Goal: Task Accomplishment & Management: Complete application form

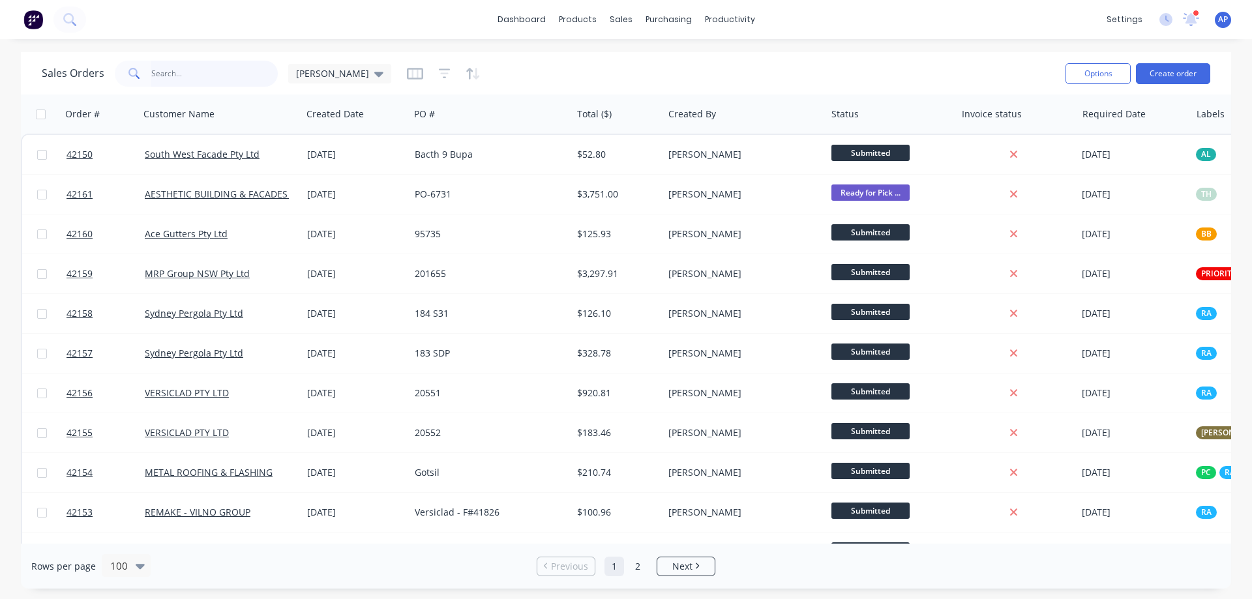
click at [170, 81] on input "text" at bounding box center [214, 74] width 127 height 26
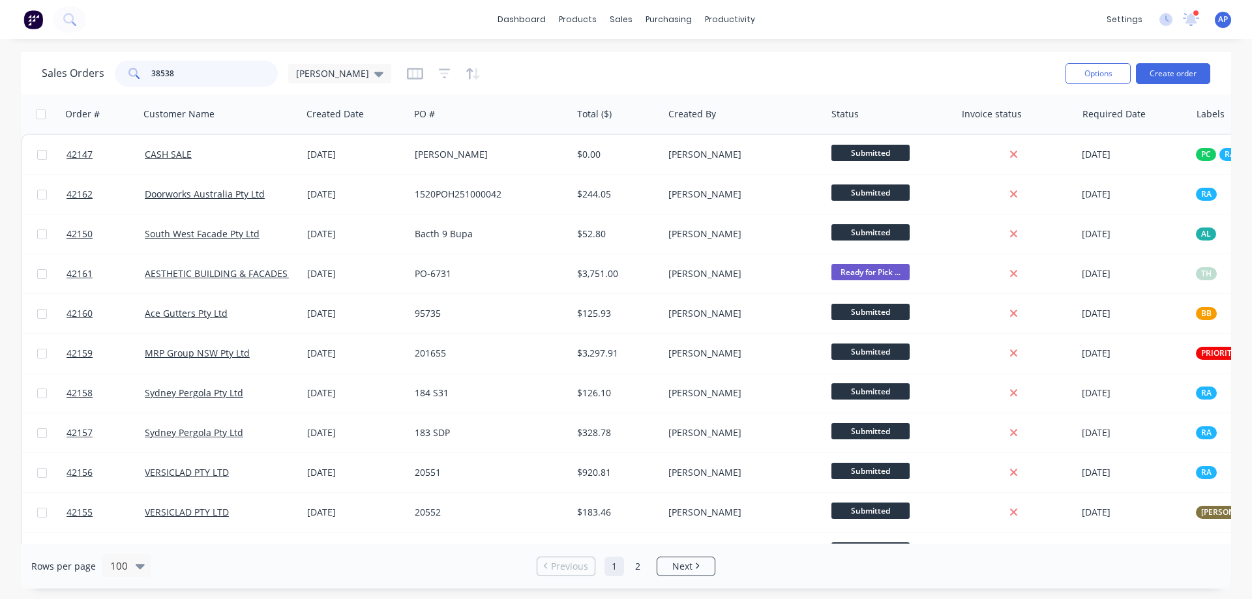
type input "38538"
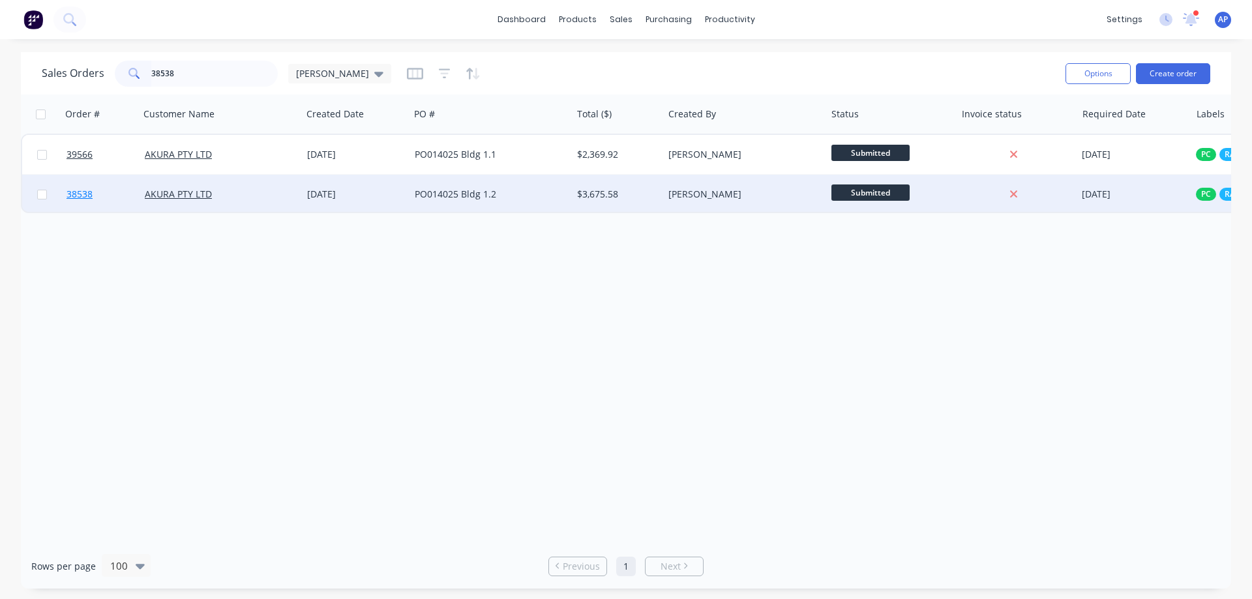
click at [91, 196] on span "38538" at bounding box center [80, 194] width 26 height 13
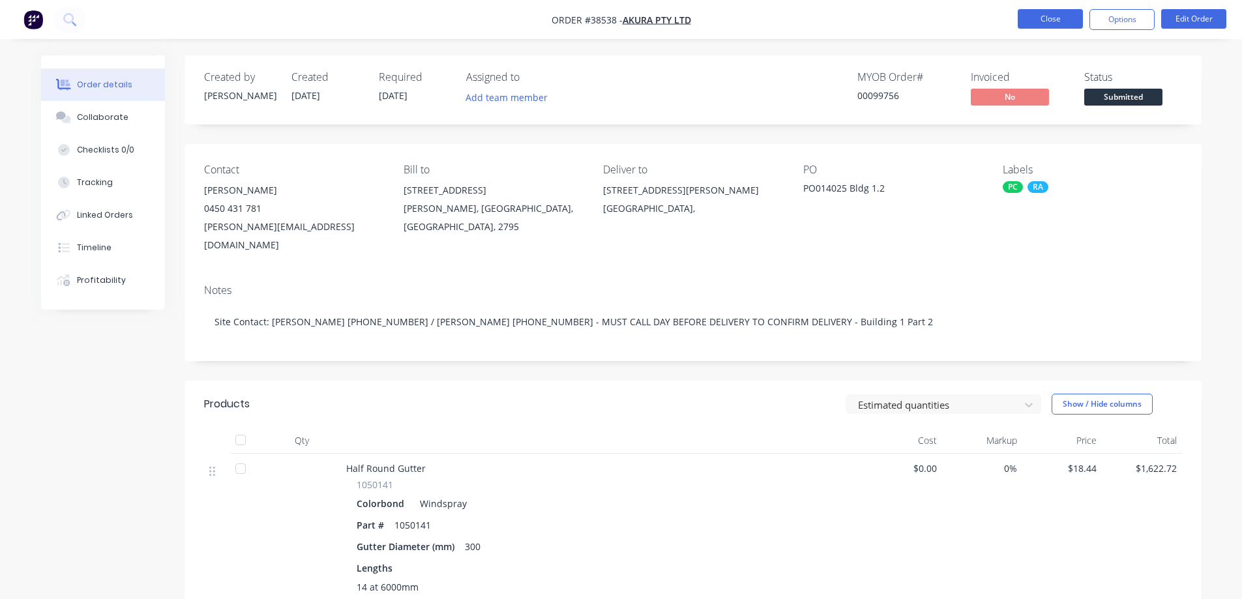
click at [1034, 27] on button "Close" at bounding box center [1050, 19] width 65 height 20
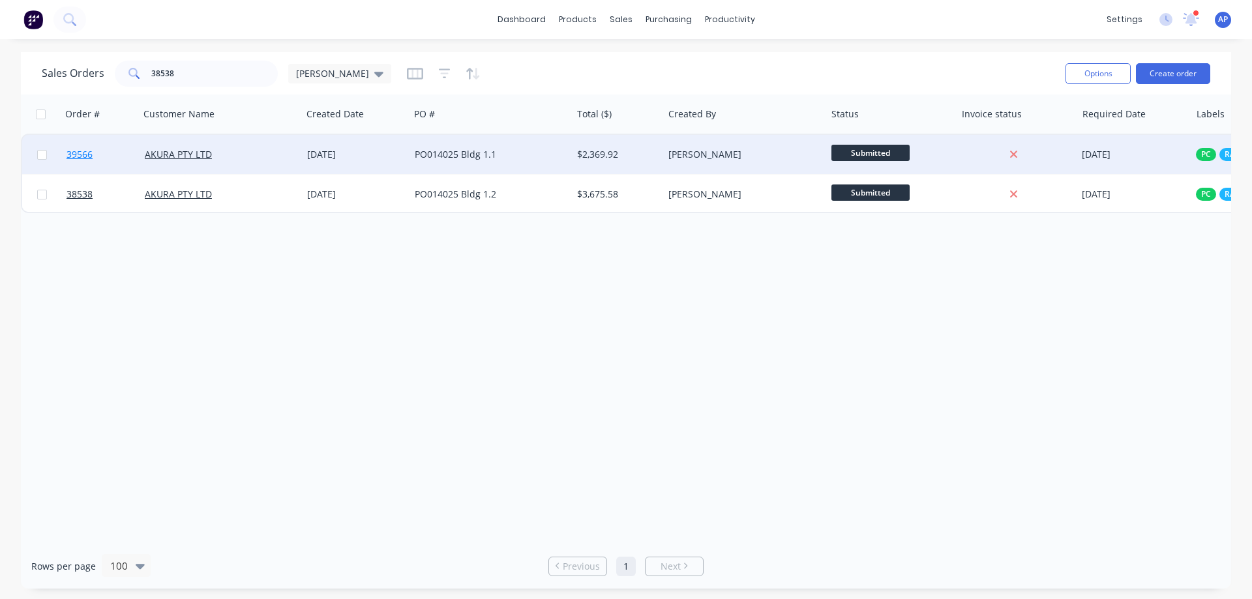
click at [83, 154] on span "39566" at bounding box center [80, 154] width 26 height 13
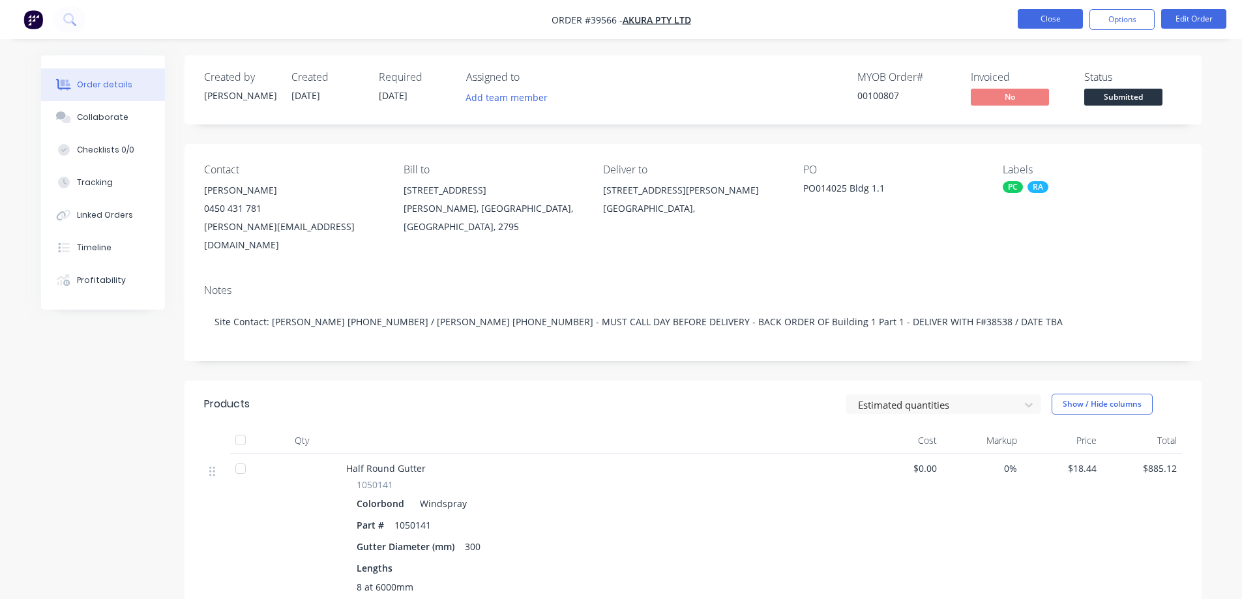
click at [1024, 21] on button "Close" at bounding box center [1050, 19] width 65 height 20
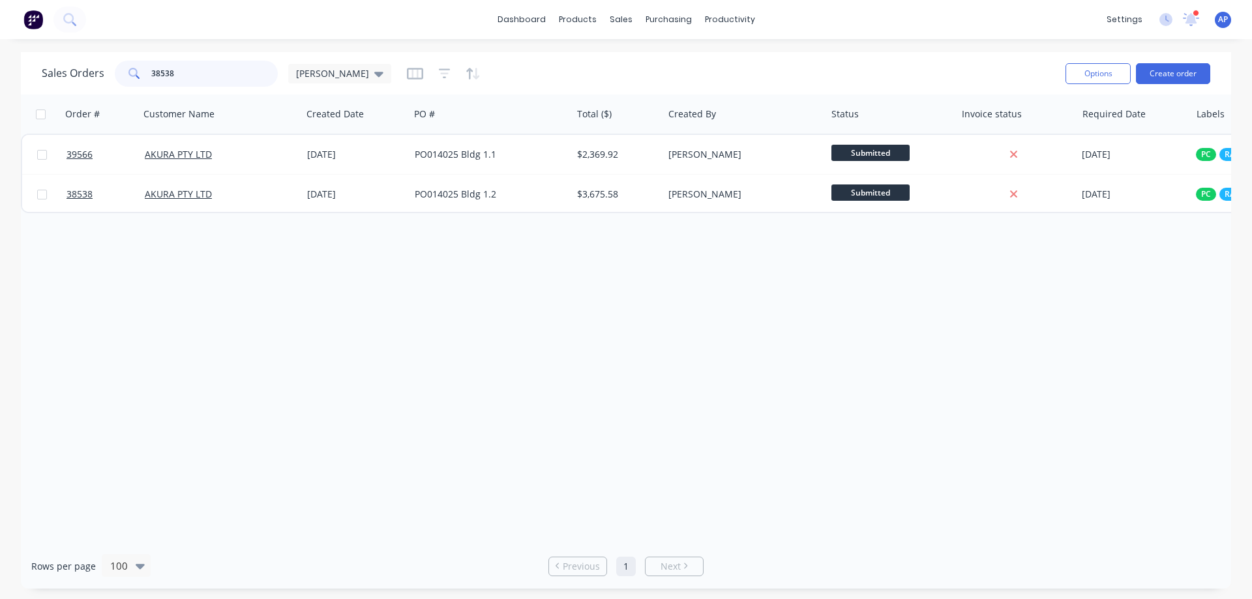
drag, startPoint x: 165, startPoint y: 76, endPoint x: 140, endPoint y: 85, distance: 26.2
click at [140, 85] on div "38538" at bounding box center [196, 74] width 163 height 26
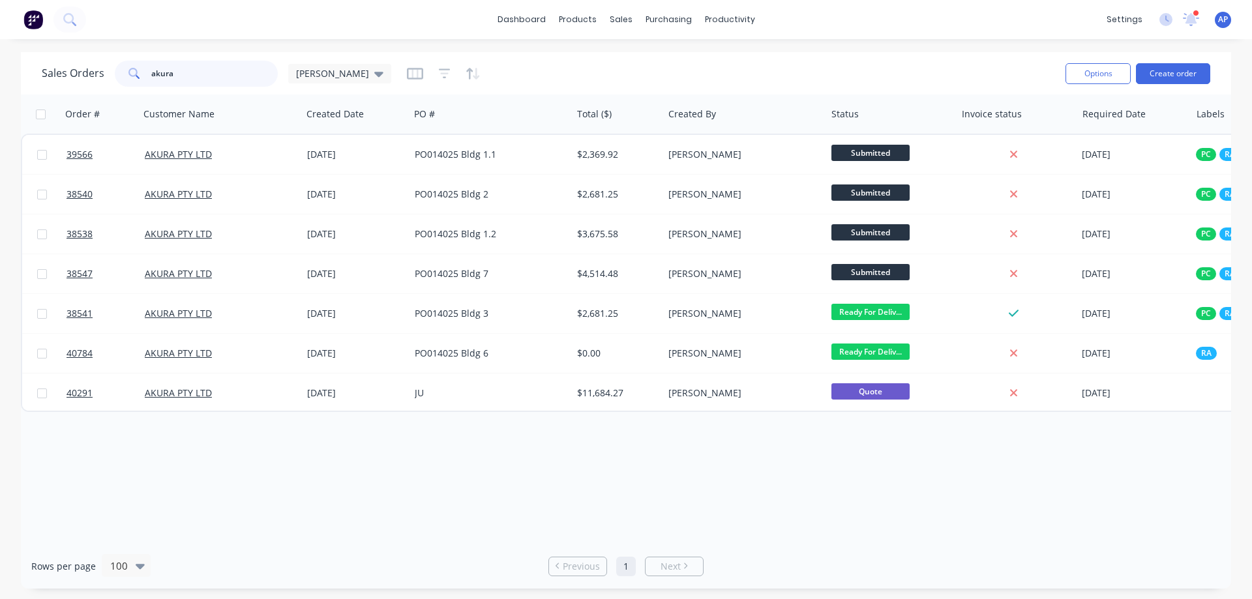
drag, startPoint x: 166, startPoint y: 78, endPoint x: 142, endPoint y: 76, distance: 24.2
click at [142, 76] on div "akura" at bounding box center [196, 74] width 163 height 26
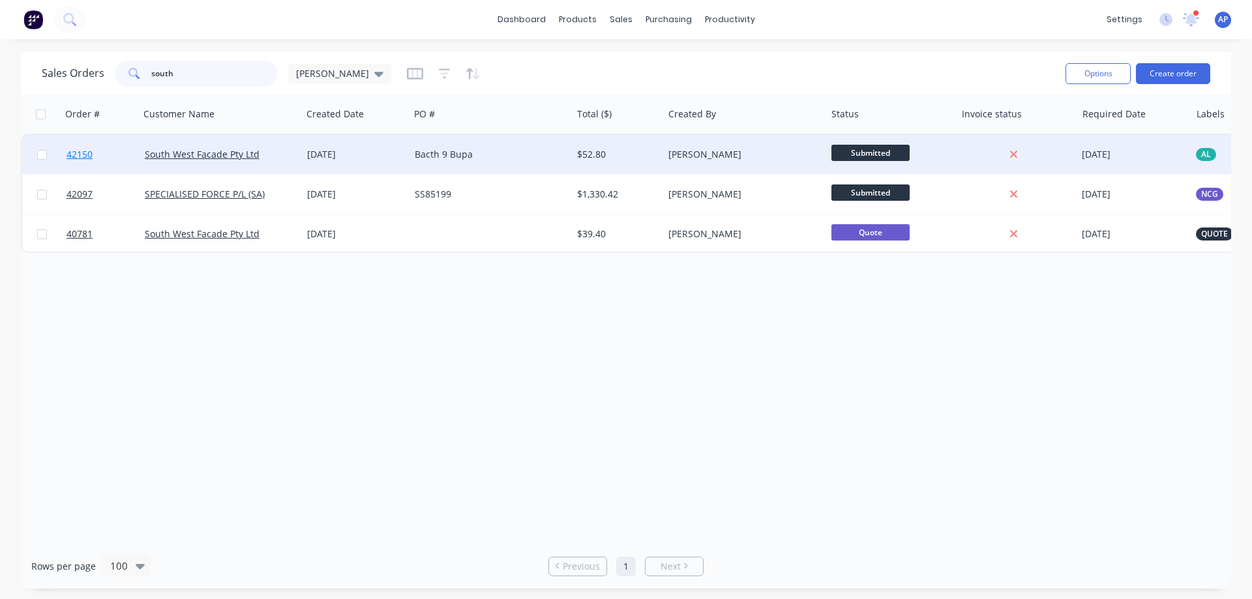
type input "south"
click at [78, 150] on span "42150" at bounding box center [80, 154] width 26 height 13
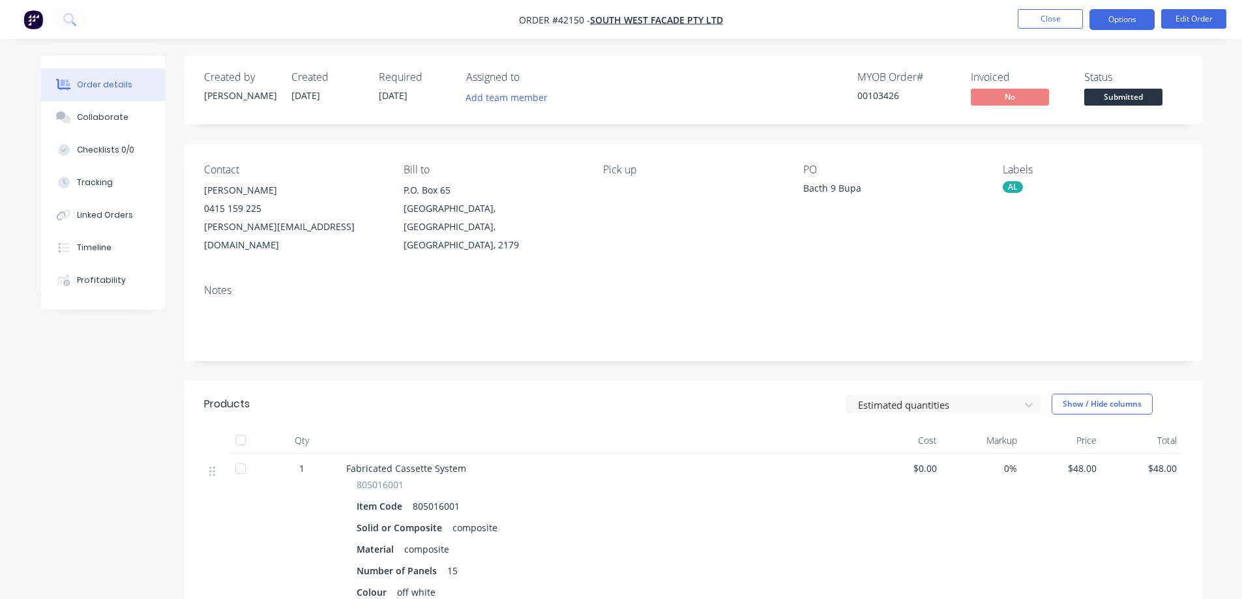
click at [1119, 16] on button "Options" at bounding box center [1122, 19] width 65 height 21
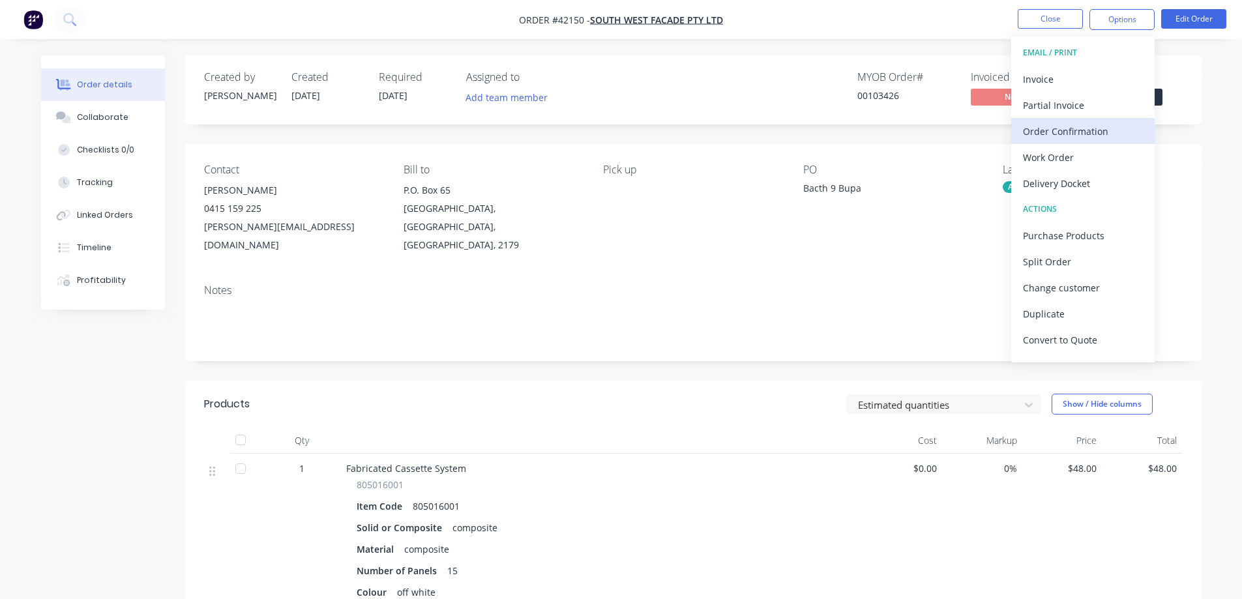
click at [1106, 125] on div "Order Confirmation" at bounding box center [1083, 131] width 120 height 19
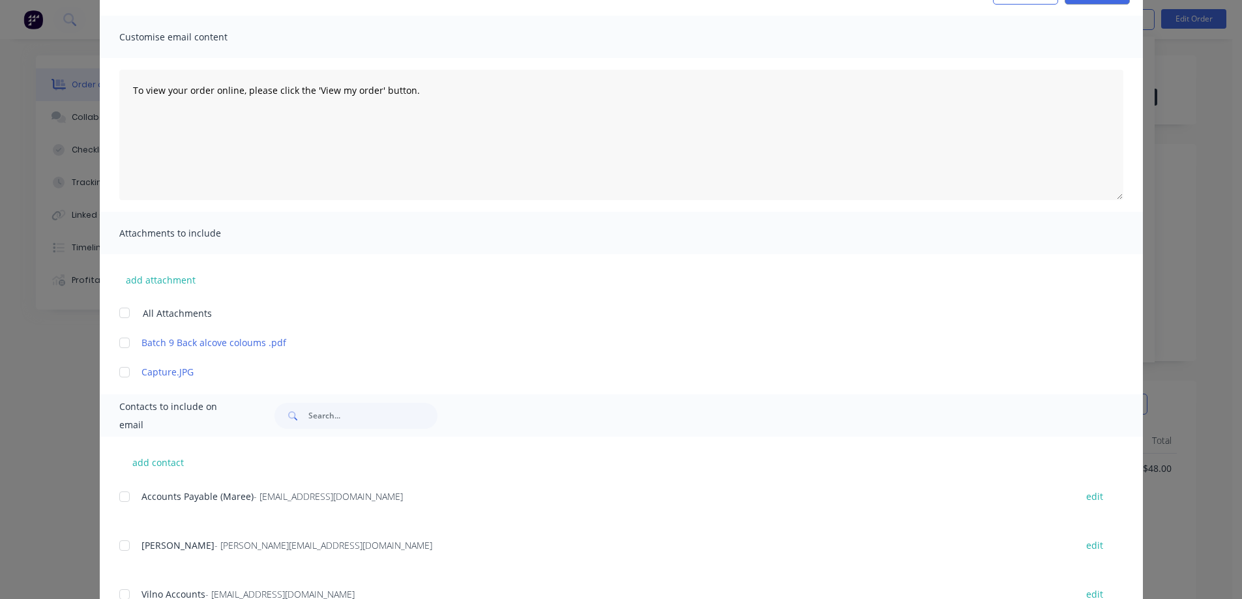
scroll to position [230, 0]
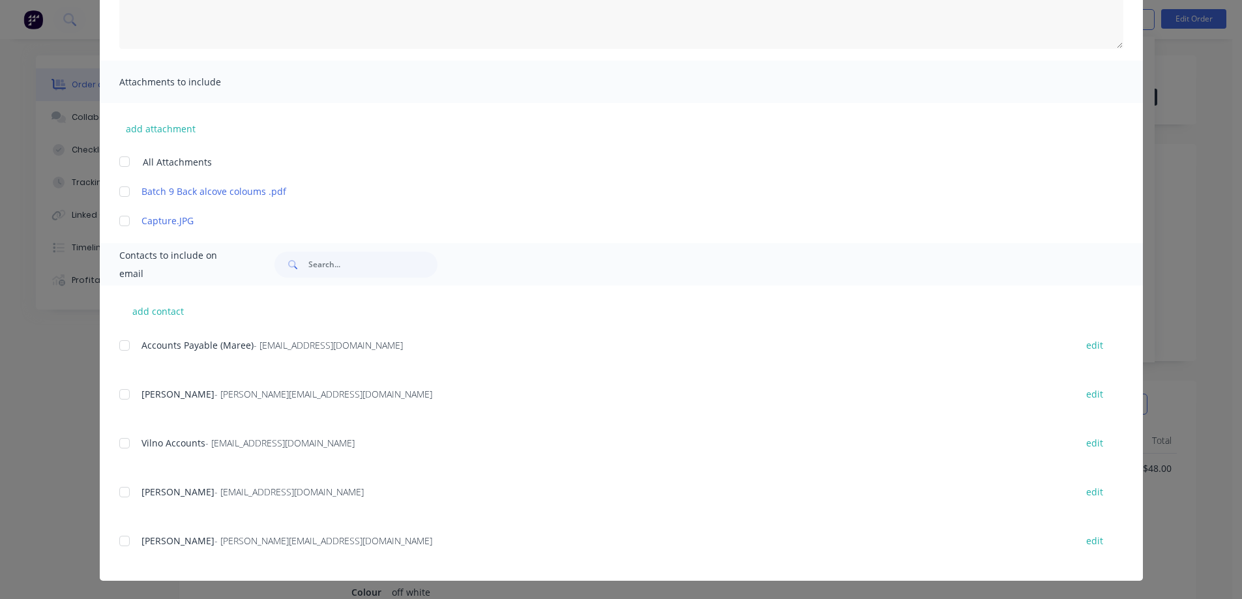
drag, startPoint x: 122, startPoint y: 394, endPoint x: 151, endPoint y: 379, distance: 32.7
click at [123, 394] on div at bounding box center [124, 394] width 26 height 26
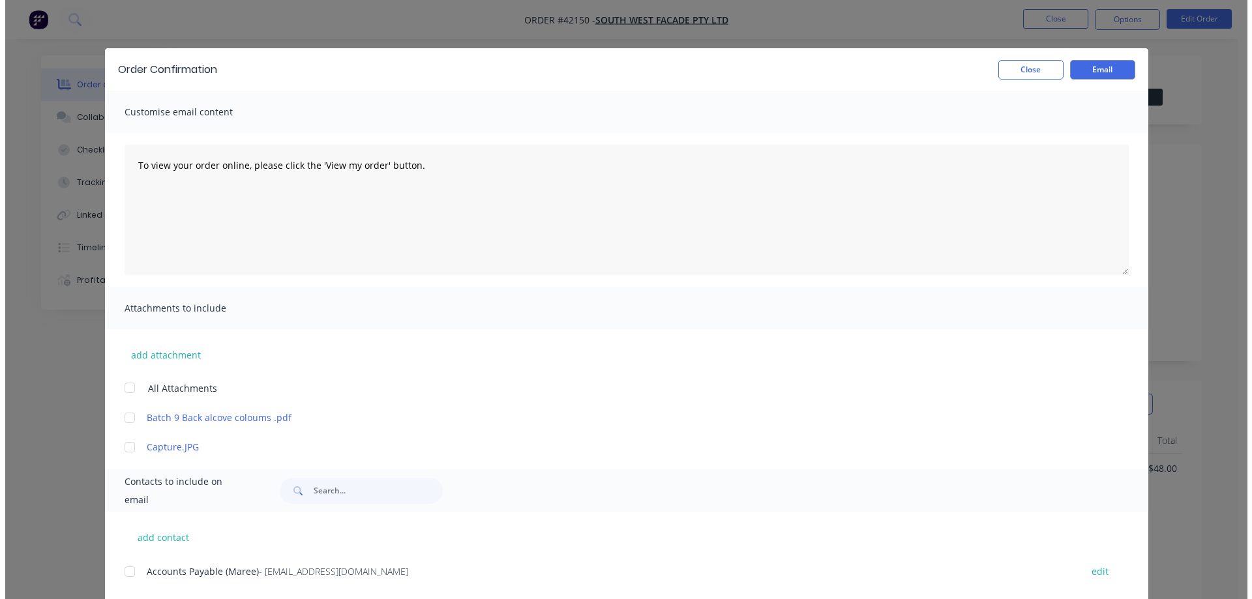
scroll to position [0, 0]
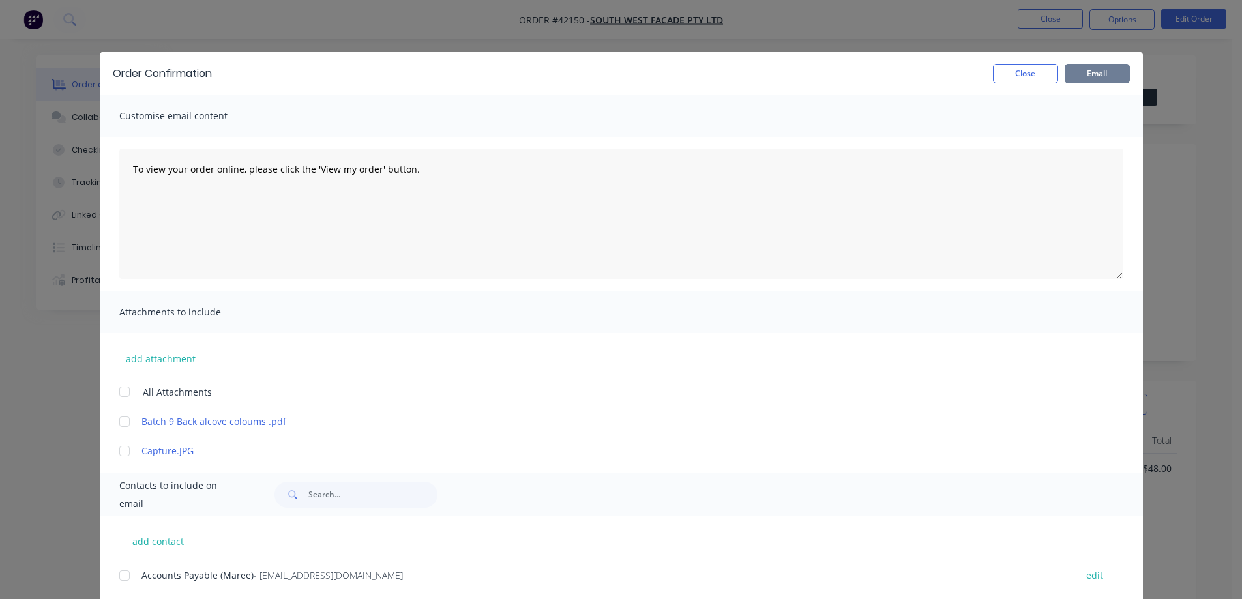
click at [1091, 77] on button "Email" at bounding box center [1097, 74] width 65 height 20
click at [1033, 66] on button "Close" at bounding box center [1025, 74] width 65 height 20
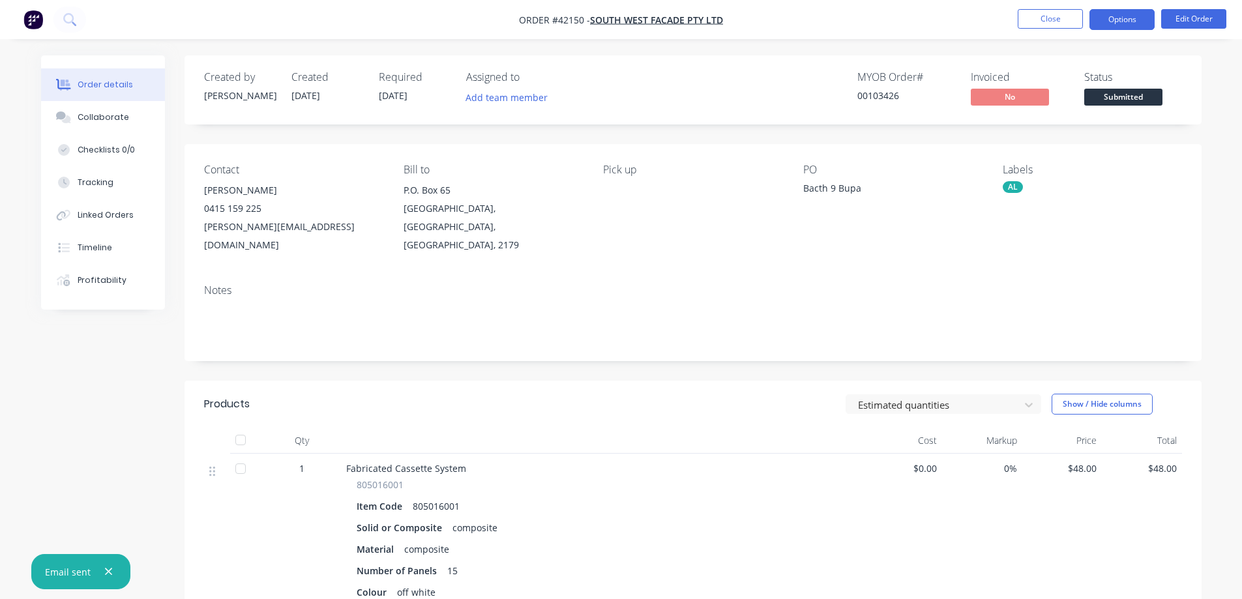
click at [1101, 10] on button "Options" at bounding box center [1122, 19] width 65 height 21
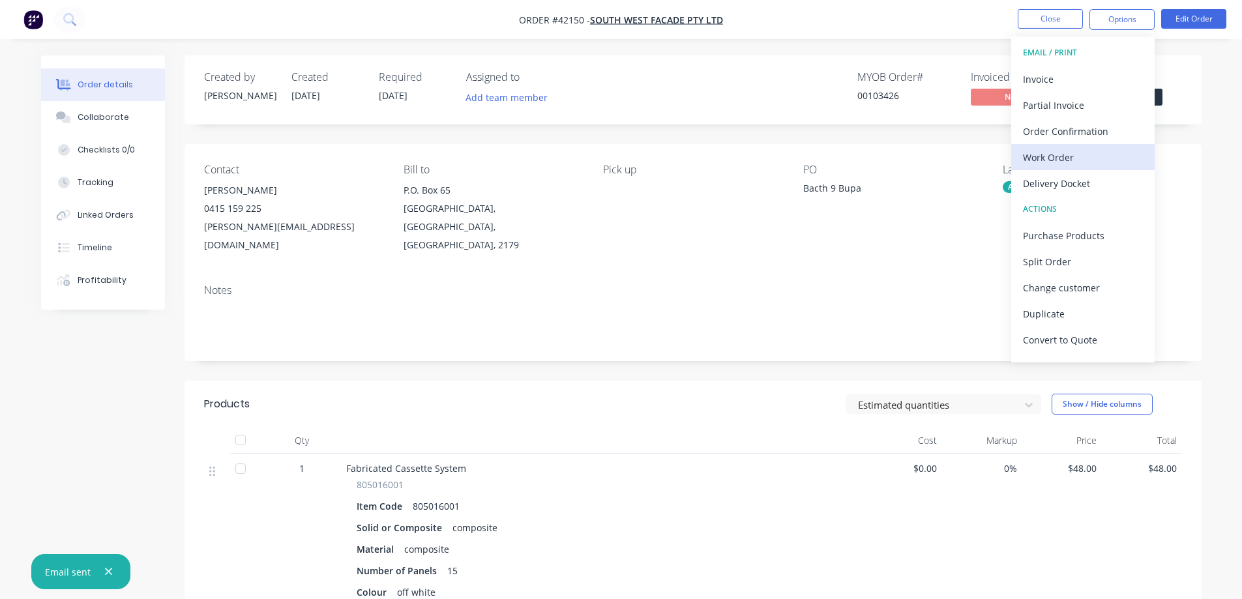
click at [1065, 156] on div "Work Order" at bounding box center [1083, 157] width 120 height 19
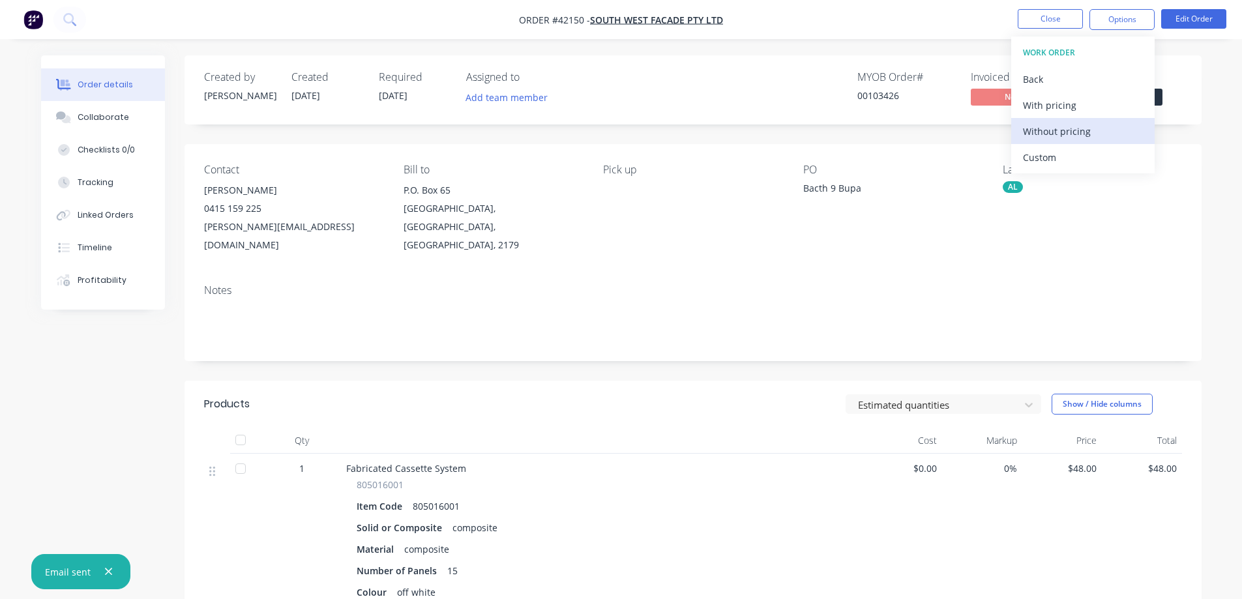
click at [1087, 133] on div "Without pricing" at bounding box center [1083, 131] width 120 height 19
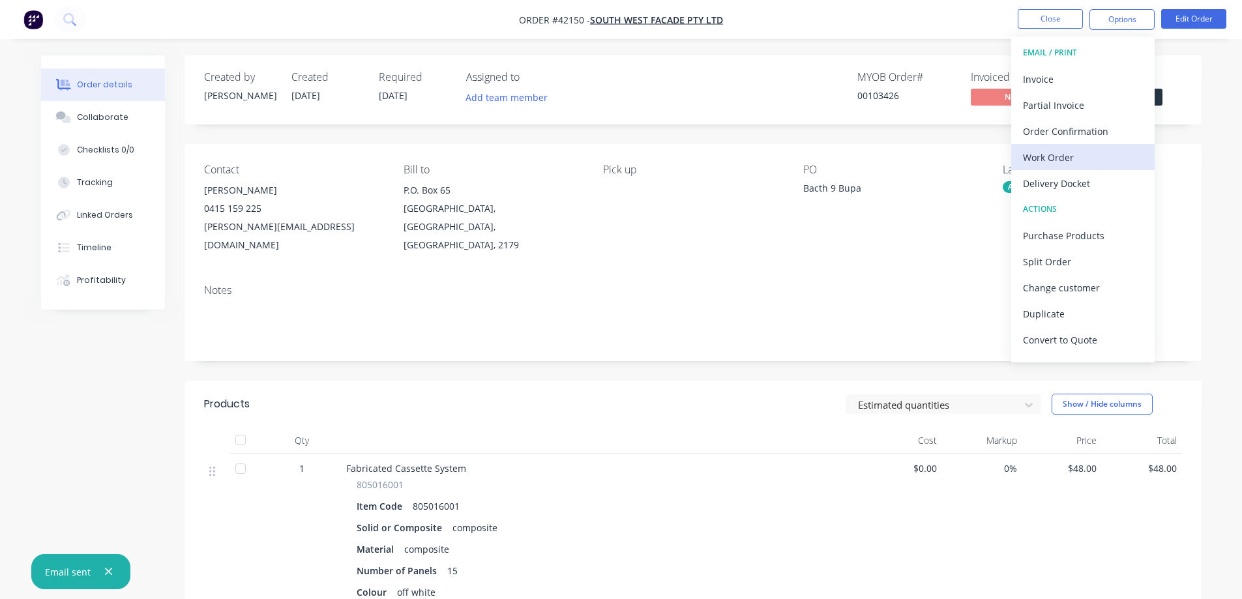
click at [1051, 156] on div "Work Order" at bounding box center [1083, 157] width 120 height 19
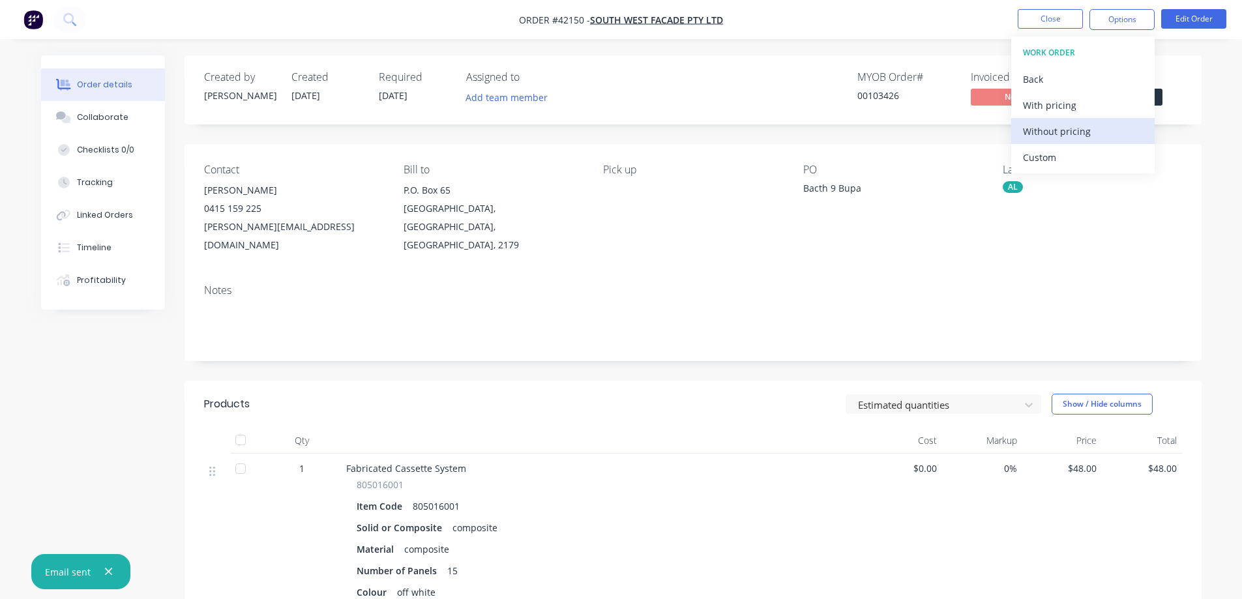
click at [1057, 128] on div "Without pricing" at bounding box center [1083, 131] width 120 height 19
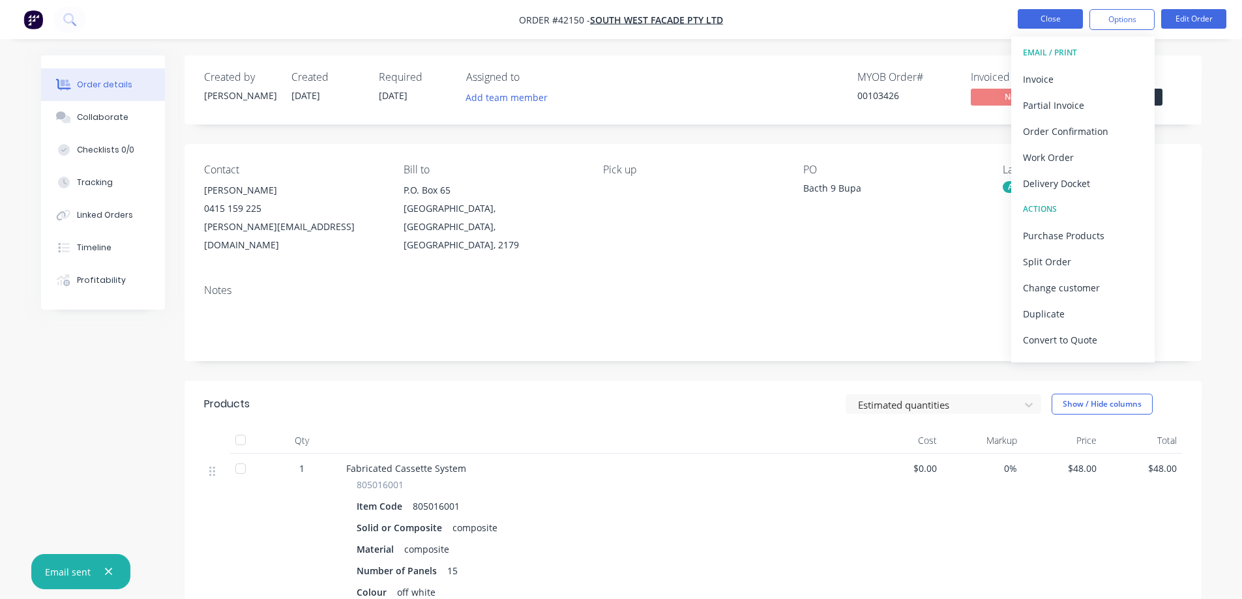
click at [1033, 14] on button "Close" at bounding box center [1050, 19] width 65 height 20
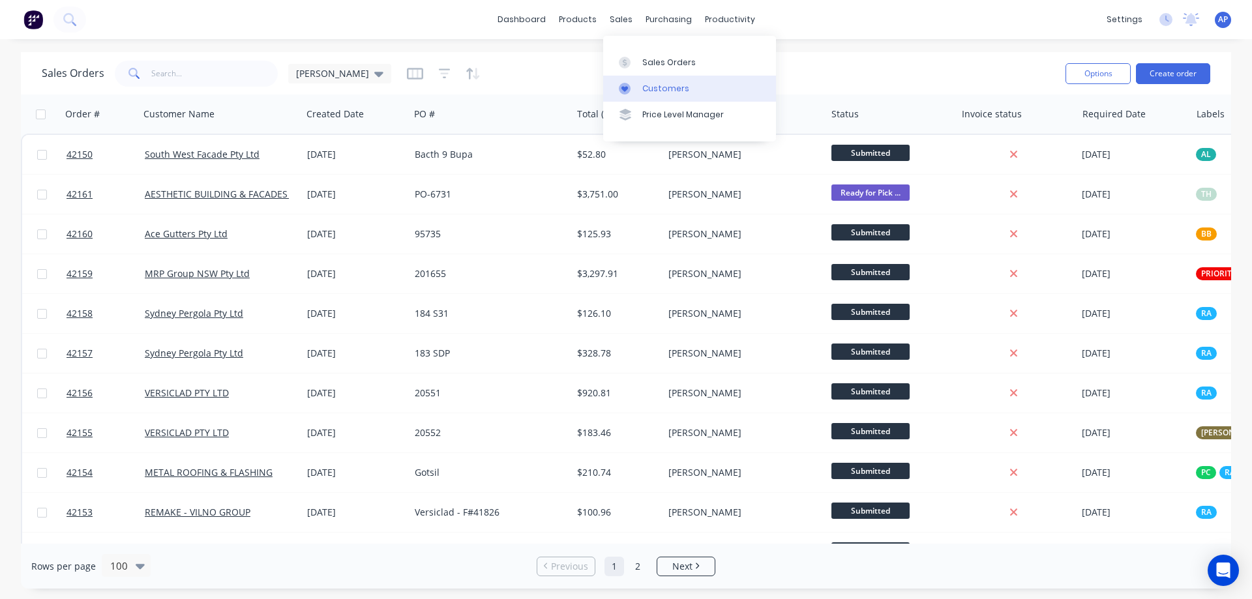
click at [675, 91] on div "Customers" at bounding box center [665, 89] width 47 height 12
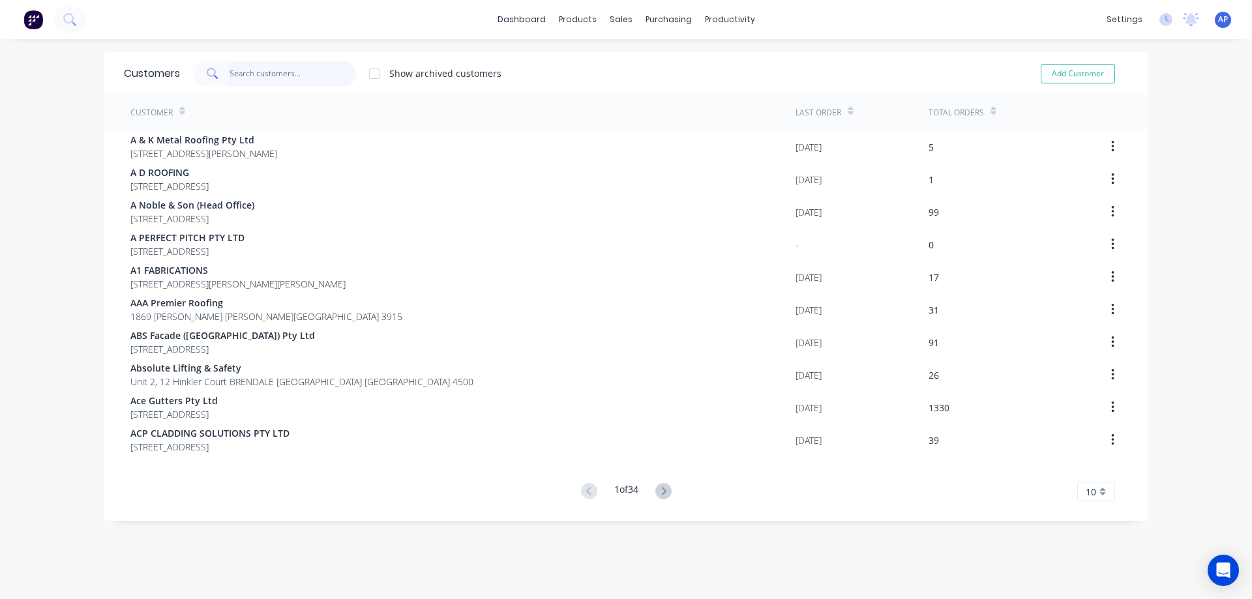
click at [286, 86] on input "text" at bounding box center [293, 74] width 127 height 26
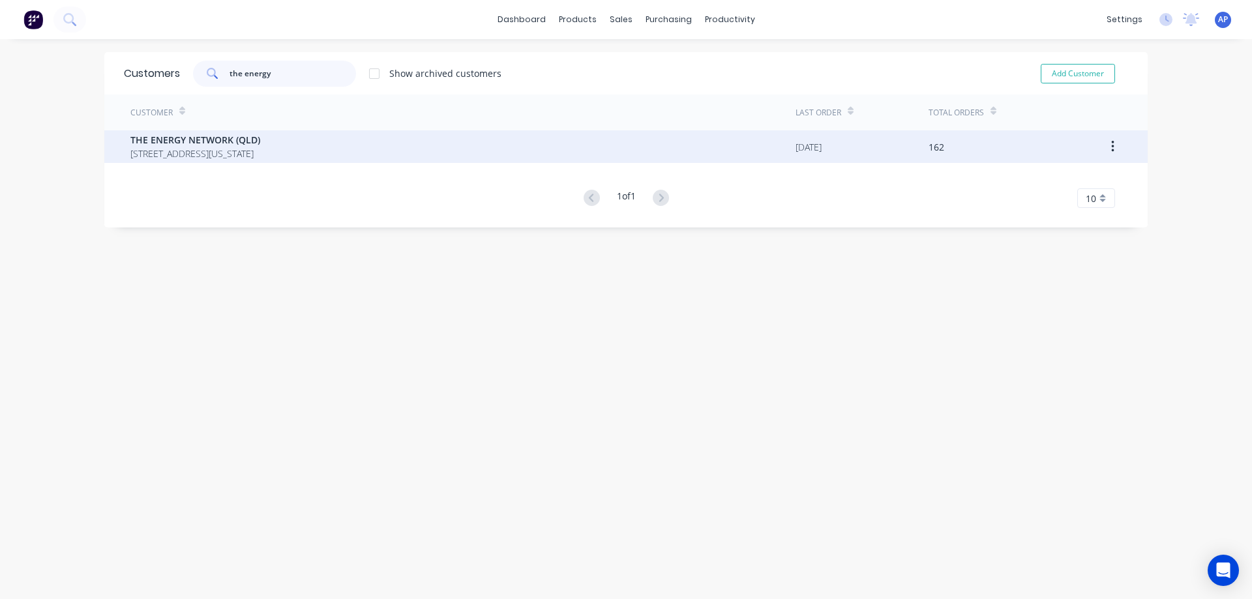
type input "the energy"
click at [253, 140] on span "THE ENERGY NETWORK (QLD)" at bounding box center [195, 140] width 130 height 14
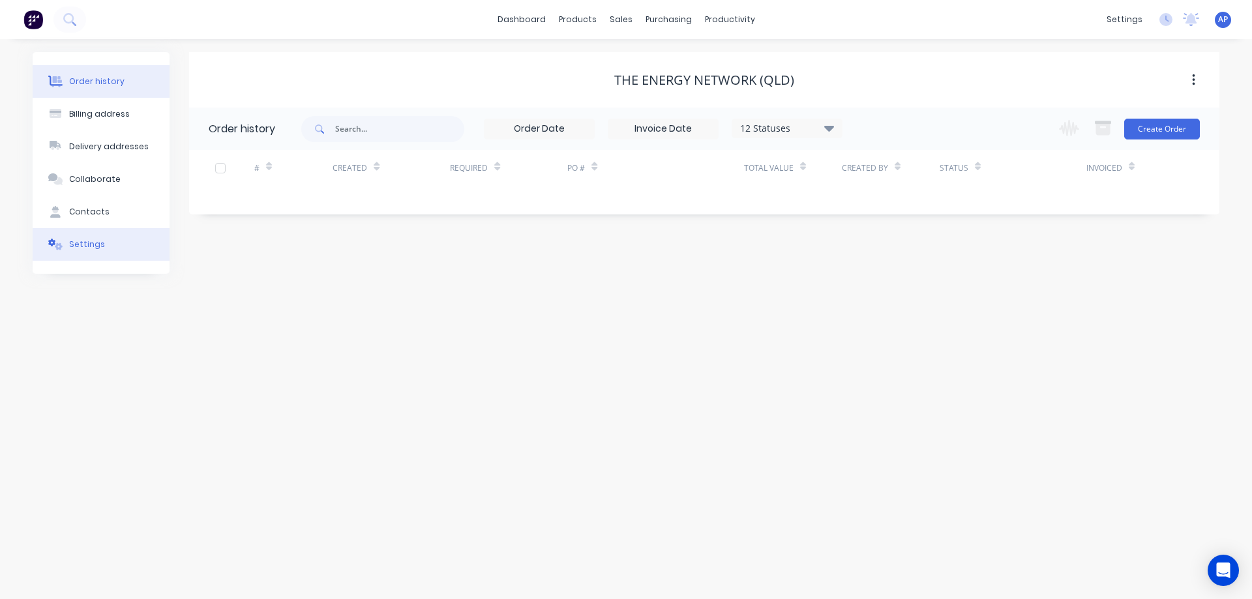
click at [89, 241] on div "Settings" at bounding box center [87, 245] width 36 height 12
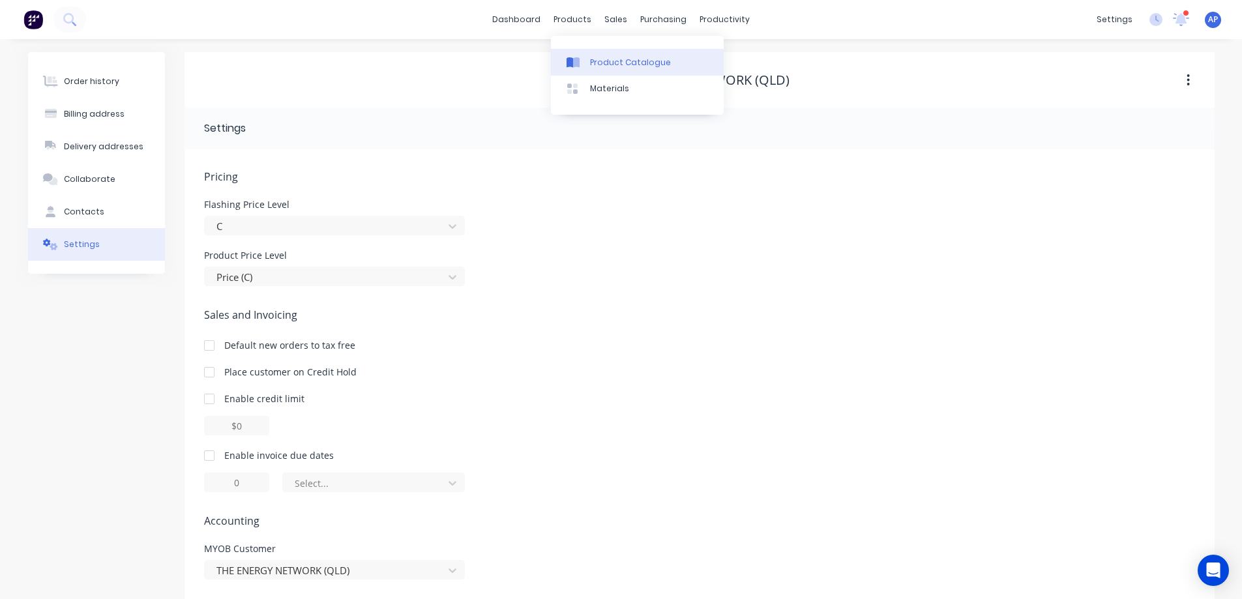
click at [615, 59] on div "Product Catalogue" at bounding box center [630, 63] width 81 height 12
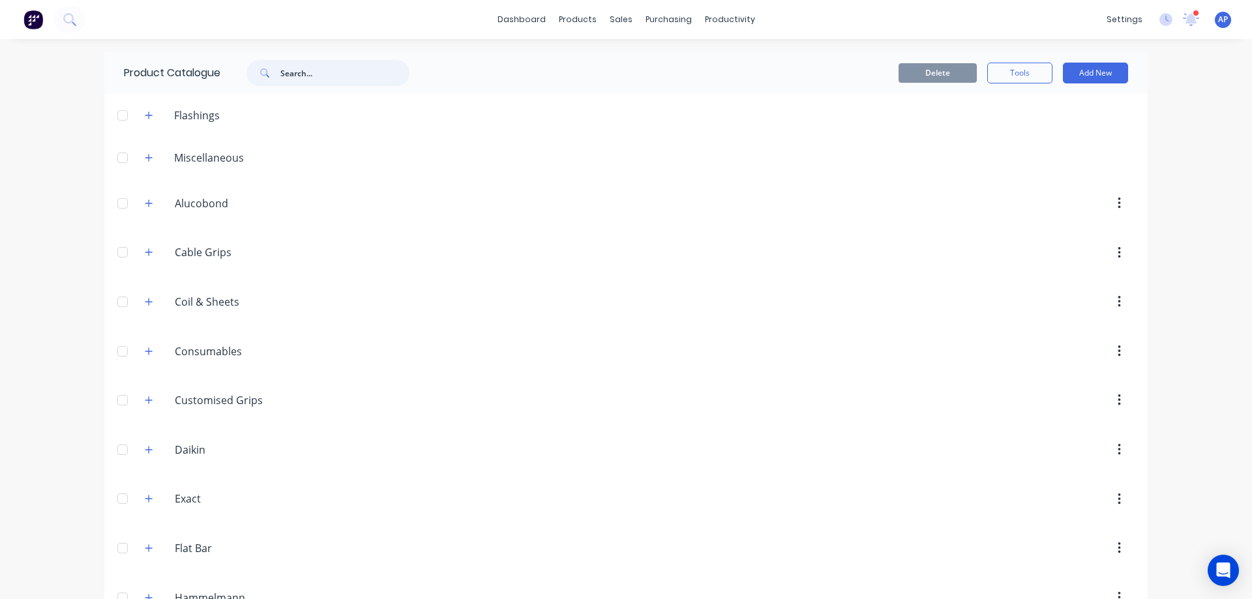
click at [312, 70] on input "text" at bounding box center [344, 73] width 129 height 26
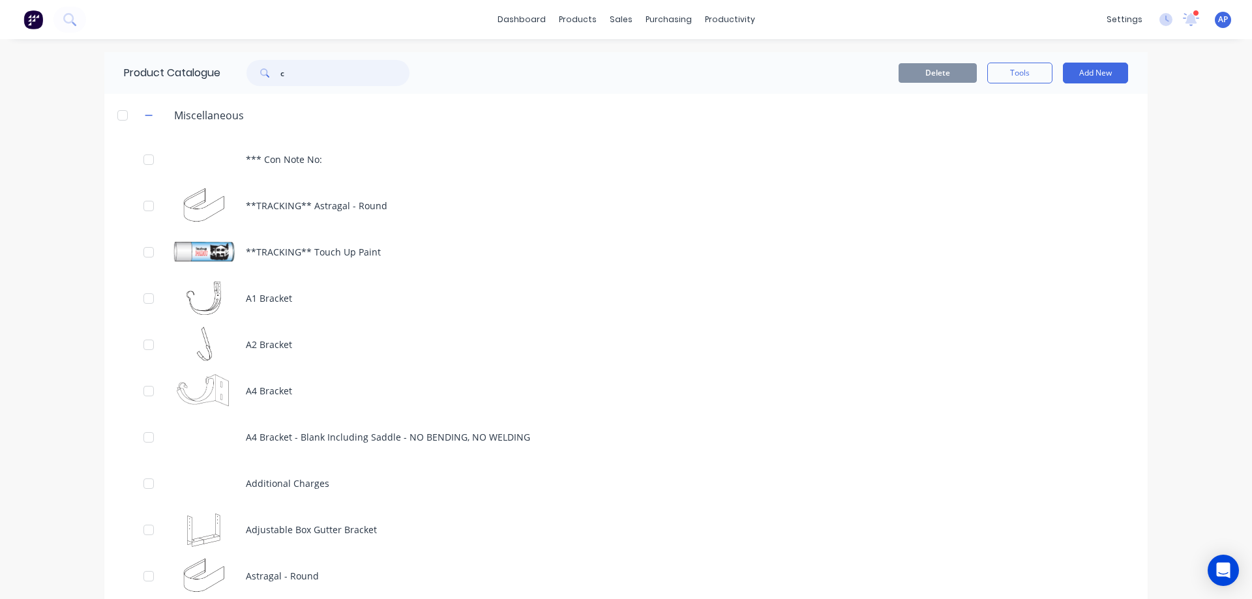
drag, startPoint x: 282, startPoint y: 74, endPoint x: 271, endPoint y: 74, distance: 11.1
click at [271, 74] on div "c" at bounding box center [327, 73] width 163 height 26
type input "o1"
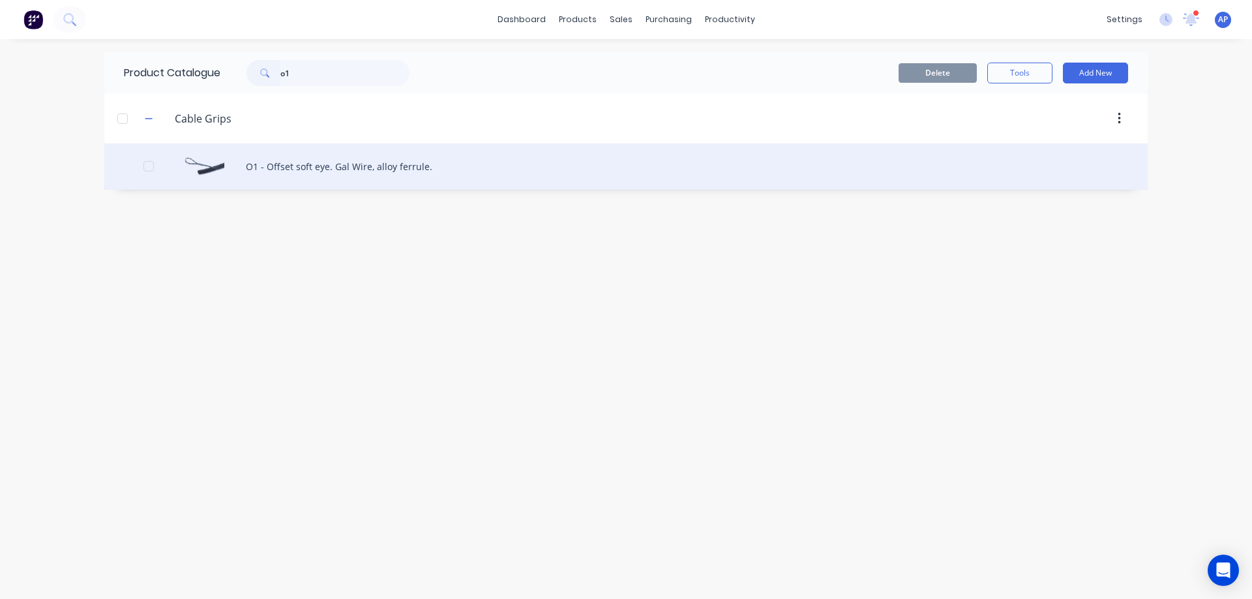
click at [344, 164] on div "O1 - Offset soft eye. Gal Wire, alloy ferrule." at bounding box center [625, 166] width 1043 height 46
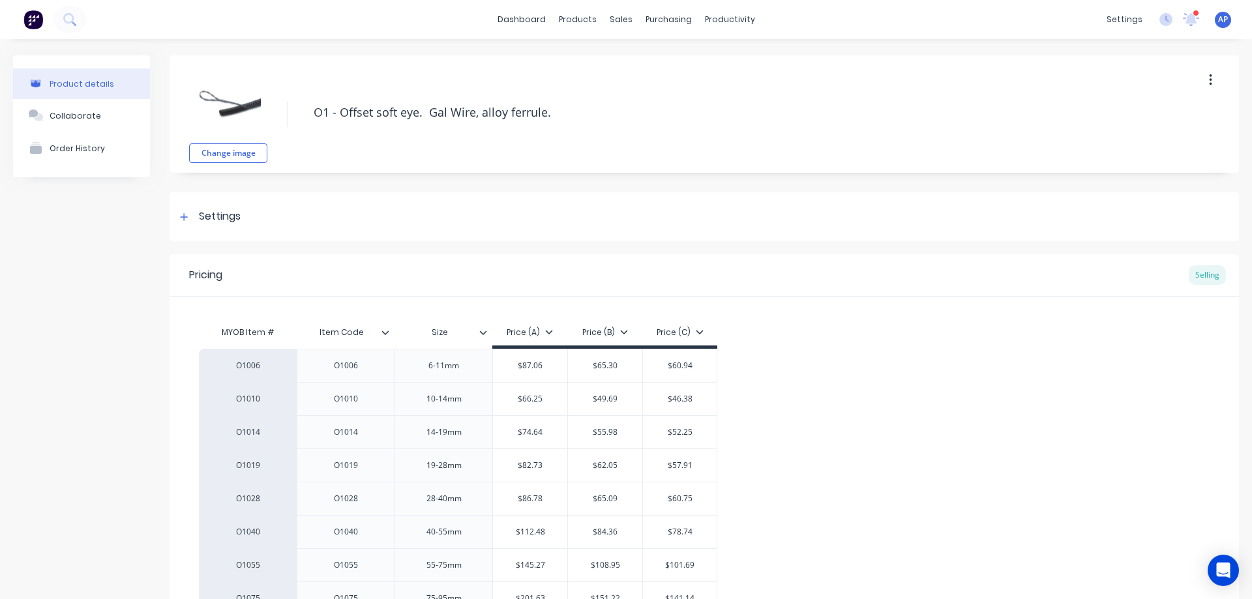
click at [532, 328] on div "Price (A)" at bounding box center [530, 333] width 46 height 12
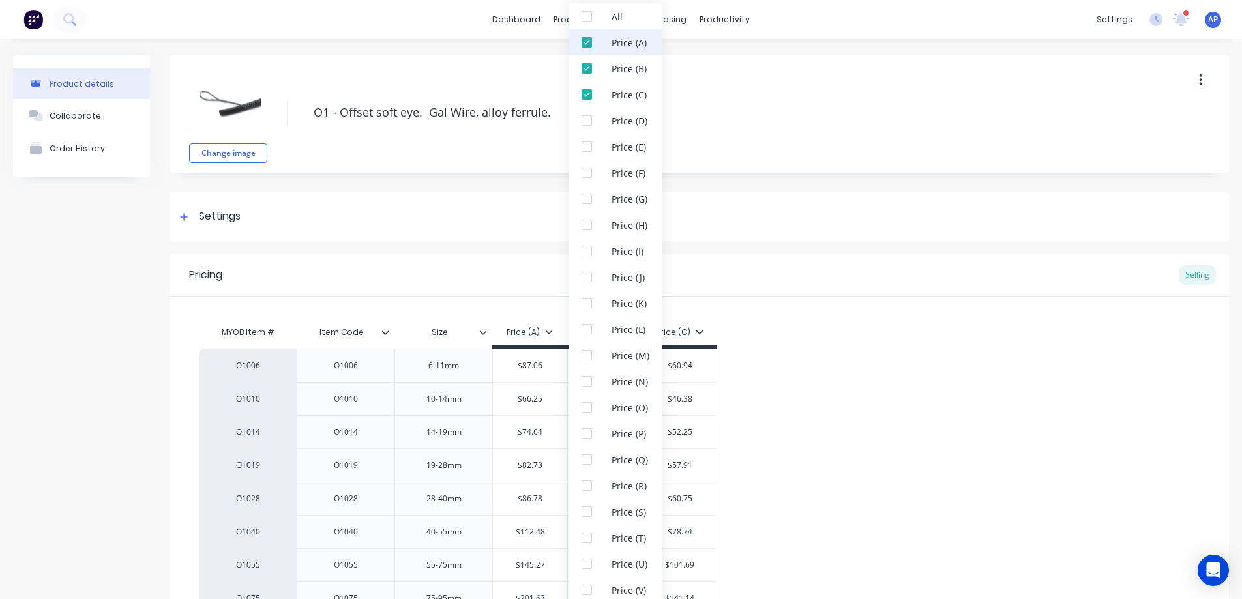
click at [589, 37] on div at bounding box center [587, 42] width 26 height 26
click at [588, 67] on div at bounding box center [587, 68] width 26 height 26
click at [872, 379] on div "O1006 O1006 6-11mm $87.06 $65.30 $60.94 O1010 O1010 10-14mm $66.25 $49.69 $46.3…" at bounding box center [699, 532] width 1001 height 366
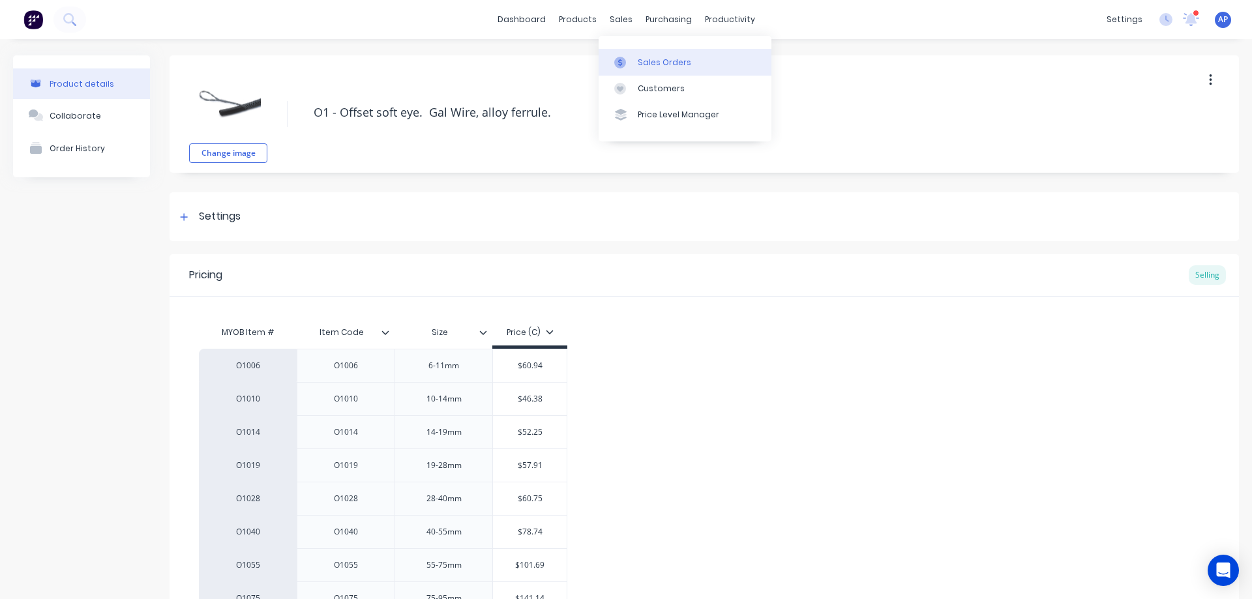
click at [647, 62] on div "Sales Orders" at bounding box center [664, 63] width 53 height 12
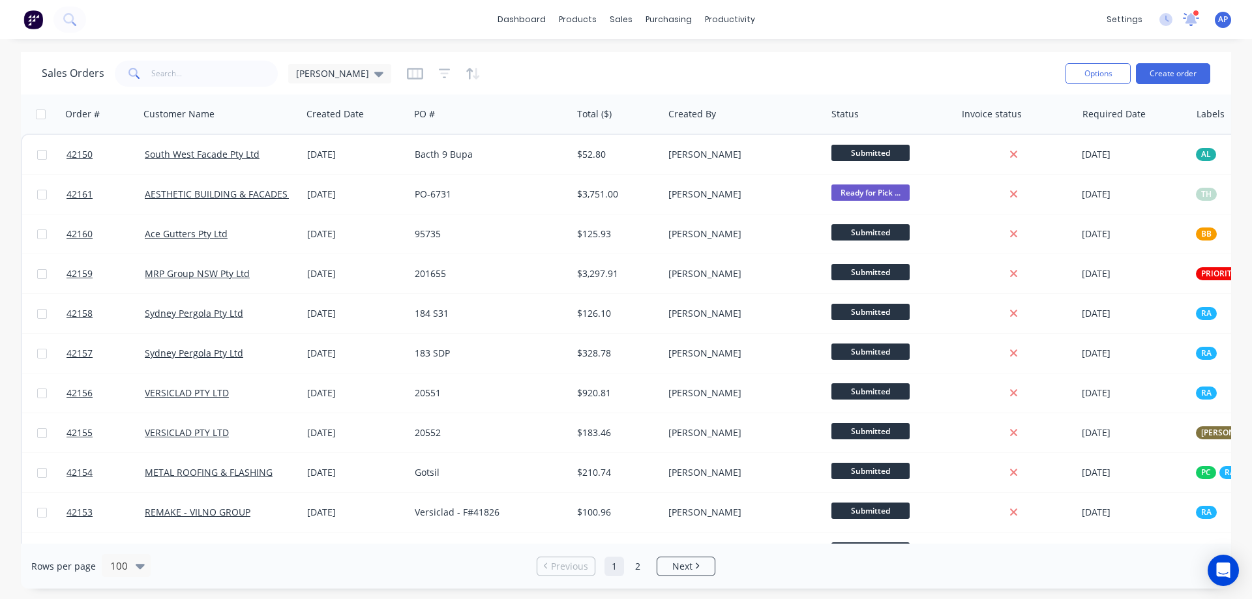
click at [1192, 17] on icon at bounding box center [1191, 18] width 12 height 12
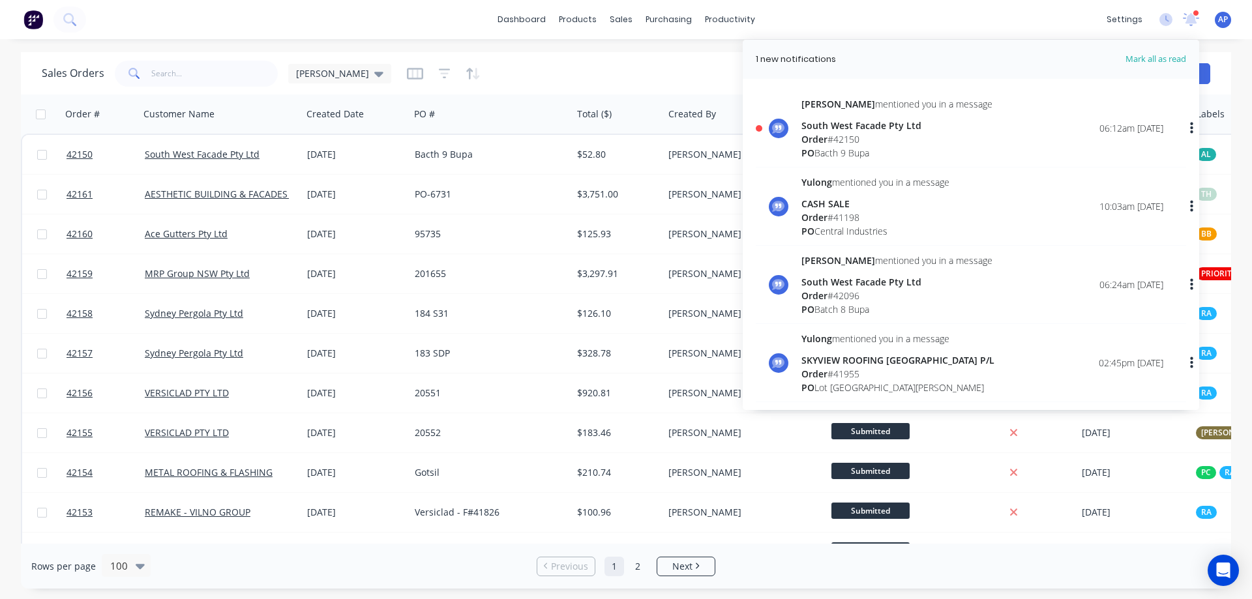
click at [1150, 56] on span "Mark all as read" at bounding box center [1132, 59] width 108 height 13
click at [1172, 57] on span "Mark all as read" at bounding box center [1132, 59] width 108 height 13
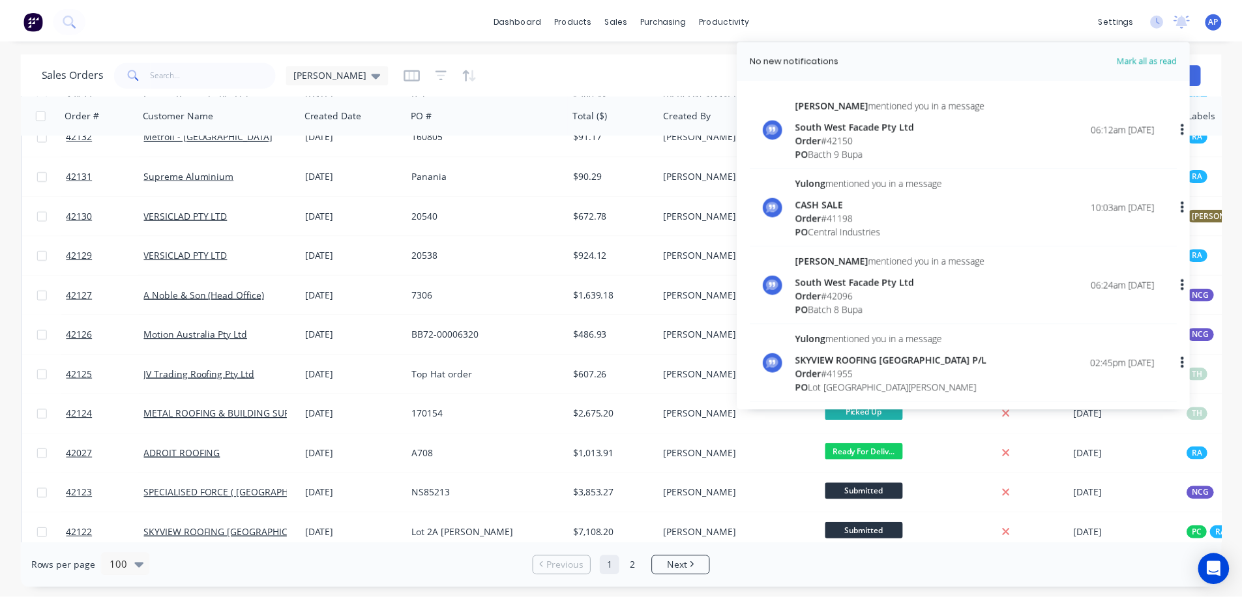
scroll to position [1500, 0]
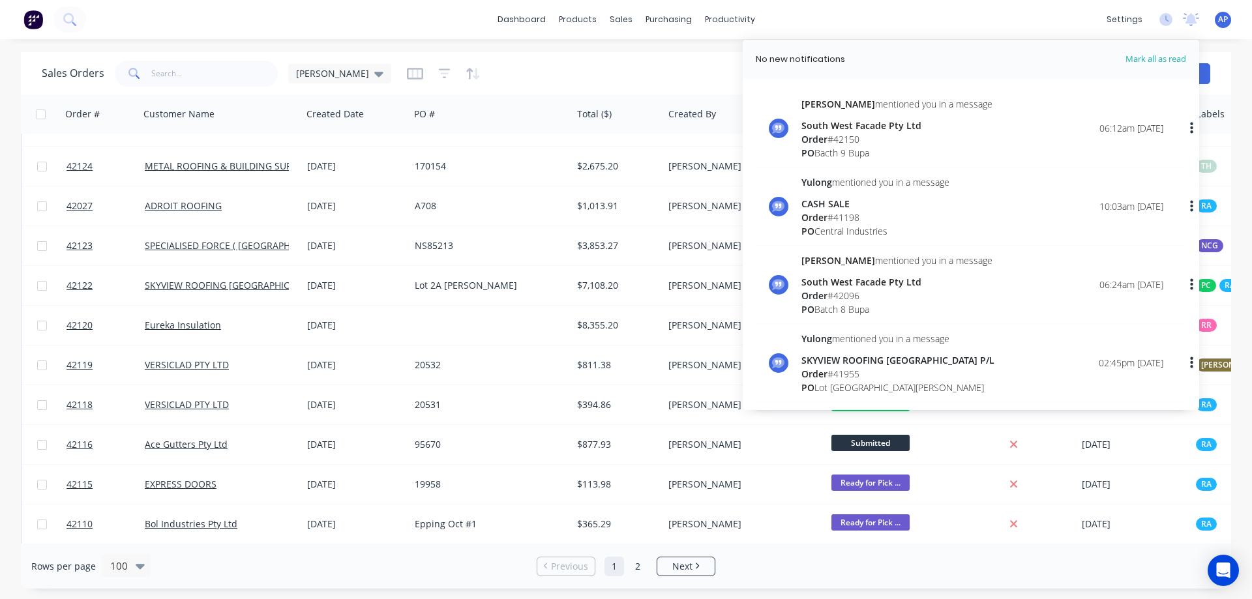
click at [1131, 55] on span "Mark all as read" at bounding box center [1132, 59] width 108 height 13
click at [656, 63] on div "Sales Orders Angela" at bounding box center [548, 73] width 1013 height 32
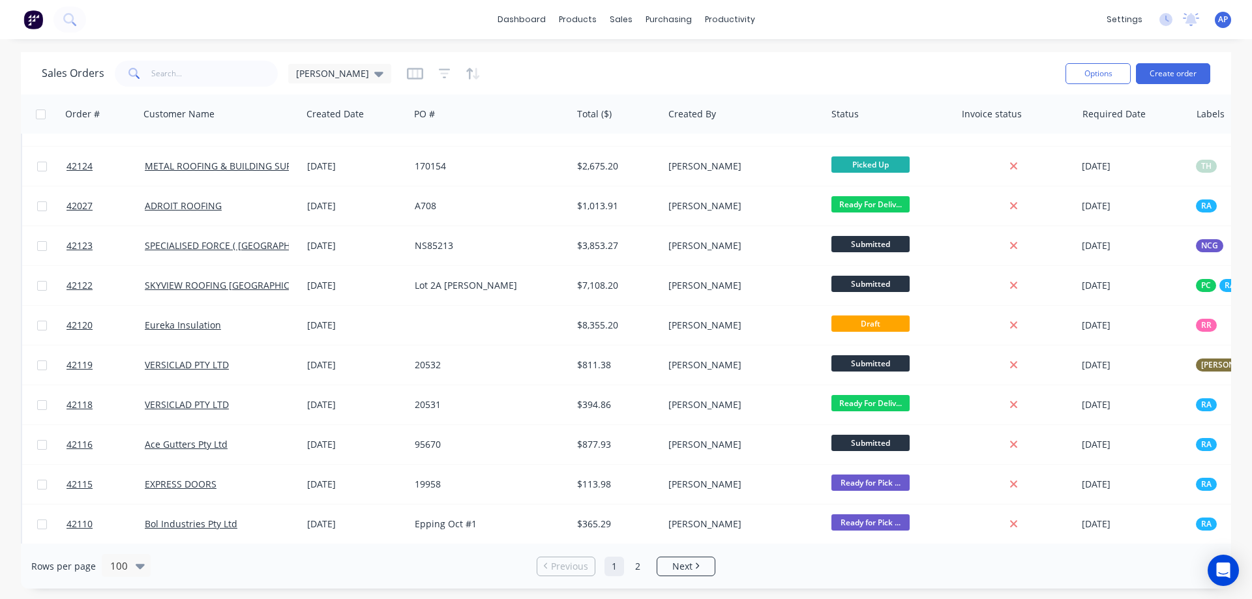
click at [503, 72] on div "Sales Orders Angela" at bounding box center [548, 73] width 1013 height 32
click at [1179, 74] on button "Create order" at bounding box center [1173, 73] width 74 height 21
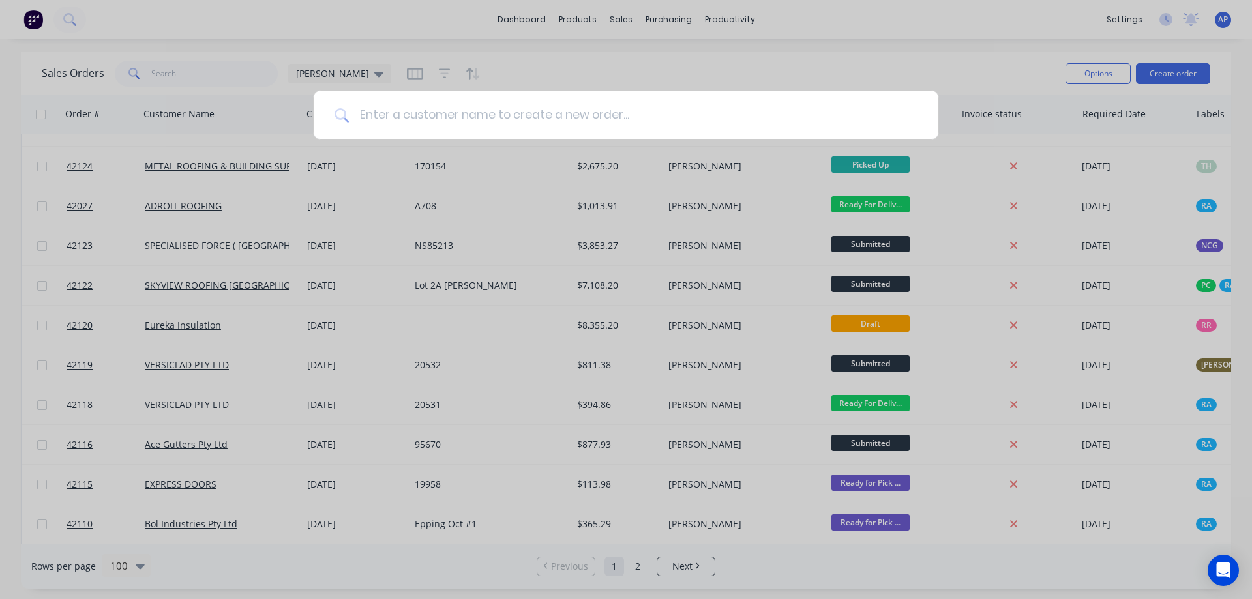
click at [546, 112] on input at bounding box center [633, 115] width 569 height 49
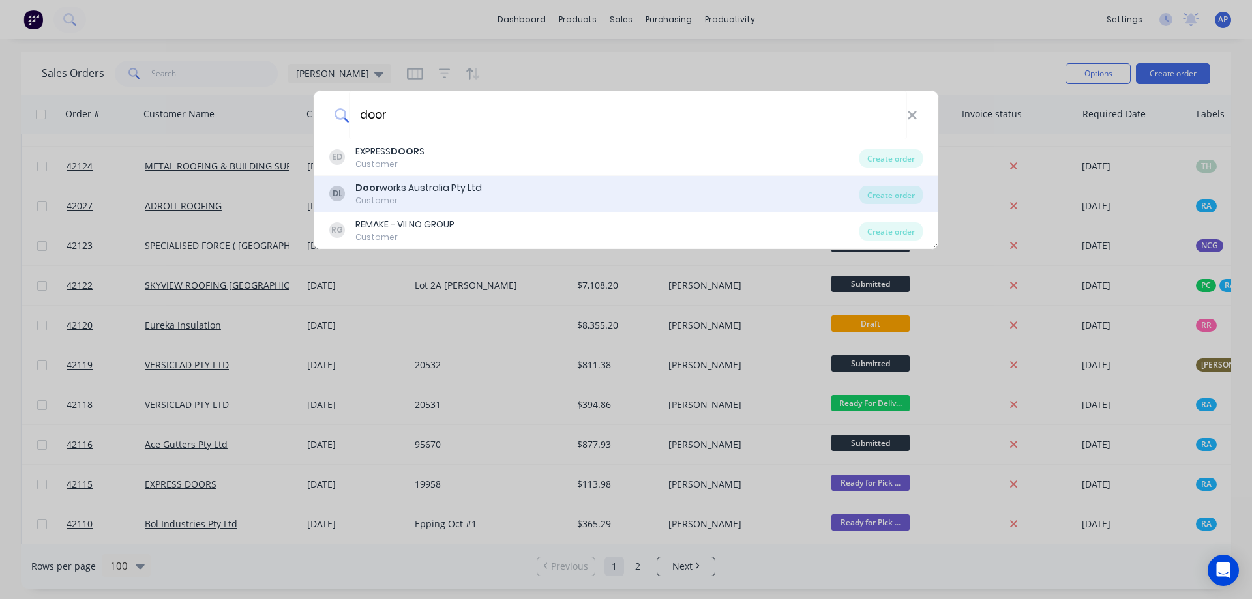
type input "door"
click at [466, 187] on div "Door works Australia Pty Ltd" at bounding box center [418, 188] width 126 height 14
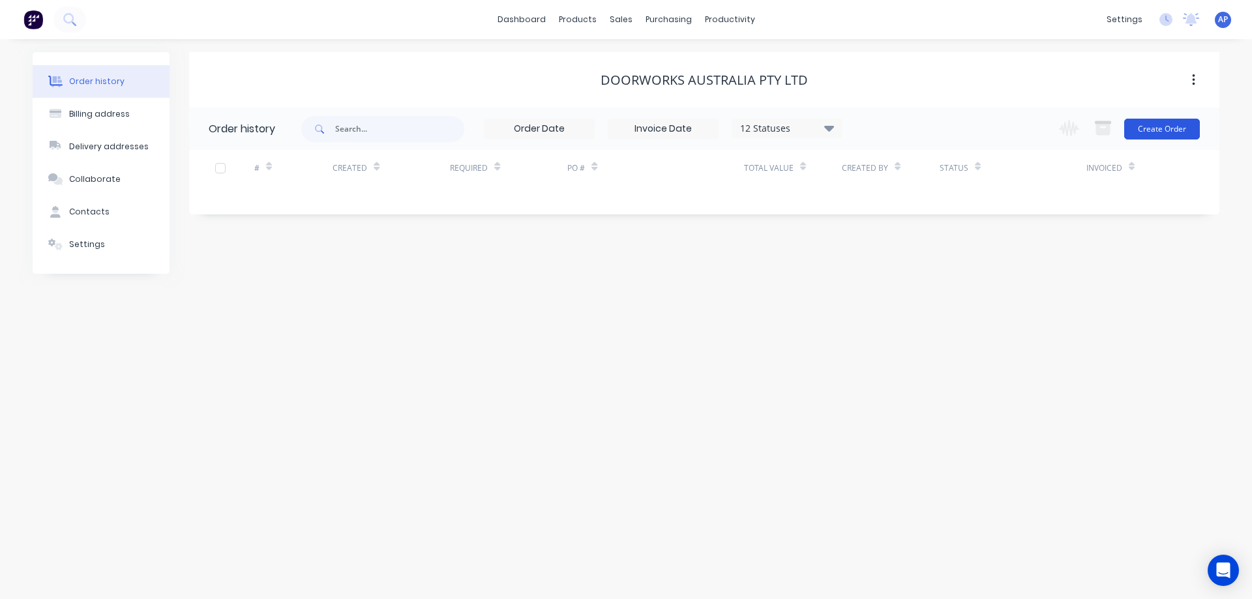
click at [1158, 128] on button "Create Order" at bounding box center [1162, 129] width 76 height 21
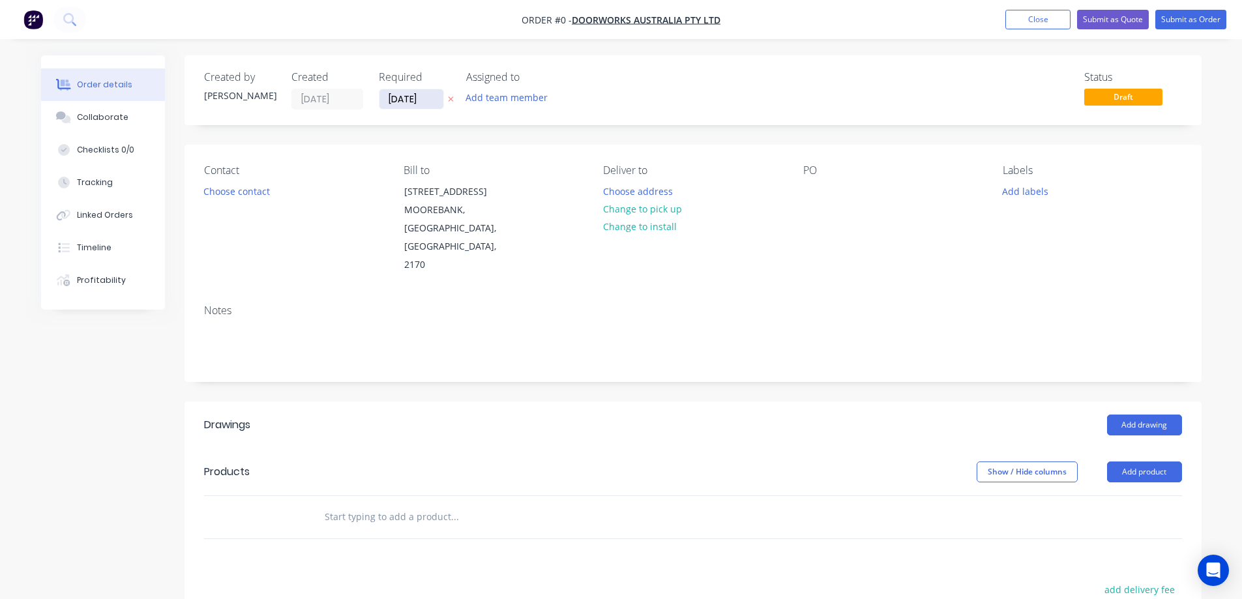
click at [402, 100] on input "08/10/25" at bounding box center [411, 99] width 64 height 20
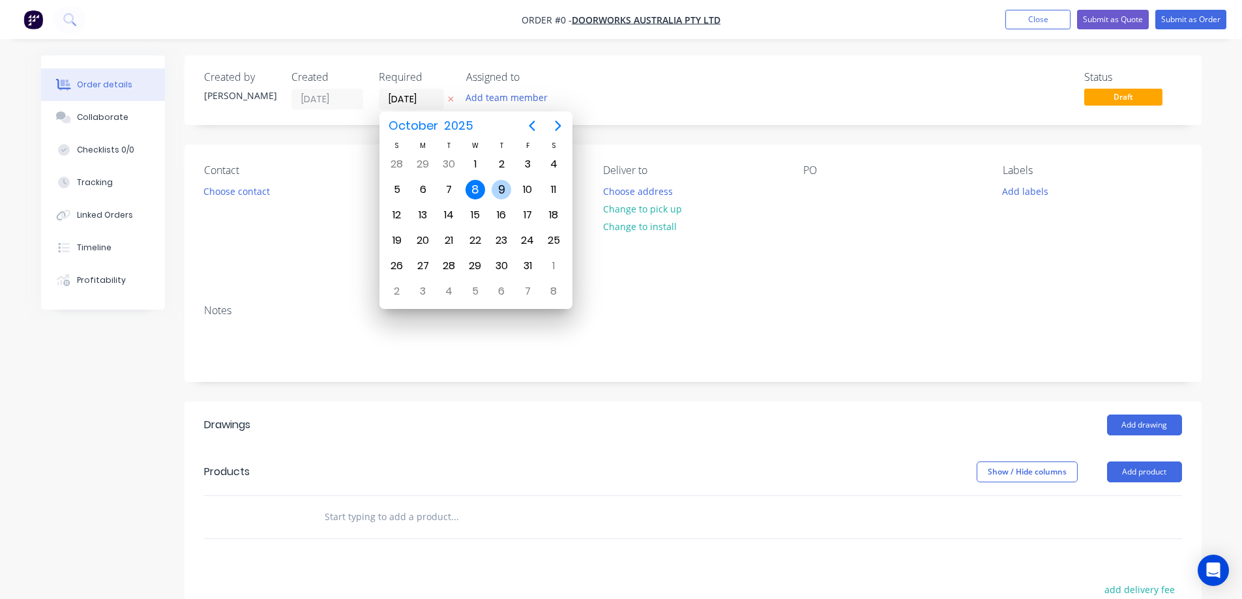
click at [501, 187] on div "9" at bounding box center [502, 190] width 20 height 20
type input "[DATE]"
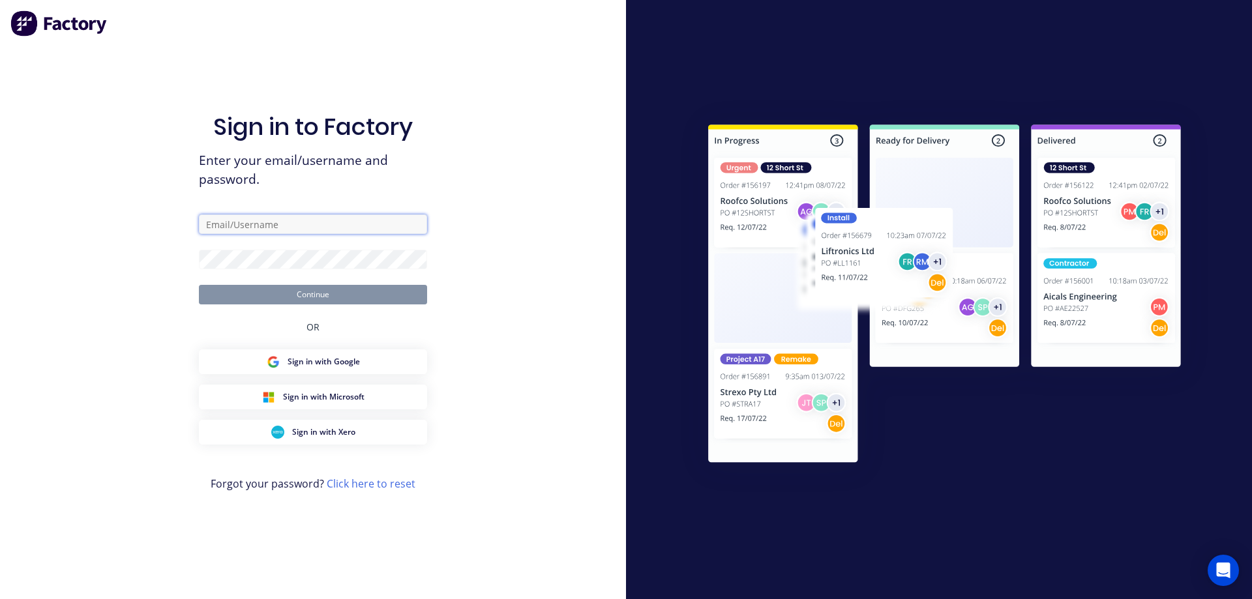
type input "angela@vilno.com.au"
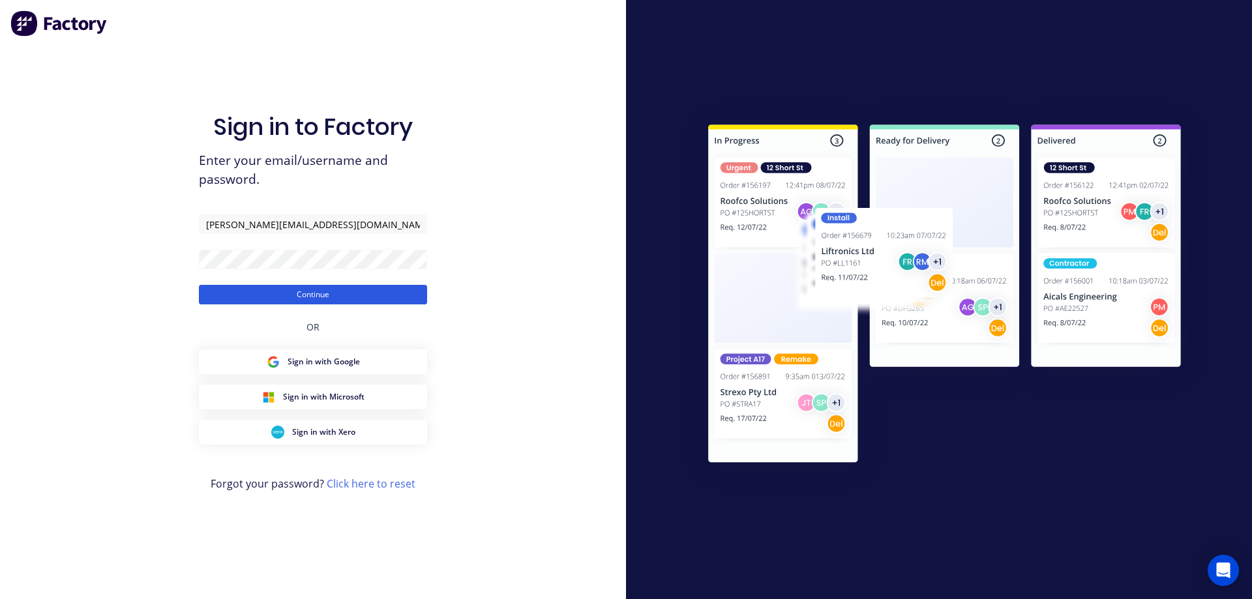
click at [389, 293] on button "Continue" at bounding box center [313, 295] width 228 height 20
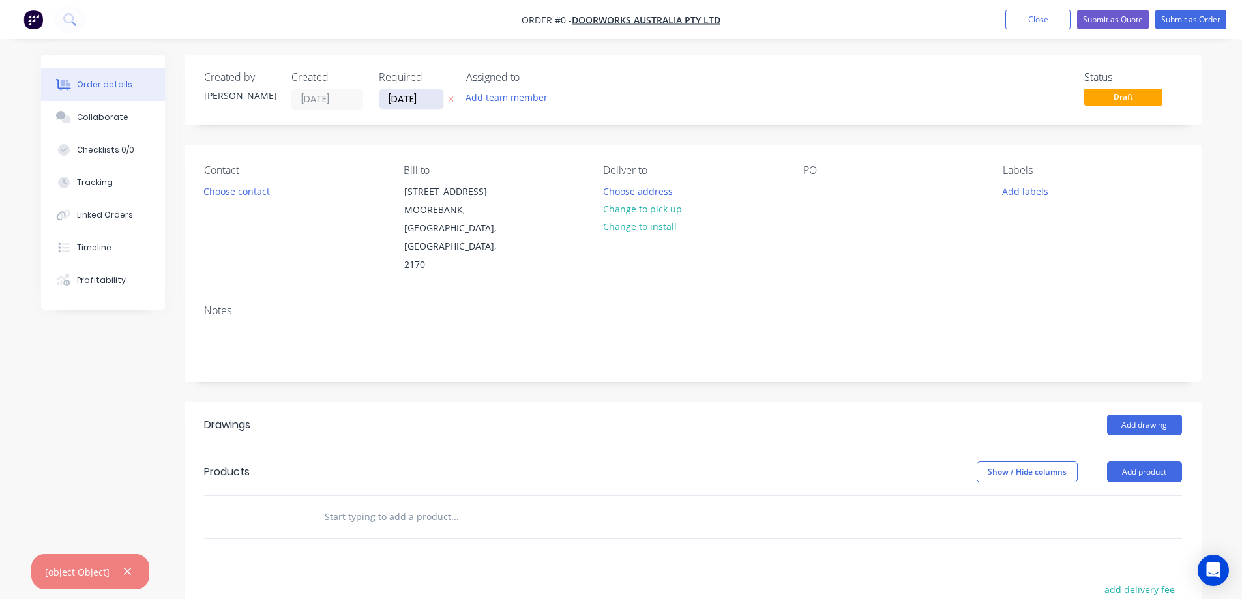
click at [406, 92] on input "08/10/25" at bounding box center [411, 99] width 64 height 20
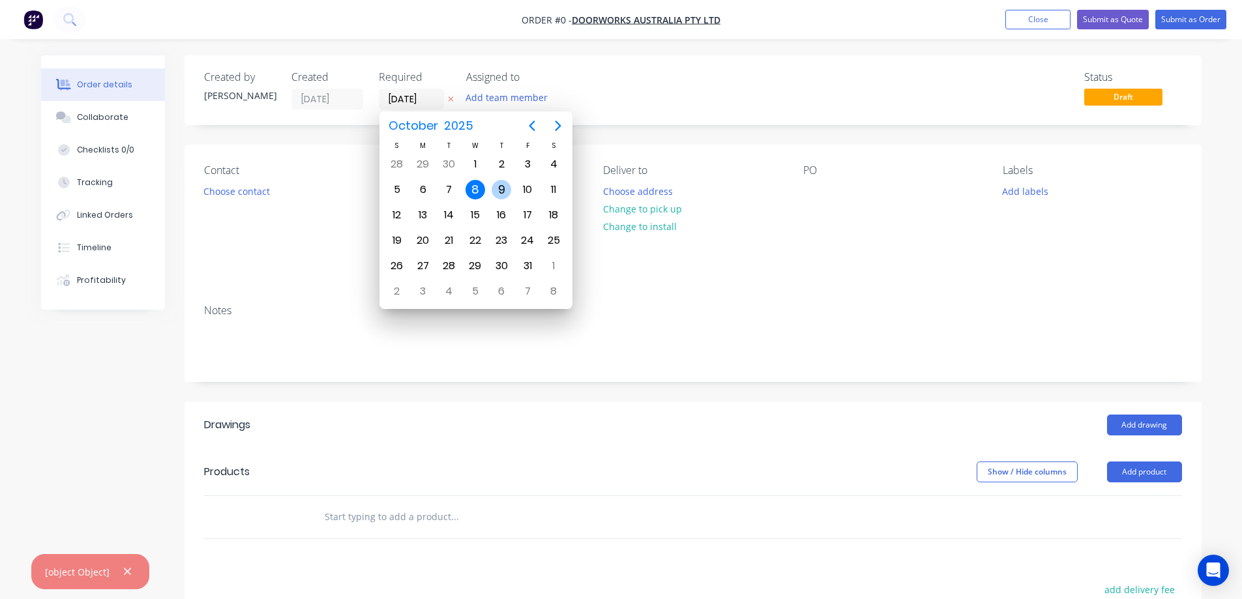
click at [501, 193] on div "9" at bounding box center [502, 190] width 20 height 20
type input "[DATE]"
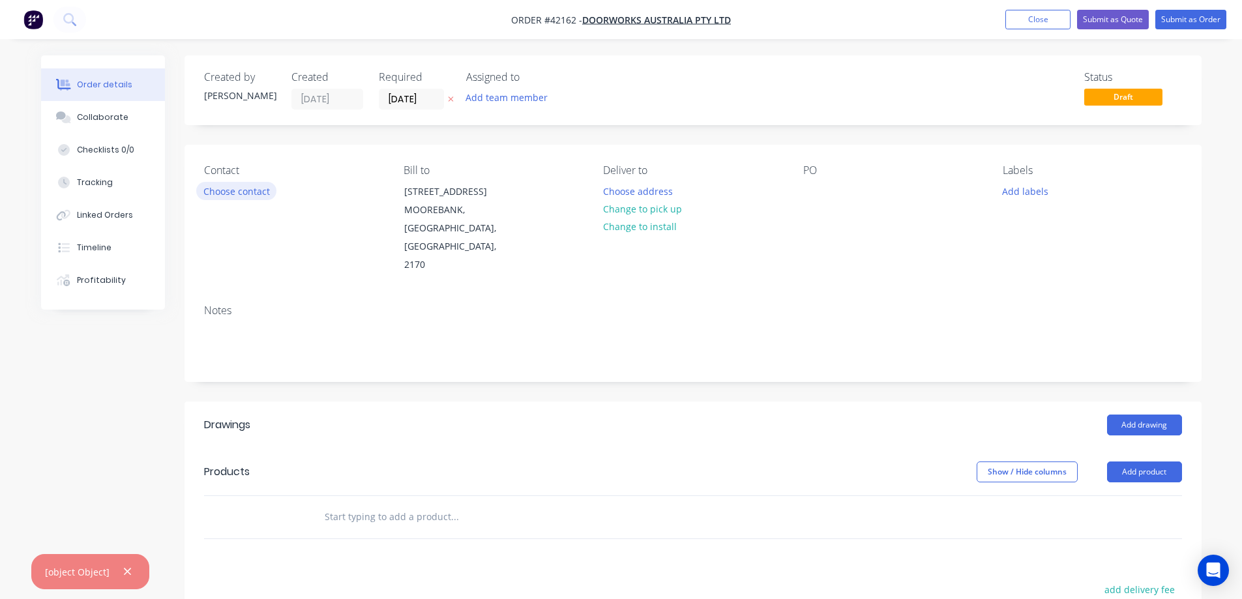
click at [261, 189] on button "Choose contact" at bounding box center [236, 191] width 80 height 18
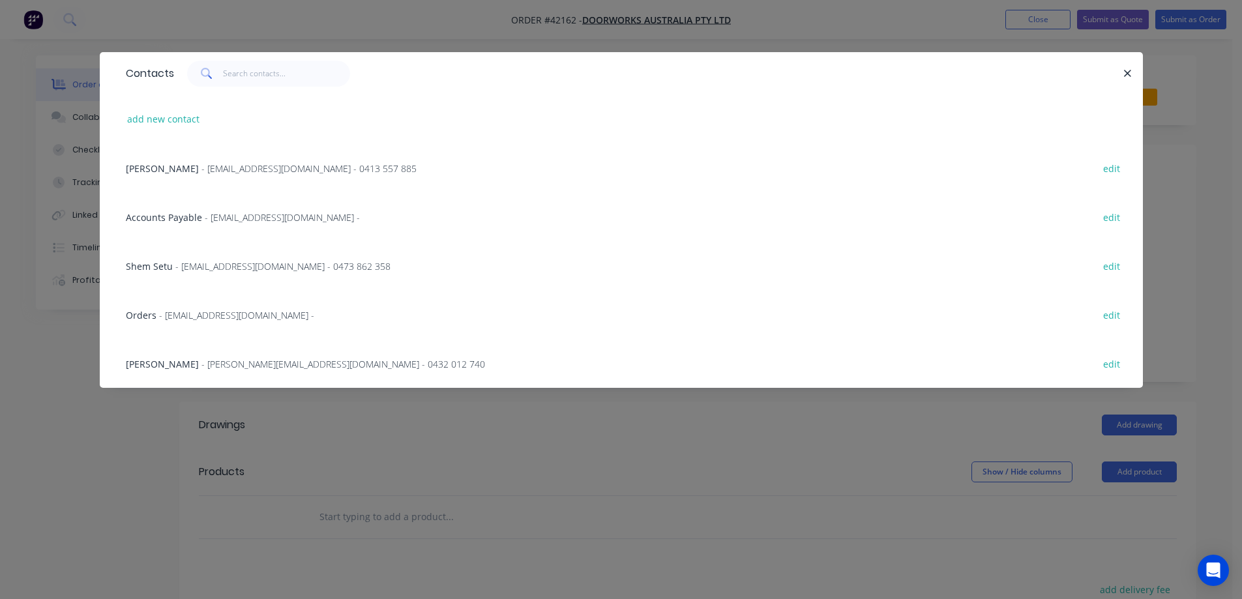
drag, startPoint x: 291, startPoint y: 363, endPoint x: 304, endPoint y: 372, distance: 15.6
click at [292, 363] on span "- Lyn.Kayess@doorworks.com.au - 0432 012 740" at bounding box center [343, 364] width 284 height 12
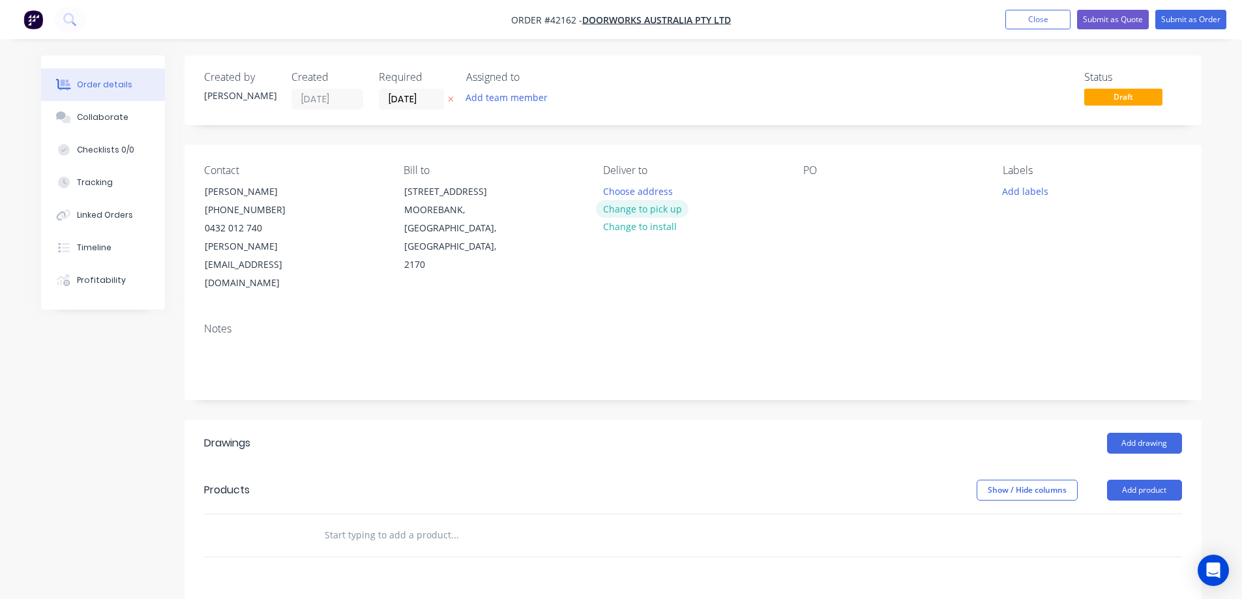
click at [661, 205] on button "Change to pick up" at bounding box center [642, 209] width 93 height 18
click at [817, 186] on div at bounding box center [813, 191] width 21 height 19
click at [810, 184] on div at bounding box center [813, 191] width 21 height 19
paste div
click at [1018, 185] on button "Add labels" at bounding box center [1026, 191] width 60 height 18
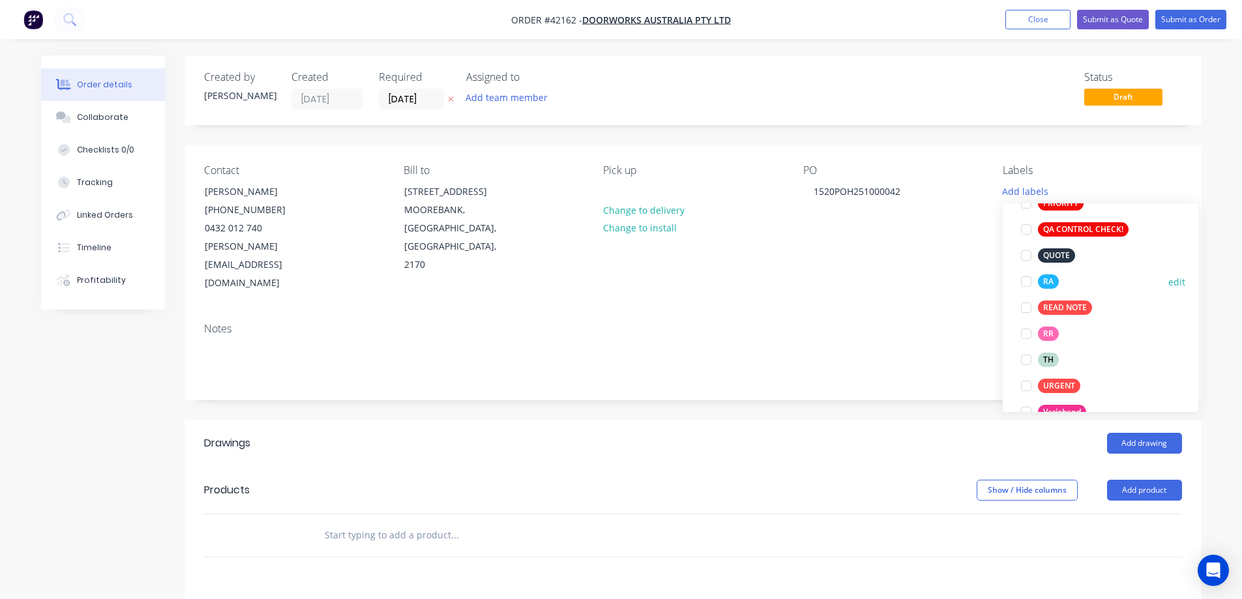
click at [1026, 283] on div at bounding box center [1026, 282] width 26 height 26
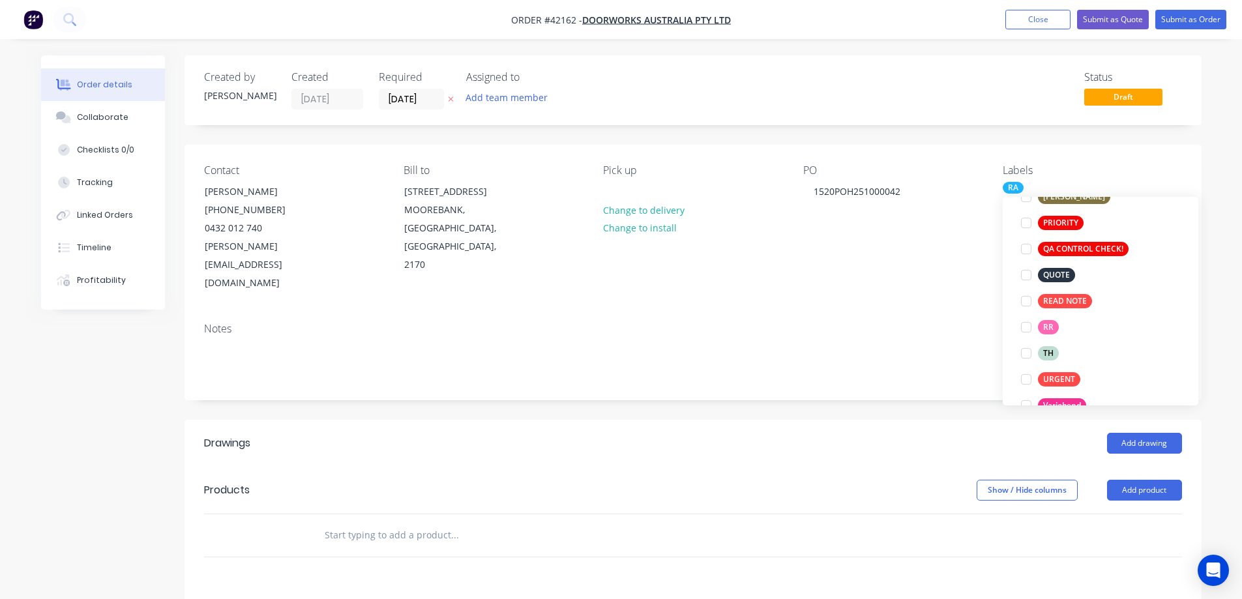
scroll to position [26, 0]
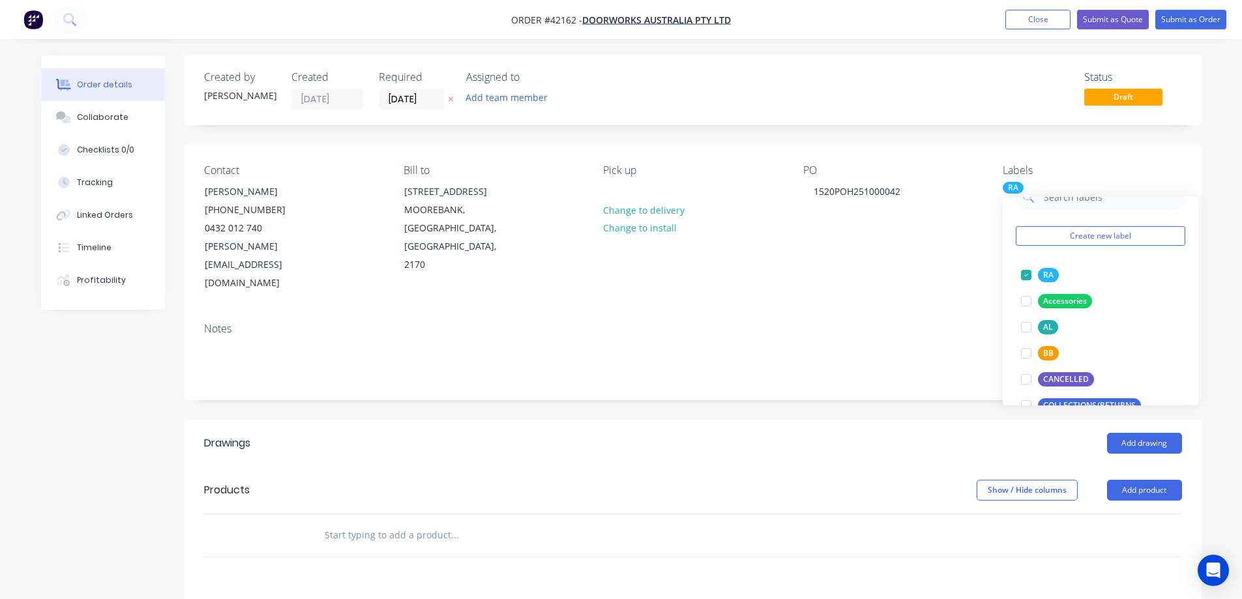
click at [953, 256] on div "PO 1520POH251000042" at bounding box center [892, 228] width 179 height 128
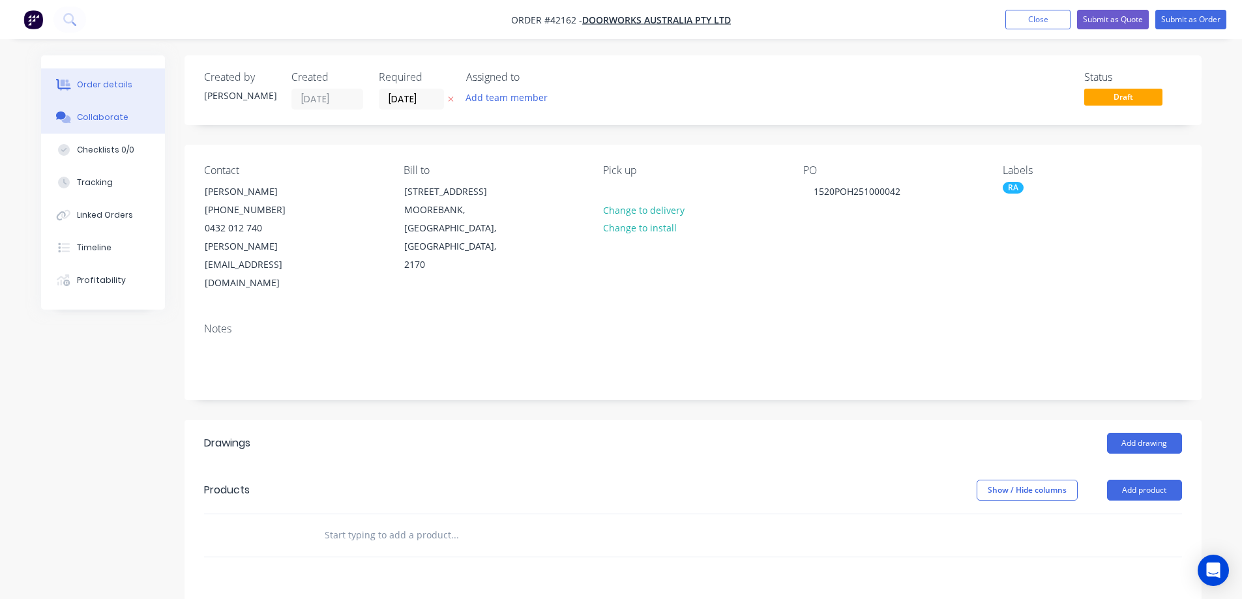
click at [121, 118] on div "Collaborate" at bounding box center [103, 117] width 52 height 12
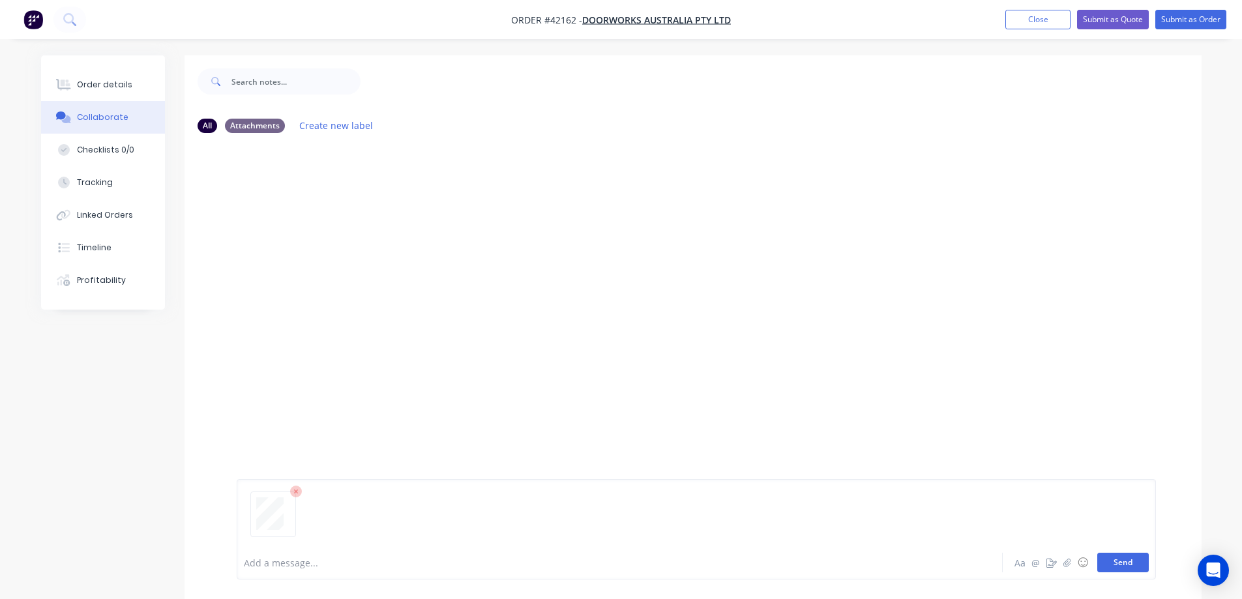
click at [1124, 563] on button "Send" at bounding box center [1123, 563] width 52 height 20
click at [1116, 561] on button "Send" at bounding box center [1123, 563] width 52 height 20
click at [1124, 560] on button "Send" at bounding box center [1123, 563] width 52 height 20
click at [1117, 565] on button "Send" at bounding box center [1123, 563] width 52 height 20
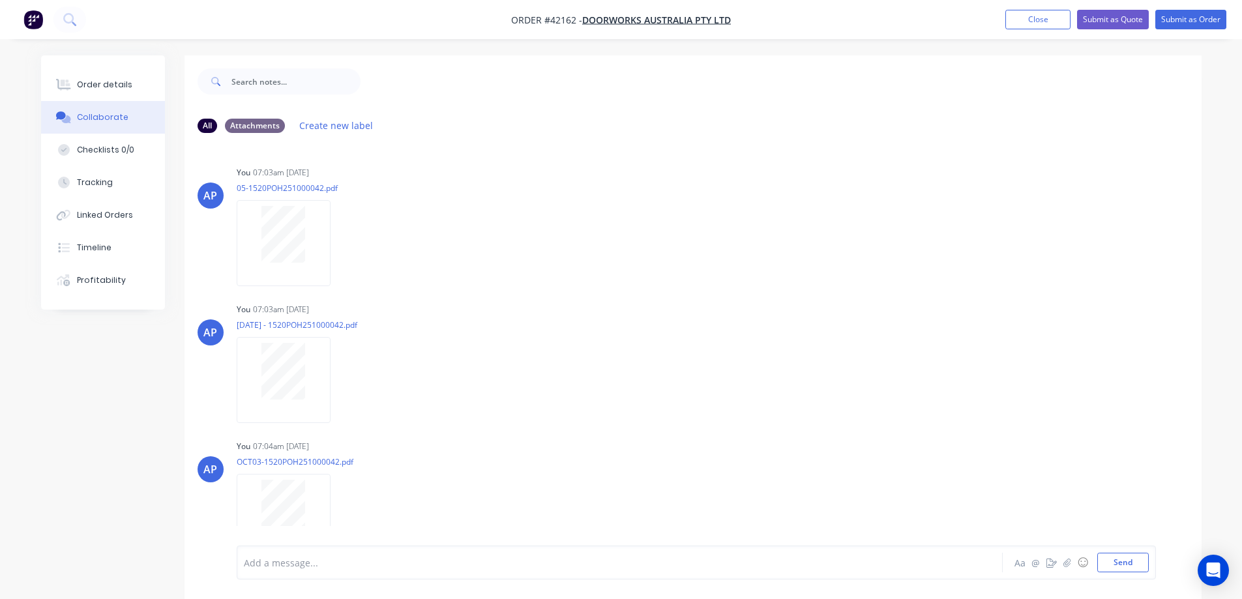
scroll to position [20, 0]
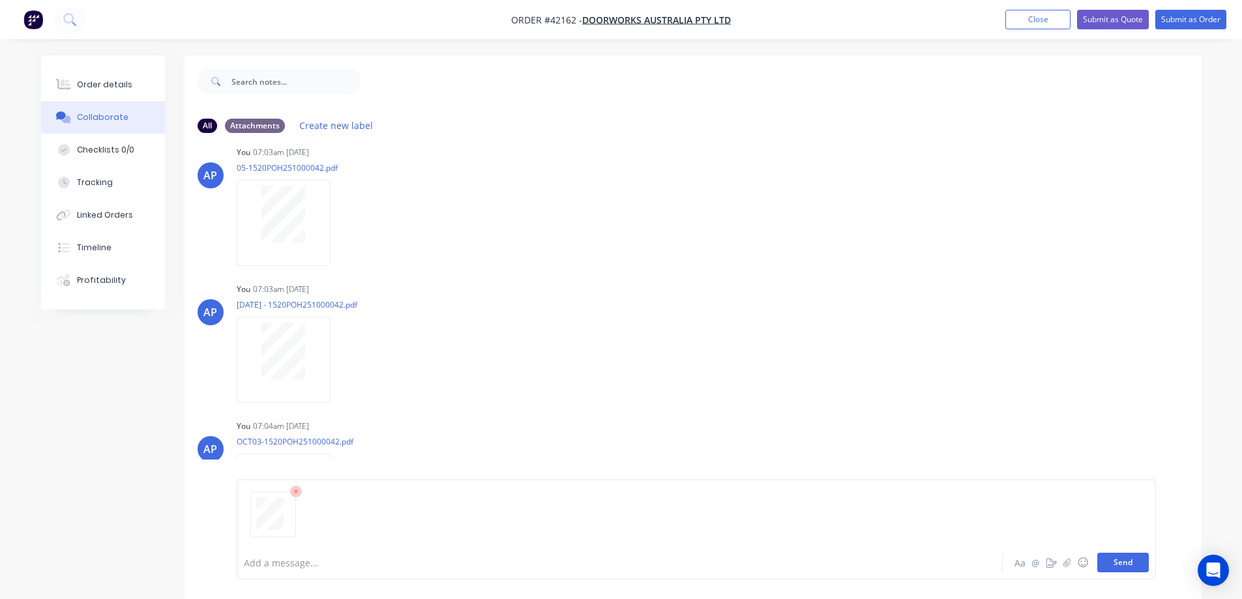
drag, startPoint x: 1116, startPoint y: 566, endPoint x: 1120, endPoint y: 557, distance: 9.1
click at [1116, 565] on button "Send" at bounding box center [1123, 563] width 52 height 20
click at [123, 85] on div "Order details" at bounding box center [104, 85] width 55 height 12
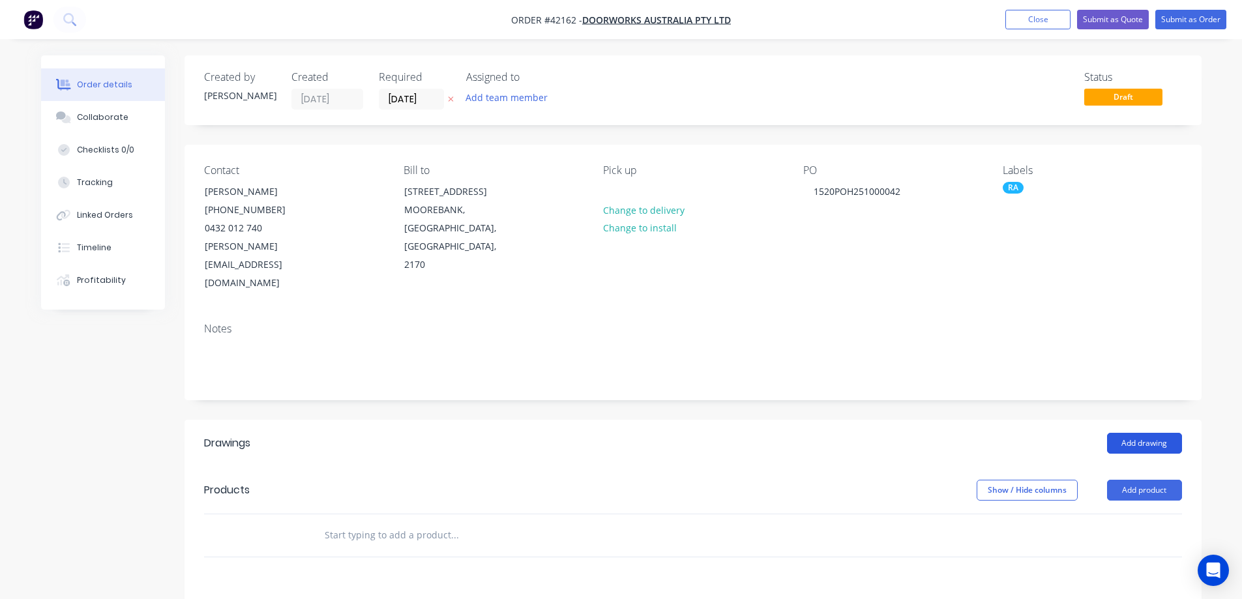
click at [1127, 433] on button "Add drawing" at bounding box center [1144, 443] width 75 height 21
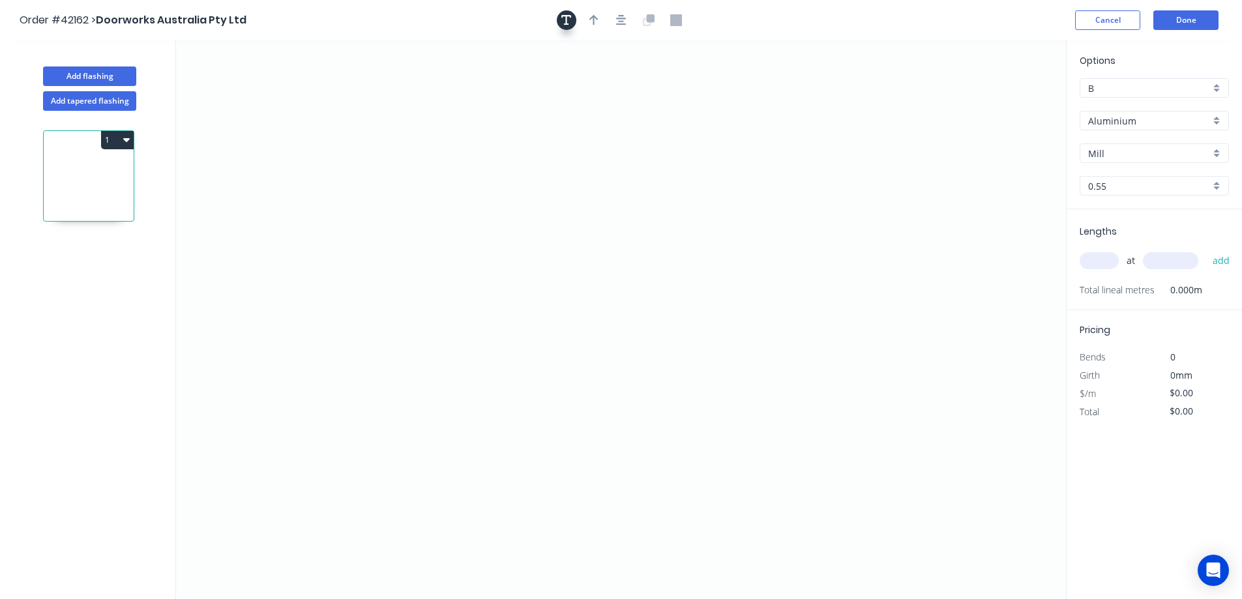
click at [560, 16] on button "button" at bounding box center [567, 20] width 20 height 20
click at [277, 82] on textarea at bounding box center [260, 92] width 106 height 48
type textarea "o"
type textarea "C"
click at [461, 239] on icon "OCT5" at bounding box center [621, 319] width 890 height 559
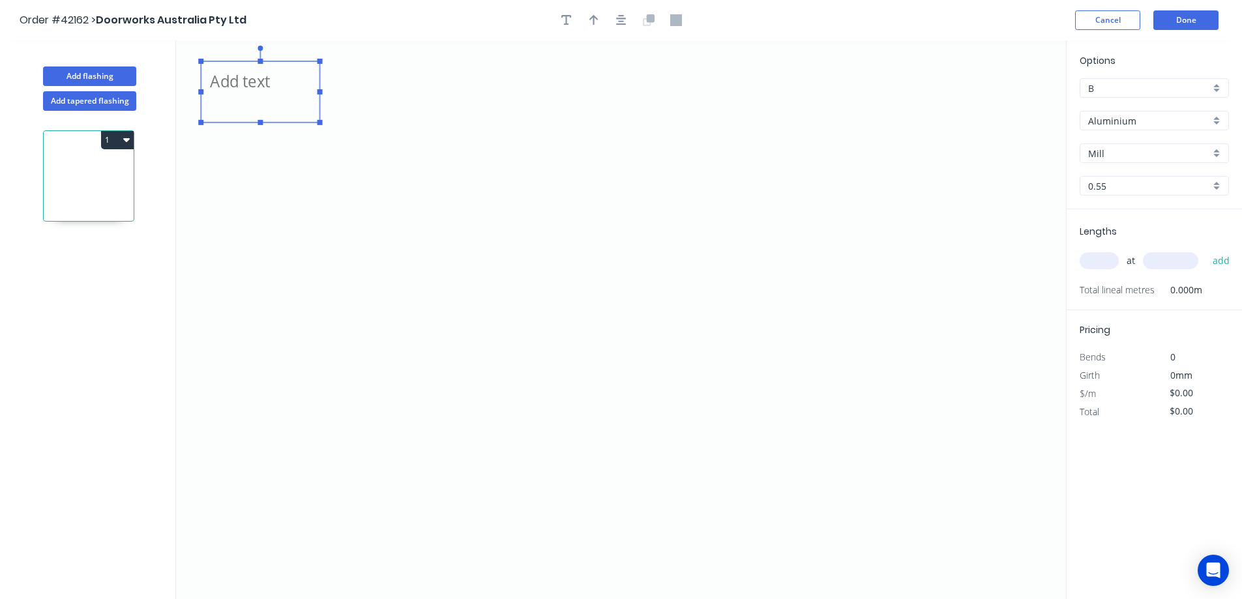
type textarea "OCT5"
drag, startPoint x: 767, startPoint y: 263, endPoint x: 765, endPoint y: 198, distance: 64.6
click at [765, 198] on icon "OCT5" at bounding box center [621, 319] width 890 height 559
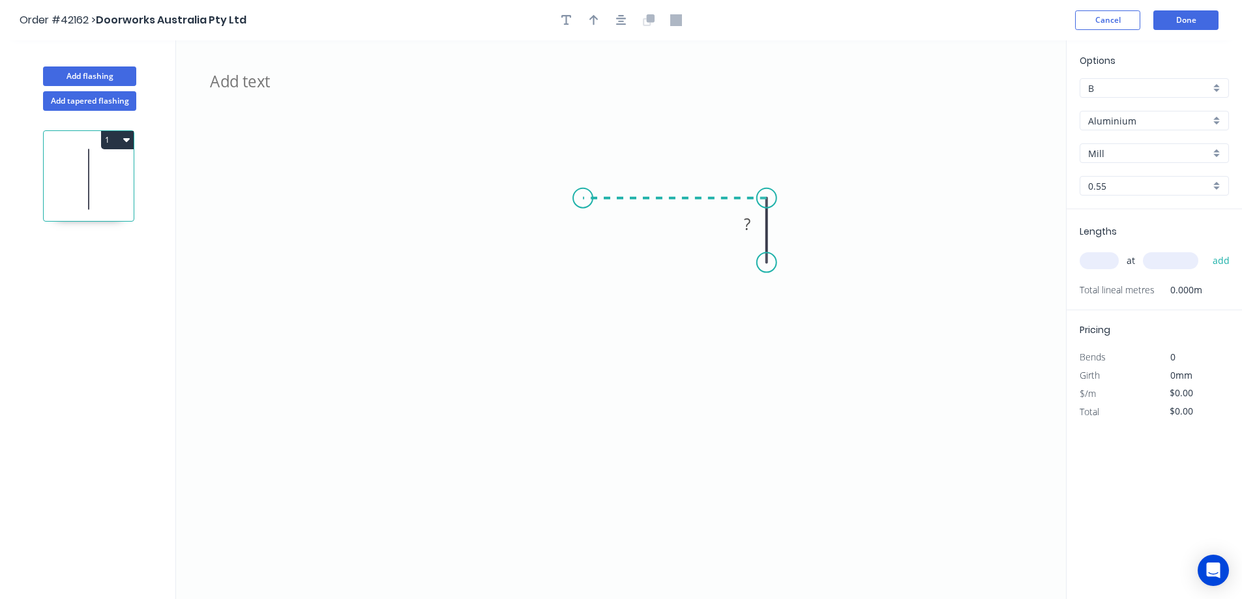
click at [582, 198] on icon "OCT5 ?" at bounding box center [621, 319] width 890 height 559
click at [597, 459] on icon "OCT5 ? ?" at bounding box center [621, 319] width 890 height 559
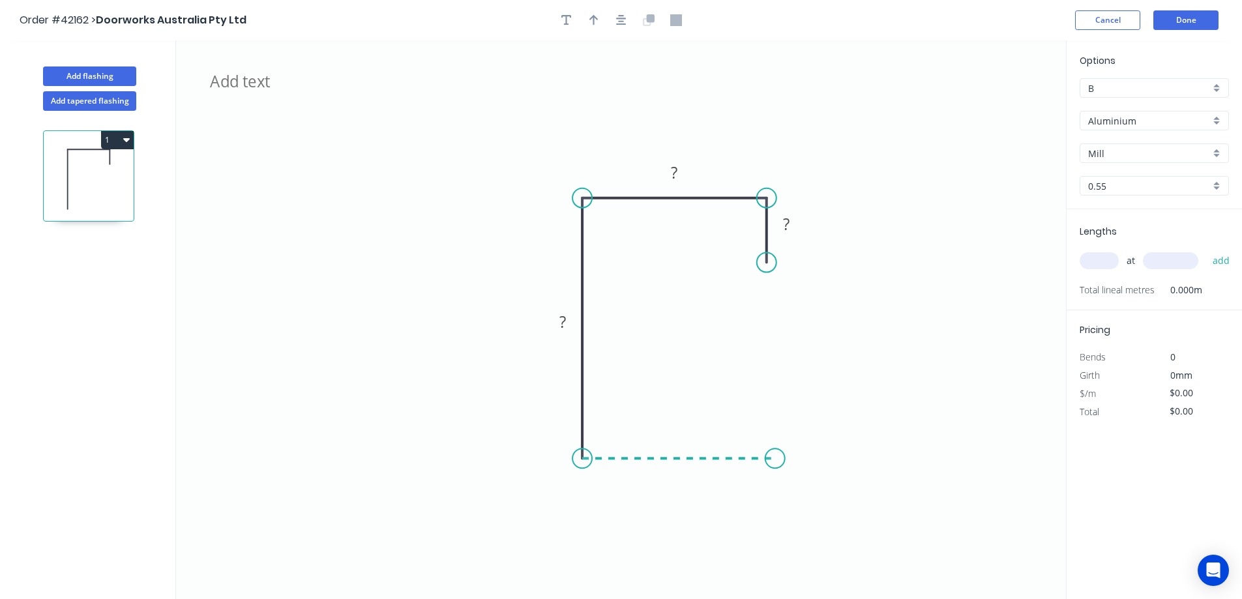
drag, startPoint x: 645, startPoint y: 475, endPoint x: 780, endPoint y: 462, distance: 136.2
click at [780, 462] on icon "OCT5 ? ? ?" at bounding box center [621, 319] width 890 height 559
drag, startPoint x: 780, startPoint y: 462, endPoint x: 775, endPoint y: 378, distance: 83.6
click at [775, 378] on icon "OCT5 ? ? ? ?" at bounding box center [621, 319] width 890 height 559
click at [775, 378] on circle at bounding box center [781, 378] width 20 height 20
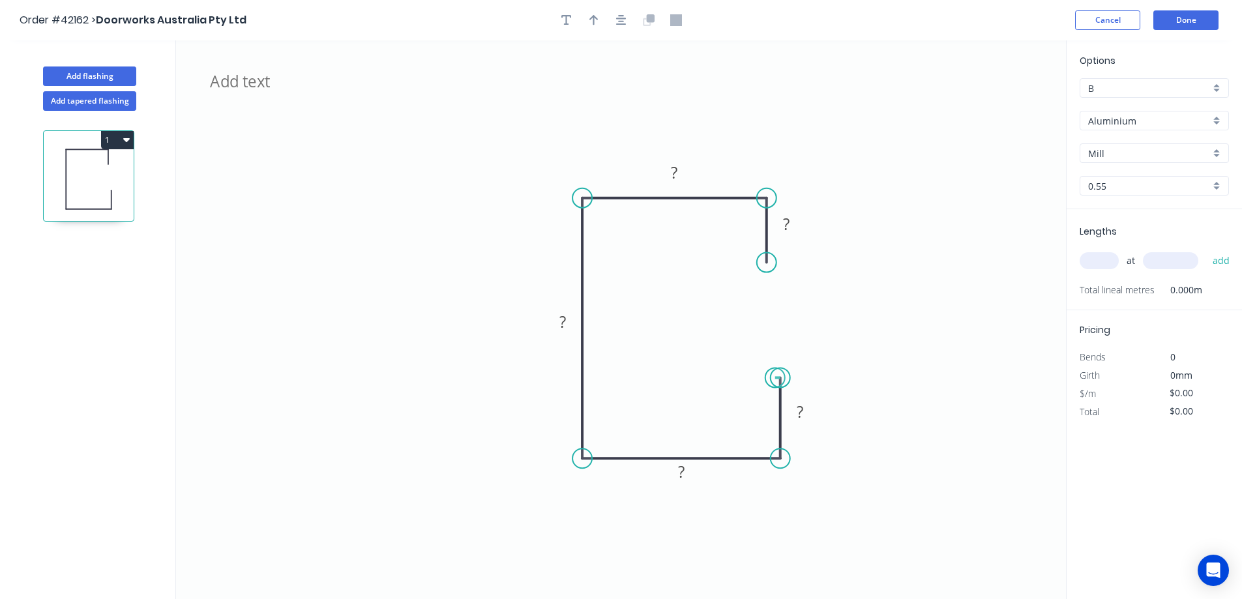
click at [775, 378] on circle at bounding box center [781, 378] width 20 height 20
drag, startPoint x: 765, startPoint y: 198, endPoint x: 775, endPoint y: 203, distance: 11.1
click at [775, 203] on circle at bounding box center [775, 198] width 20 height 20
drag, startPoint x: 766, startPoint y: 260, endPoint x: 777, endPoint y: 274, distance: 17.7
click at [777, 274] on circle at bounding box center [775, 274] width 20 height 20
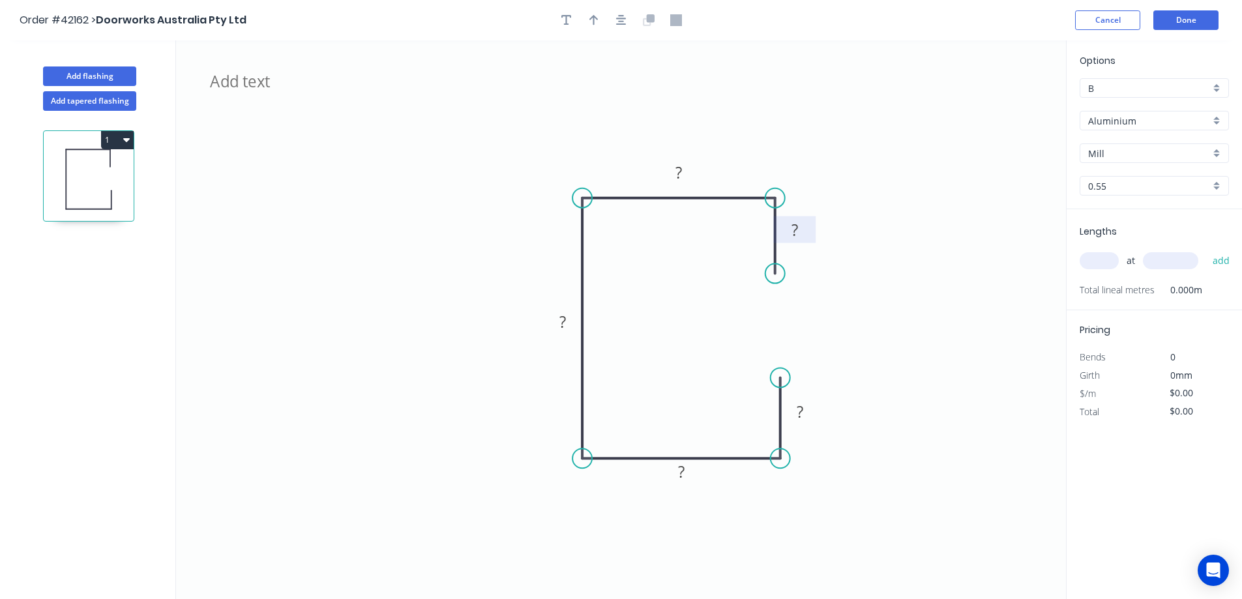
click at [799, 235] on rect at bounding box center [795, 231] width 26 height 18
type input "$11.05"
drag, startPoint x: 595, startPoint y: 22, endPoint x: 719, endPoint y: 59, distance: 128.7
click at [596, 22] on icon "button" at bounding box center [593, 20] width 9 height 12
drag, startPoint x: 880, startPoint y: 207, endPoint x: 471, endPoint y: 312, distance: 422.1
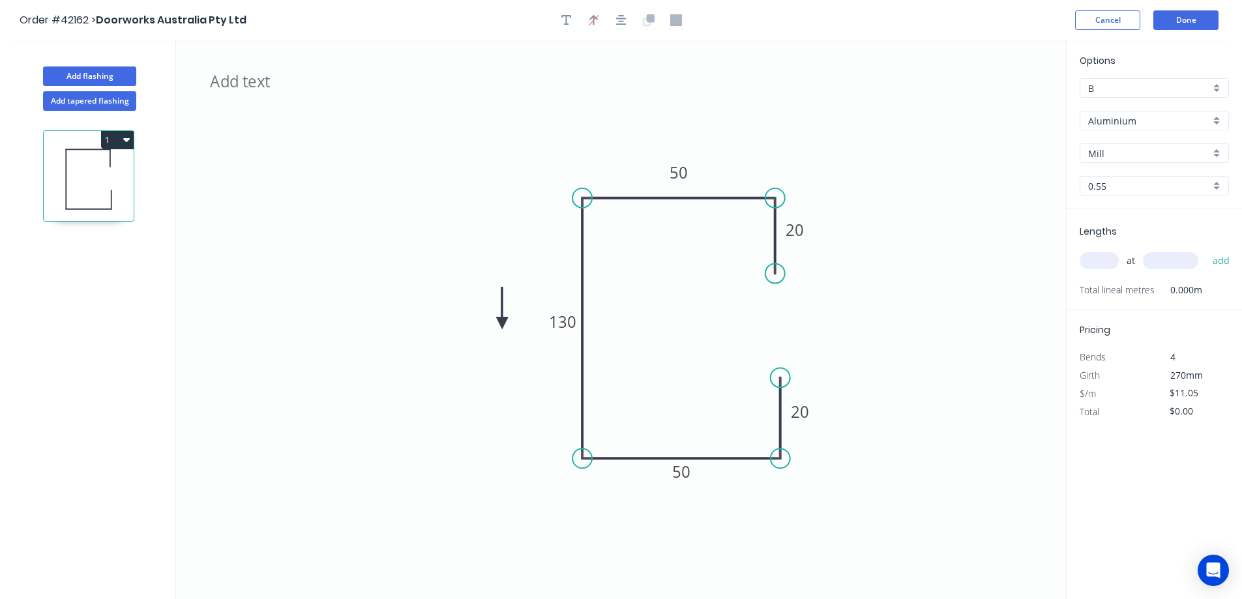
click at [496, 312] on icon at bounding box center [502, 309] width 12 height 42
click at [471, 312] on icon at bounding box center [471, 297] width 12 height 42
click at [471, 312] on icon at bounding box center [482, 301] width 38 height 38
click at [471, 312] on icon at bounding box center [486, 312] width 42 height 12
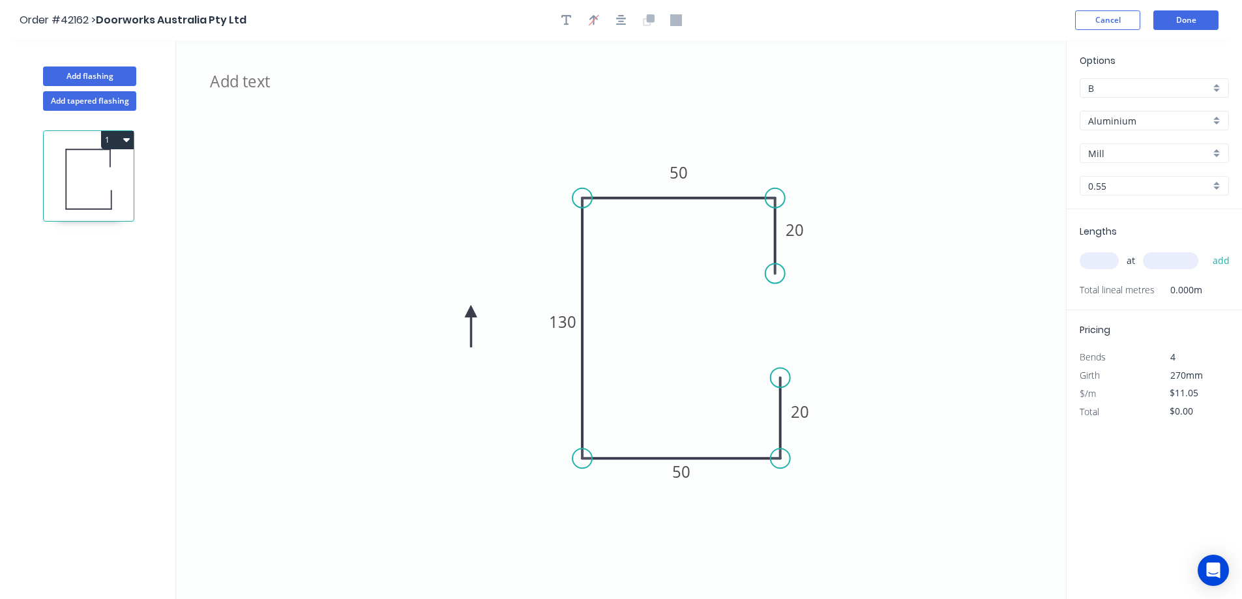
click at [471, 312] on icon at bounding box center [471, 327] width 12 height 42
click at [471, 312] on icon at bounding box center [460, 322] width 38 height 38
click at [252, 73] on textarea "OCT5" at bounding box center [260, 92] width 106 height 48
click at [241, 82] on textarea "OCT5" at bounding box center [260, 92] width 106 height 48
click at [258, 82] on textarea "OCT 5" at bounding box center [260, 92] width 106 height 48
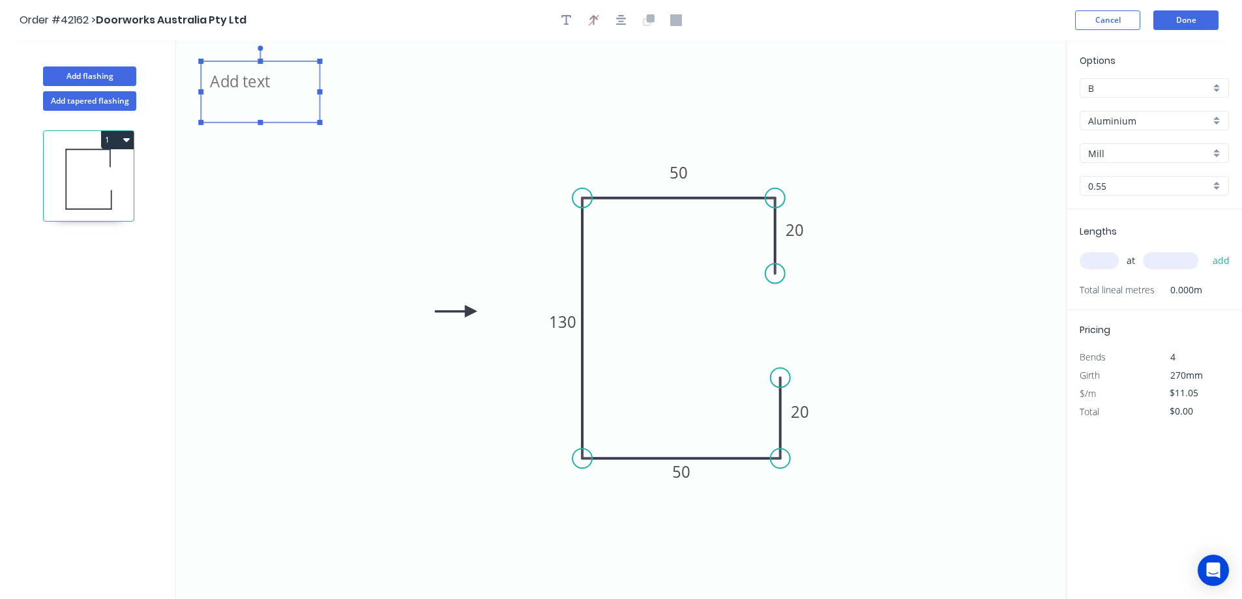
type textarea "OCT 5, LOFT COLOUR"
click at [1210, 120] on div "Aluminium" at bounding box center [1154, 121] width 149 height 20
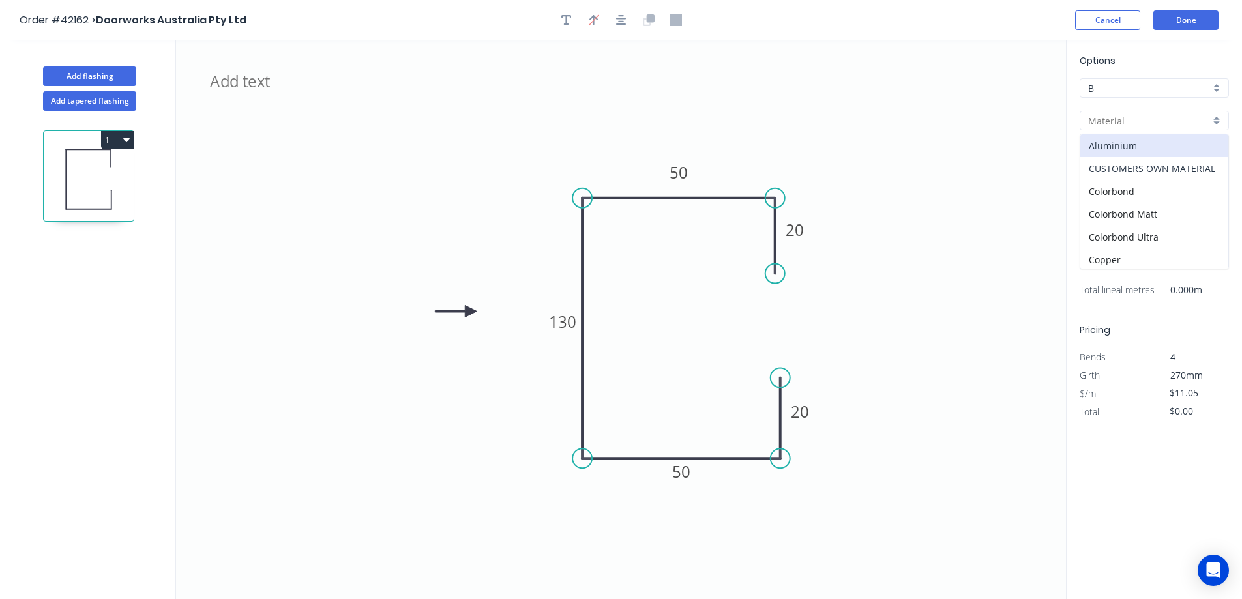
click at [1184, 166] on div "CUSTOMERS OWN MATERIAL" at bounding box center [1154, 168] width 148 height 23
type input "CUSTOMERS OWN MATERIAL"
type input "CUSTOMER OWN"
type input "$6.79"
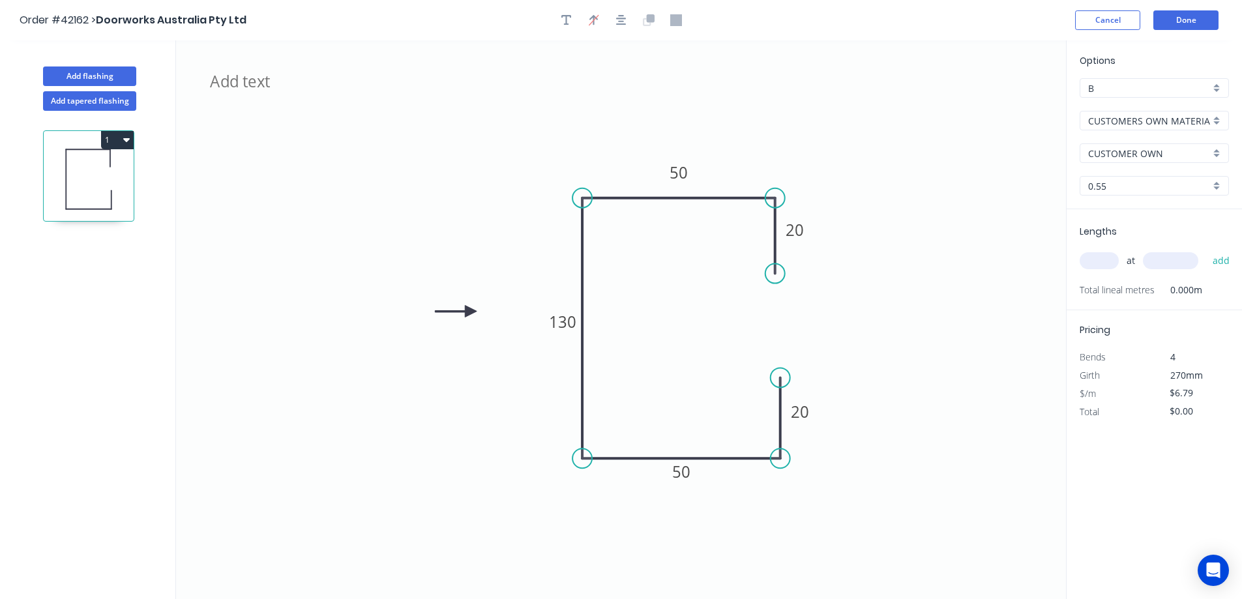
click at [1103, 260] on input "text" at bounding box center [1099, 260] width 39 height 17
type input "1"
type input "3000"
click at [1206, 250] on button "add" at bounding box center [1221, 261] width 31 height 22
click at [125, 136] on icon "button" at bounding box center [126, 139] width 7 height 10
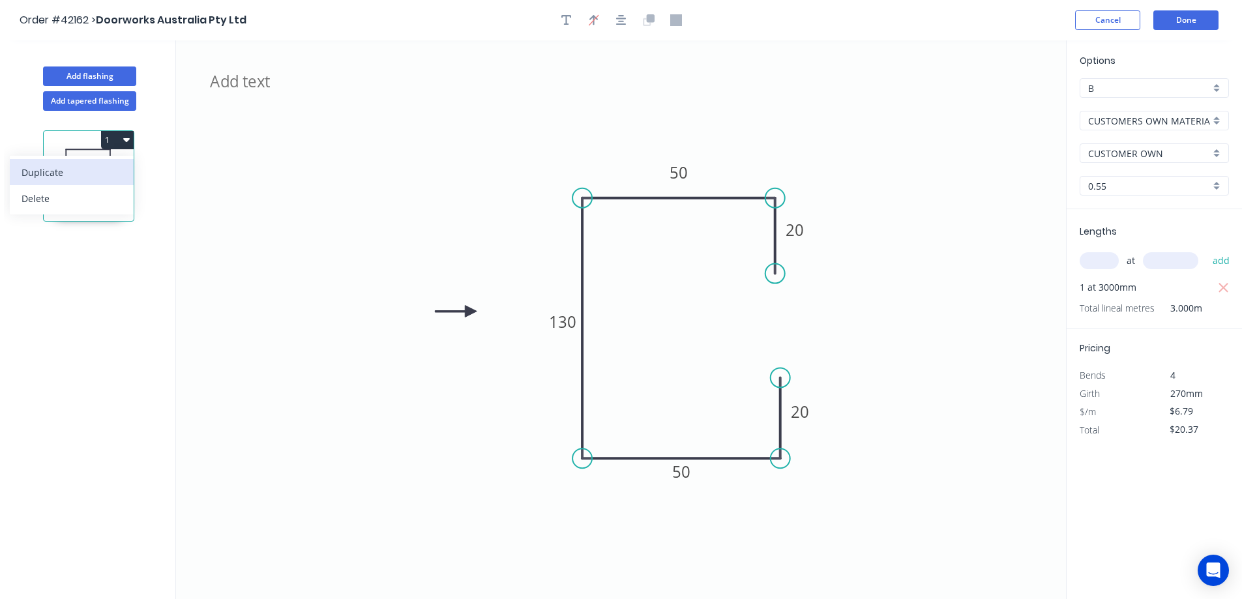
click at [111, 173] on div "Duplicate" at bounding box center [72, 172] width 100 height 19
type input "$0.00"
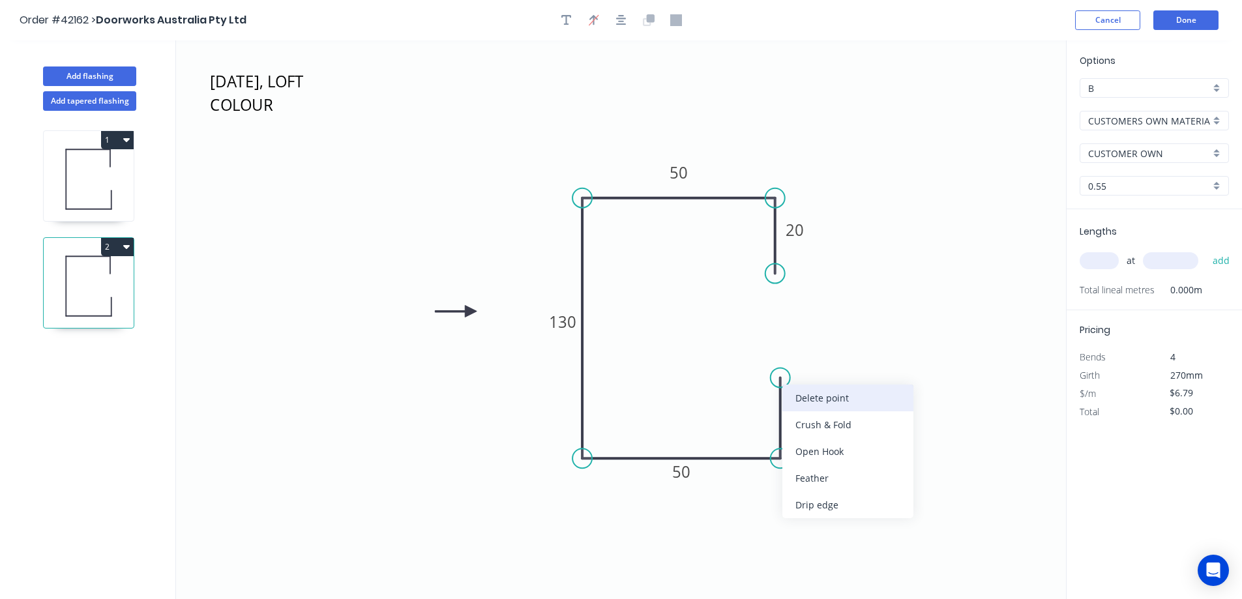
click at [798, 396] on div "Delete point" at bounding box center [847, 398] width 131 height 27
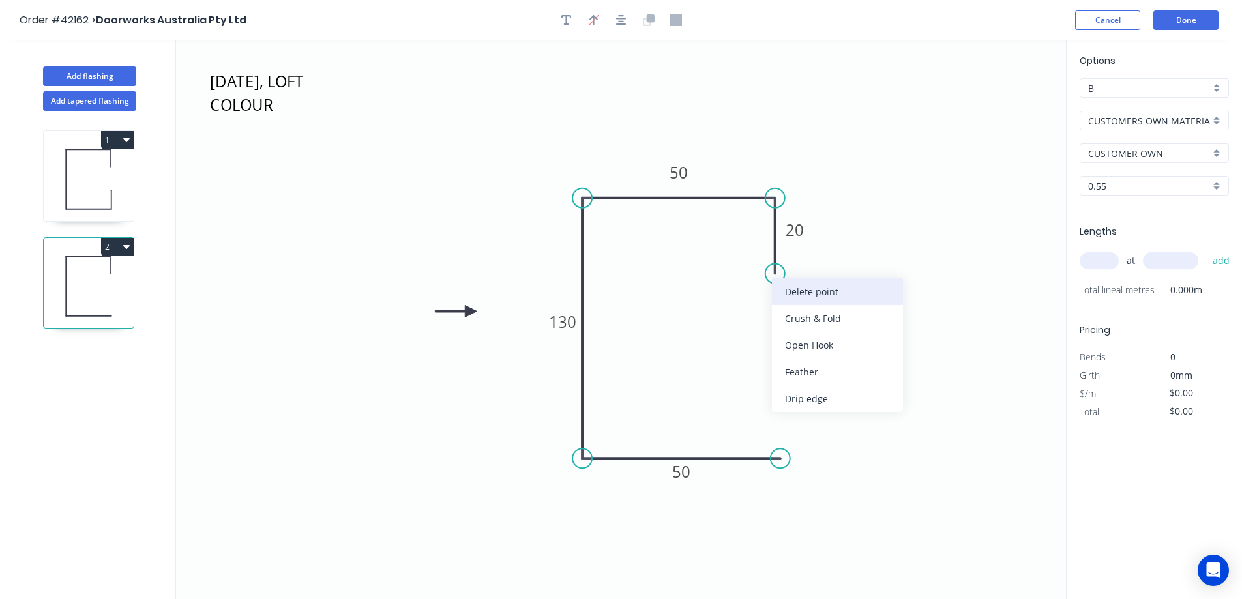
click at [786, 288] on div "Delete point" at bounding box center [837, 291] width 131 height 27
click at [691, 474] on rect at bounding box center [681, 473] width 26 height 18
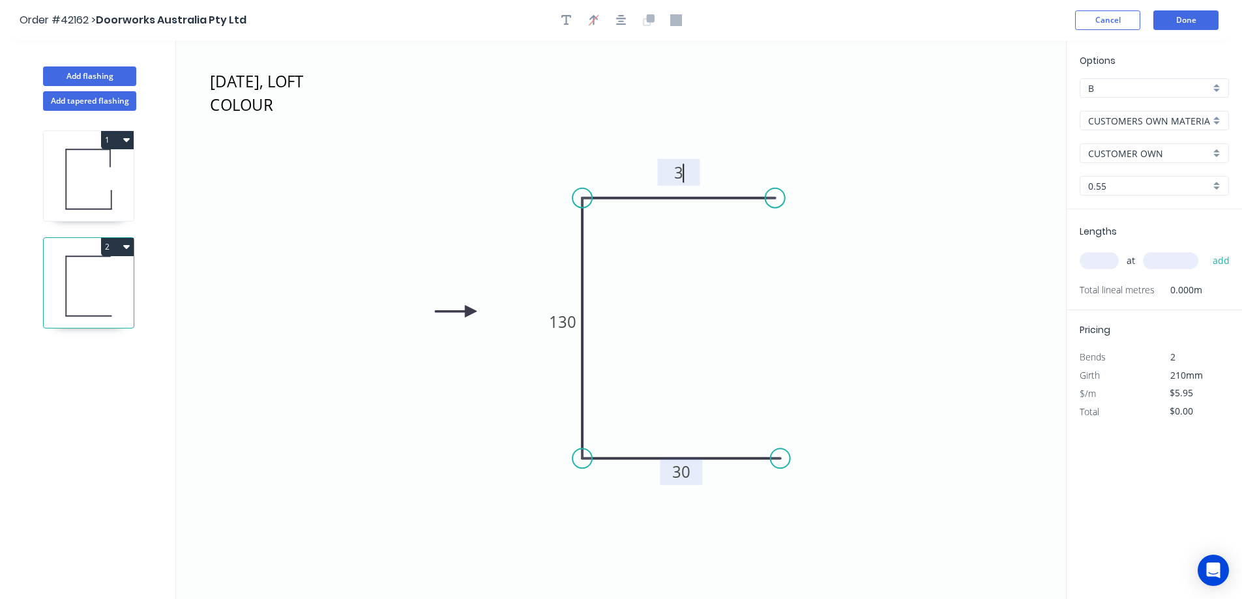
type input "$5.20"
click at [785, 194] on circle at bounding box center [785, 198] width 20 height 20
click at [1095, 265] on input "text" at bounding box center [1099, 260] width 39 height 17
type input "2"
click at [1155, 264] on input "text" at bounding box center [1170, 260] width 55 height 17
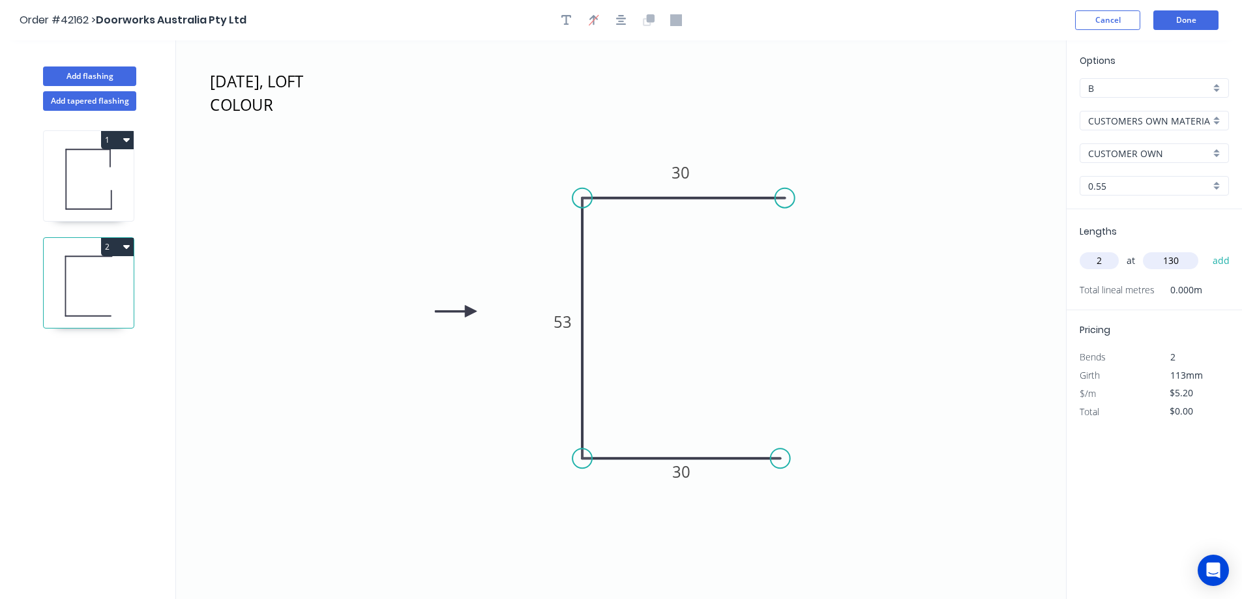
type input "130"
click at [1206, 250] on button "add" at bounding box center [1221, 261] width 31 height 22
type input "$10.40"
click at [116, 100] on button "Add tapered flashing" at bounding box center [89, 101] width 93 height 20
type input "$0.00"
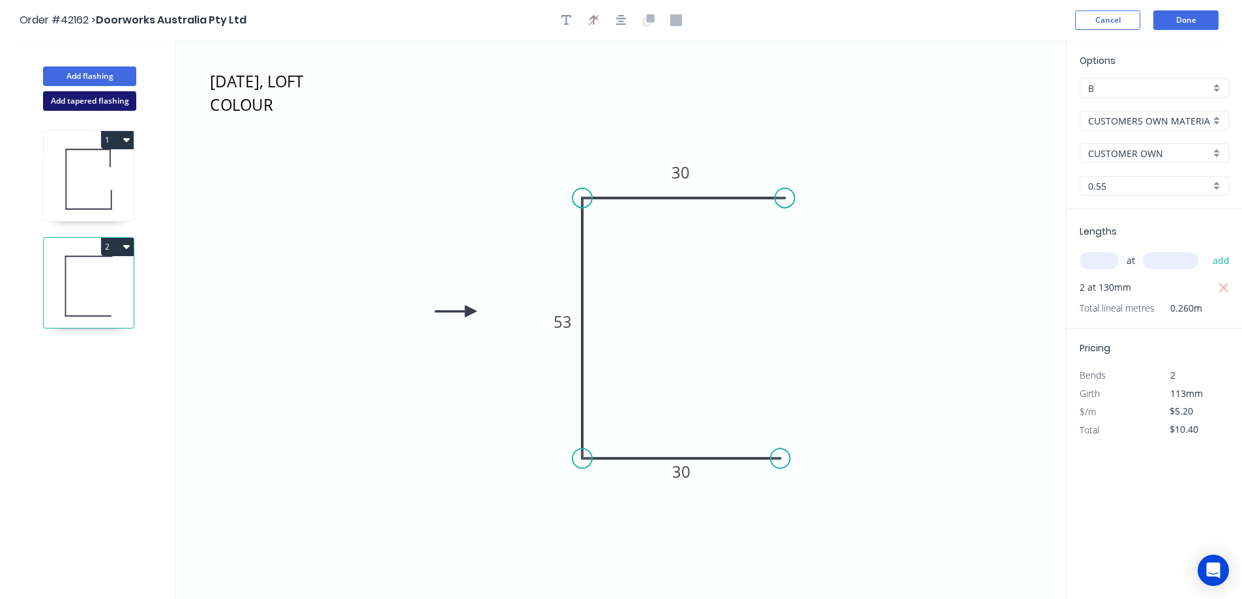
type input "$0.00"
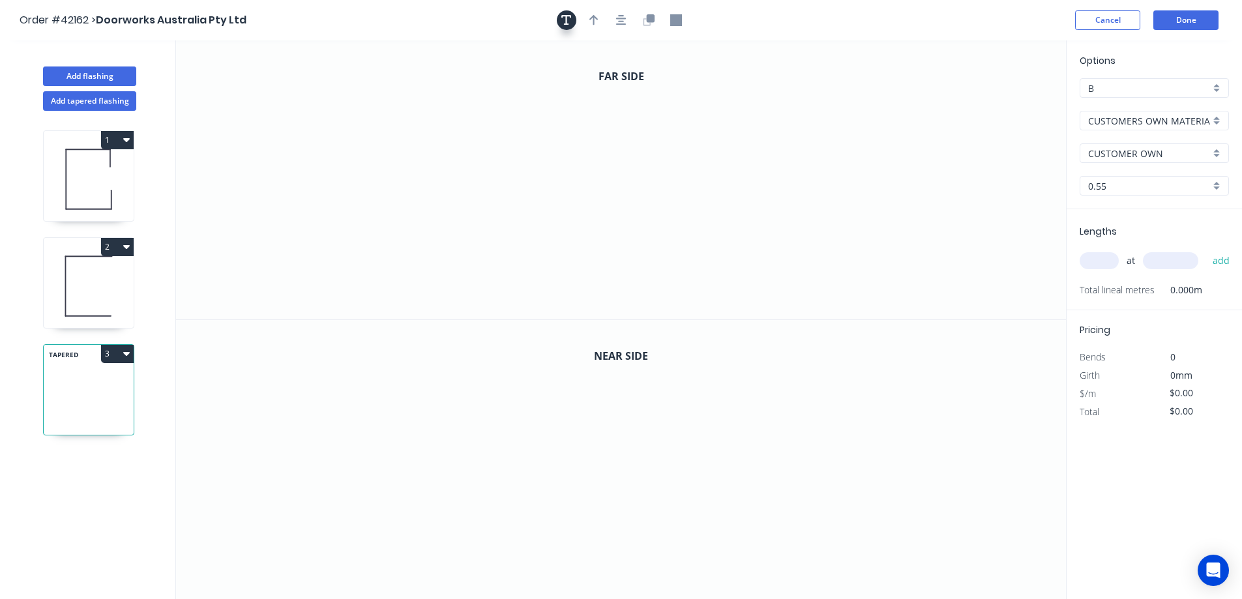
click at [564, 14] on icon "button" at bounding box center [566, 20] width 10 height 12
click at [273, 77] on textarea at bounding box center [261, 92] width 106 height 48
drag, startPoint x: 637, startPoint y: 306, endPoint x: 634, endPoint y: 296, distance: 10.3
click at [636, 302] on icon "OCT 2" at bounding box center [621, 179] width 890 height 279
type textarea "OCT 2"
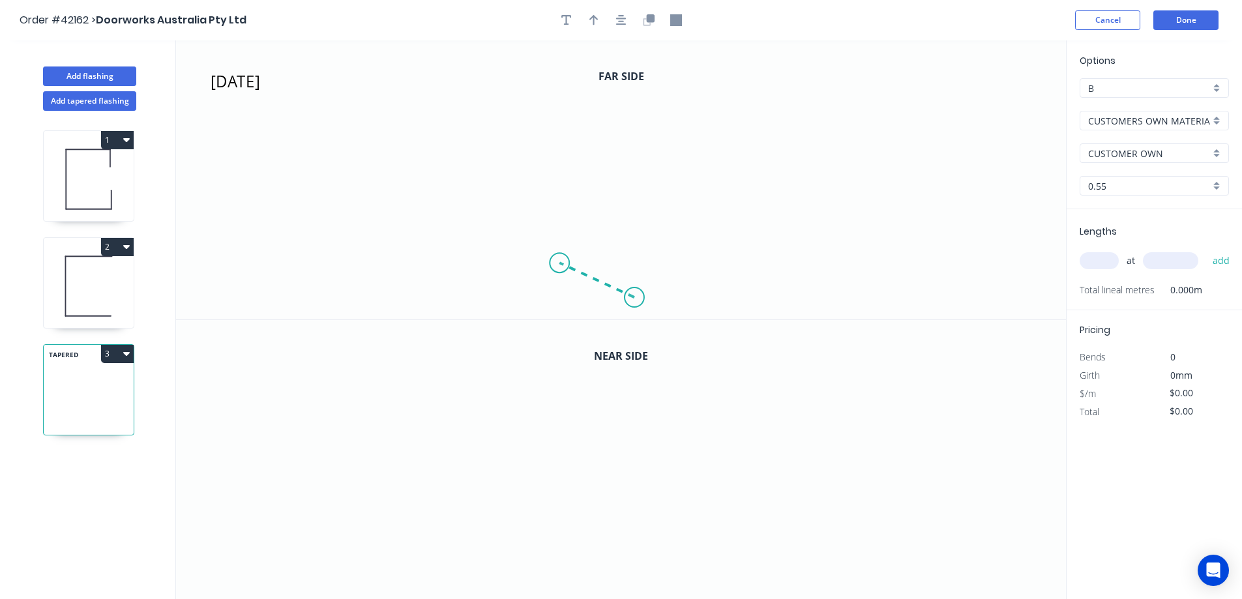
drag, startPoint x: 634, startPoint y: 298, endPoint x: 559, endPoint y: 263, distance: 82.6
click at [559, 263] on icon "OCT 2" at bounding box center [621, 179] width 890 height 279
click at [578, 276] on div "Delete point" at bounding box center [624, 280] width 131 height 27
drag, startPoint x: 659, startPoint y: 130, endPoint x: 609, endPoint y: 108, distance: 54.6
click at [609, 108] on icon "OCT 2" at bounding box center [621, 179] width 890 height 279
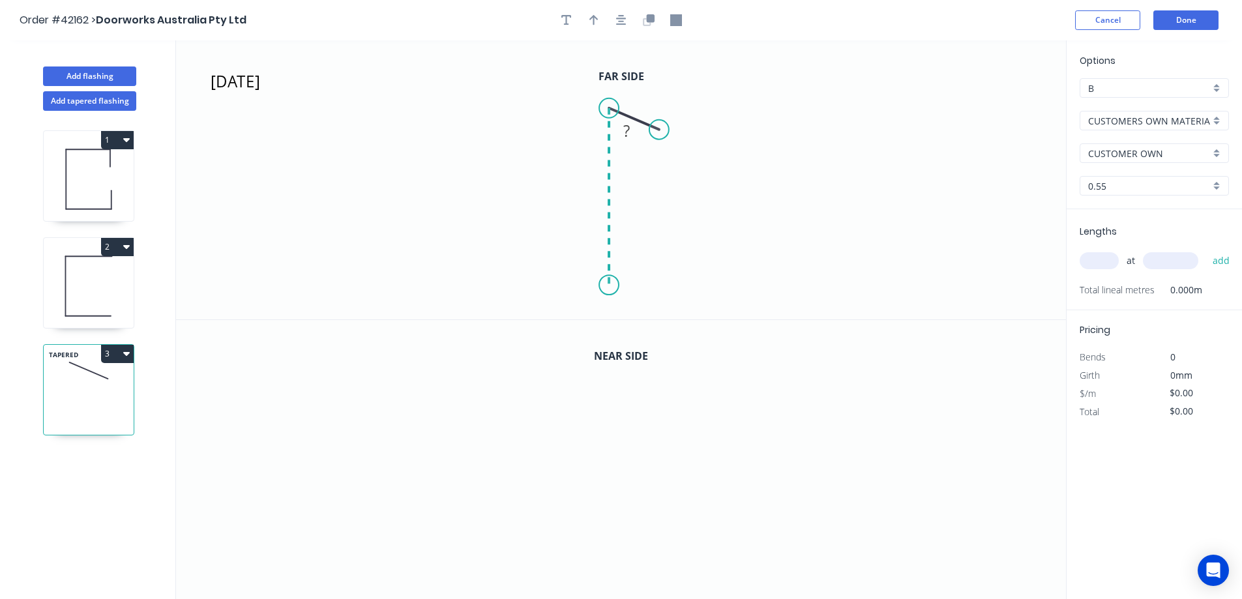
drag, startPoint x: 611, startPoint y: 159, endPoint x: 617, endPoint y: 288, distance: 128.6
click at [617, 288] on icon "OCT 2 ?" at bounding box center [621, 179] width 890 height 279
drag, startPoint x: 612, startPoint y: 286, endPoint x: 546, endPoint y: 262, distance: 69.3
click at [546, 262] on icon "OCT 2 ? ? ? º" at bounding box center [621, 179] width 890 height 279
click at [546, 262] on circle at bounding box center [547, 262] width 20 height 20
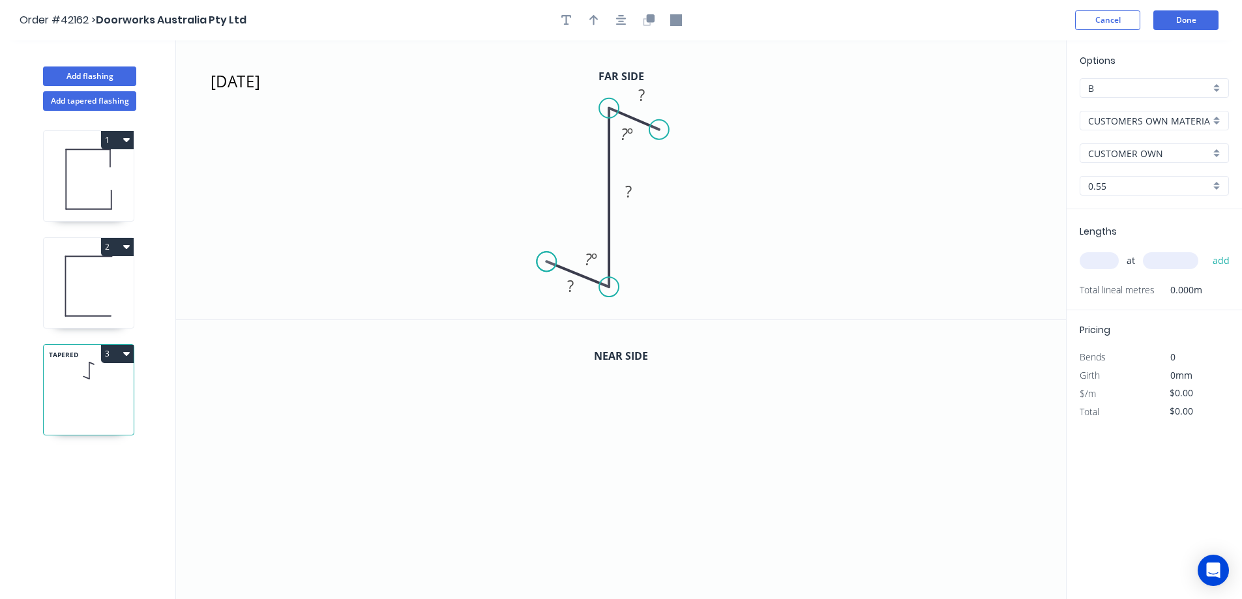
click at [546, 262] on circle at bounding box center [547, 262] width 20 height 20
drag, startPoint x: 546, startPoint y: 262, endPoint x: 540, endPoint y: 278, distance: 17.6
click at [540, 278] on circle at bounding box center [540, 278] width 20 height 20
drag, startPoint x: 655, startPoint y: 136, endPoint x: 672, endPoint y: 125, distance: 19.7
click at [672, 125] on circle at bounding box center [672, 128] width 20 height 20
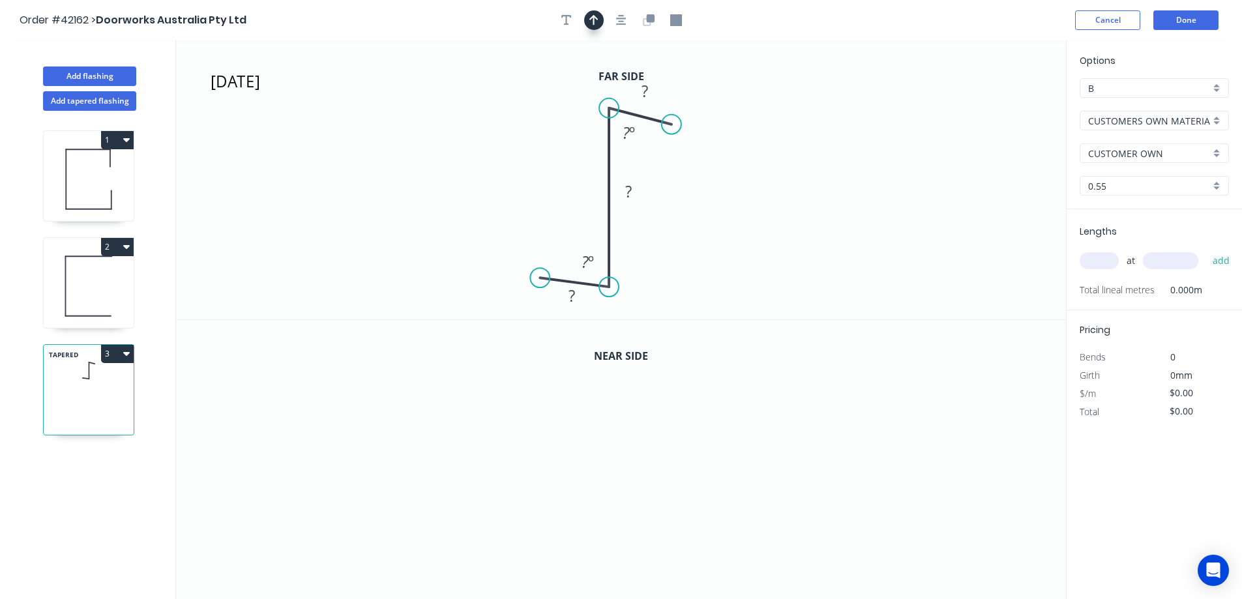
click at [595, 20] on icon "button" at bounding box center [593, 20] width 9 height 12
drag, startPoint x: 996, startPoint y: 104, endPoint x: 944, endPoint y: 170, distance: 83.6
click at [919, 273] on icon "OCT 2 ? ? ? ? º ? º" at bounding box center [621, 179] width 890 height 279
drag, startPoint x: 956, startPoint y: 226, endPoint x: 914, endPoint y: 263, distance: 55.9
click at [914, 263] on icon at bounding box center [914, 248] width 12 height 42
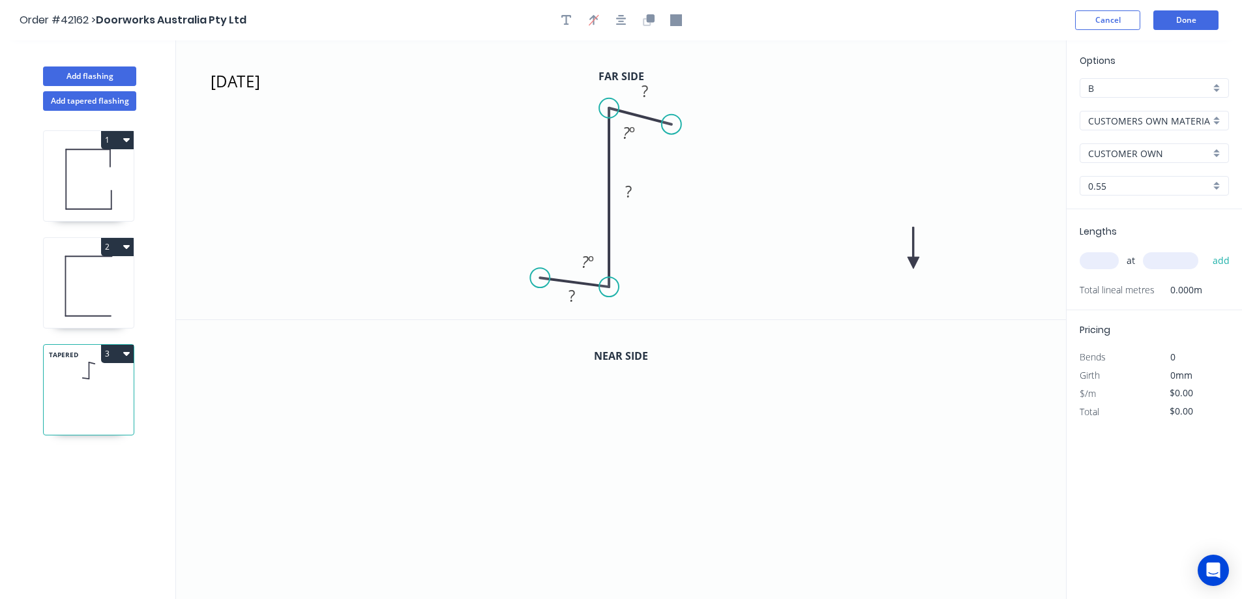
click at [914, 263] on icon at bounding box center [914, 248] width 12 height 42
click at [914, 263] on icon at bounding box center [924, 252] width 38 height 38
click at [645, 91] on tspan "?" at bounding box center [645, 91] width 7 height 22
type input "$5.95"
click at [1218, 121] on div "CUSTOMERS OWN MATERIAL" at bounding box center [1154, 121] width 149 height 20
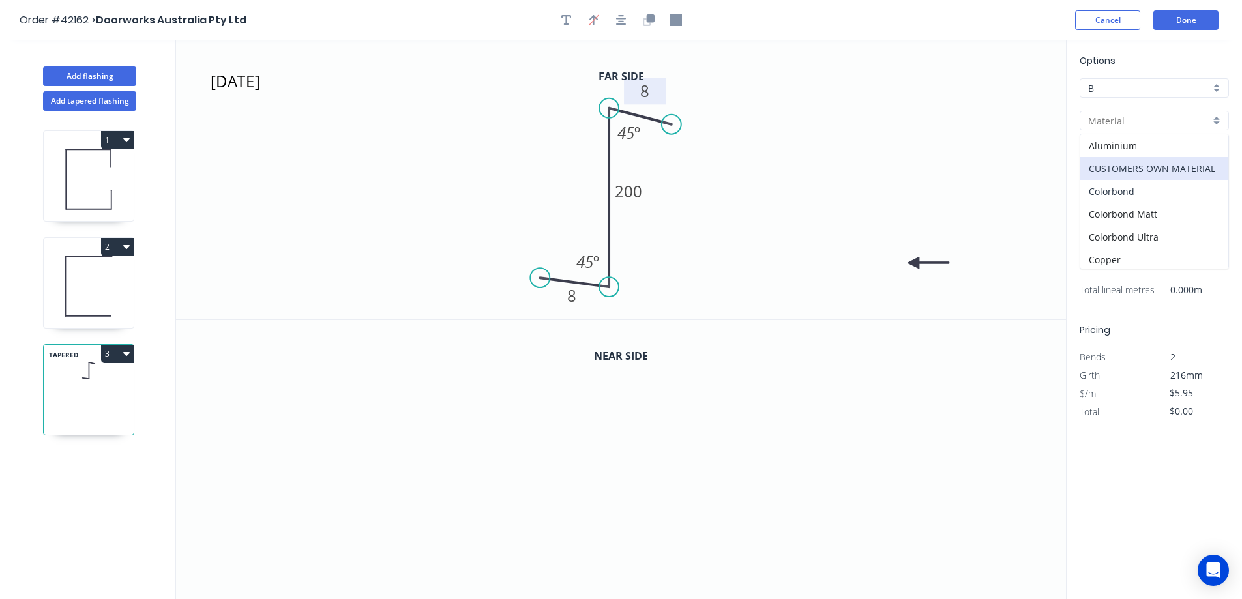
click at [1159, 192] on div "Colorbond" at bounding box center [1154, 191] width 148 height 23
type input "Colorbond"
type input "Basalt"
type input "$9.29"
click at [1221, 154] on div "Basalt" at bounding box center [1154, 153] width 149 height 20
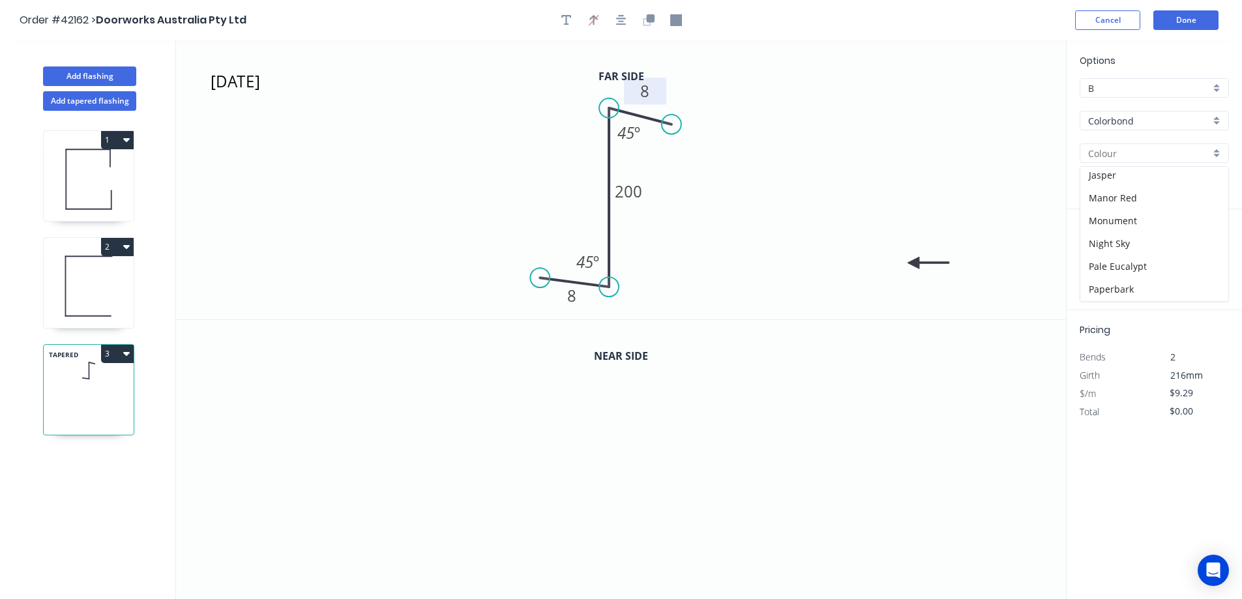
scroll to position [261, 0]
click at [1142, 192] on div "Monument" at bounding box center [1154, 191] width 148 height 23
type input "Monument"
click at [1106, 262] on input "text" at bounding box center [1099, 260] width 39 height 17
type input "1"
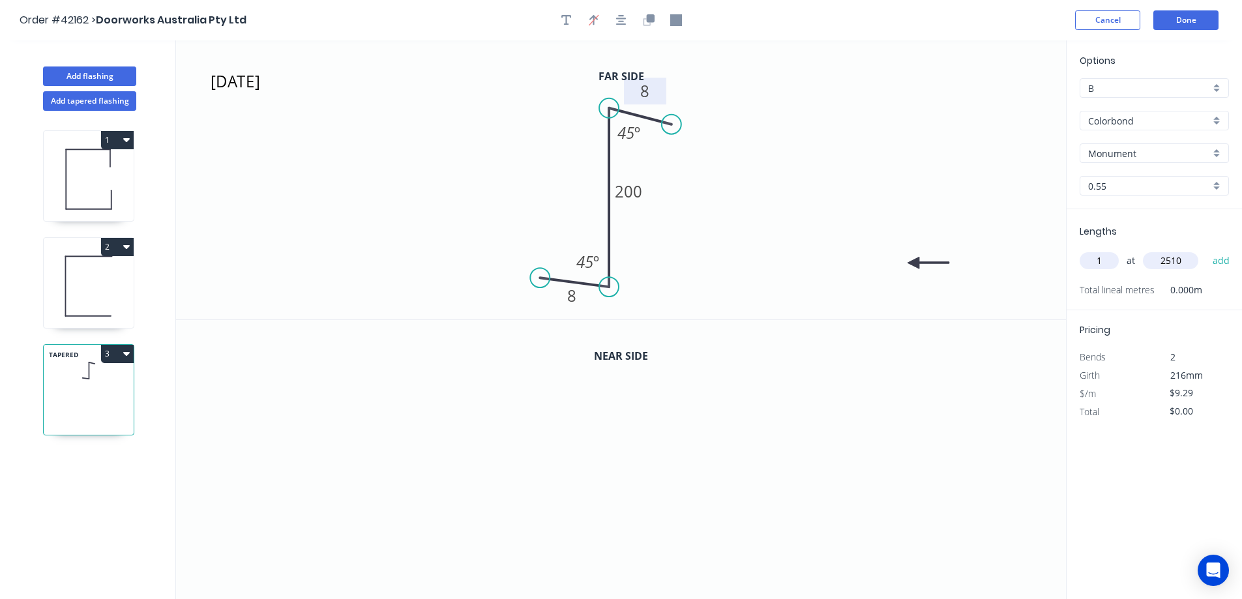
type input "2510"
click at [1206, 250] on button "add" at bounding box center [1221, 261] width 31 height 22
type input "$23.32"
click at [650, 20] on icon "button" at bounding box center [650, 18] width 8 height 8
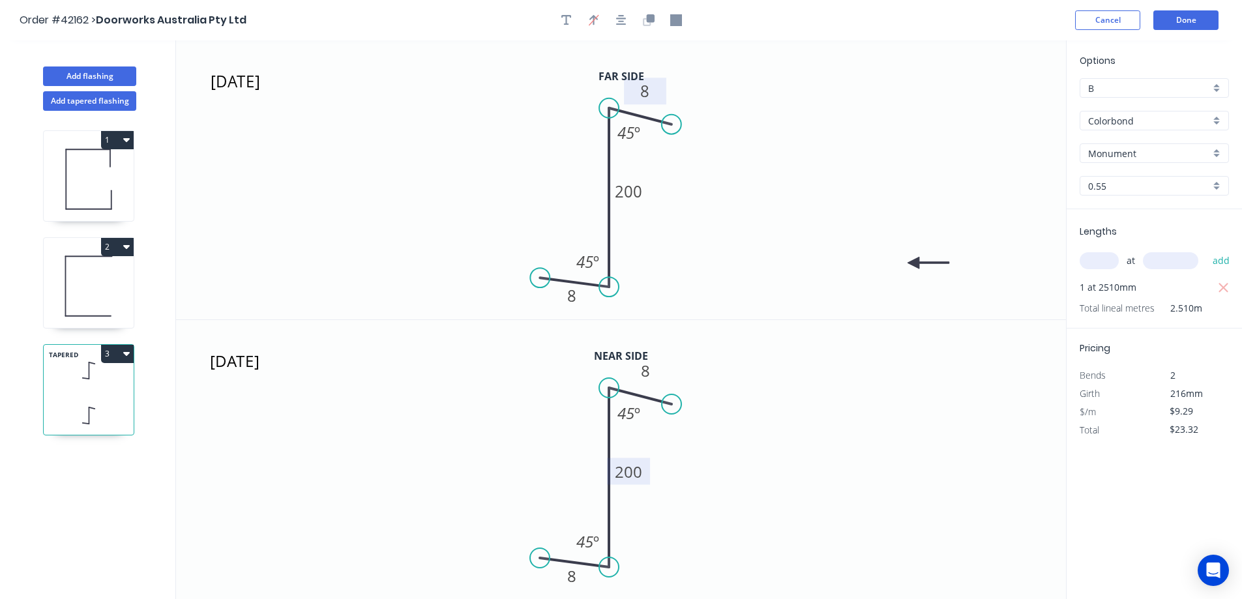
click at [636, 468] on tspan "200" at bounding box center [628, 472] width 27 height 22
click at [679, 474] on icon "OCT 2 8 100 8 45 º 45 º" at bounding box center [621, 460] width 890 height 280
type input "$11.29"
click at [128, 359] on button "3" at bounding box center [117, 354] width 33 height 18
click at [117, 386] on div "Duplicate" at bounding box center [72, 386] width 100 height 19
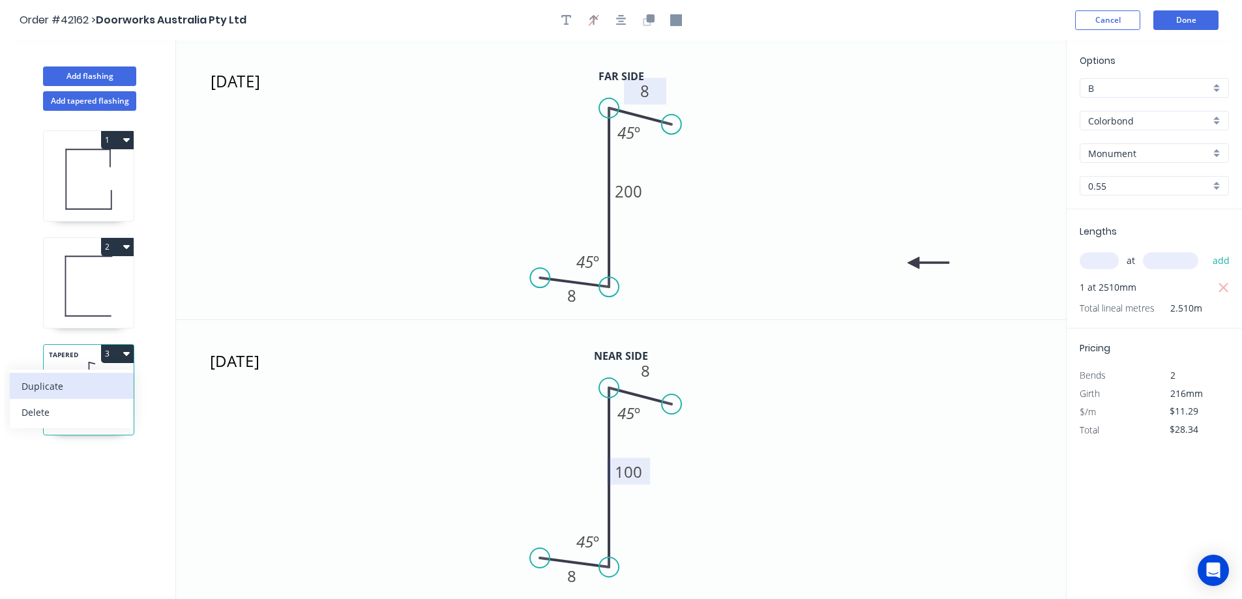
type input "$0.00"
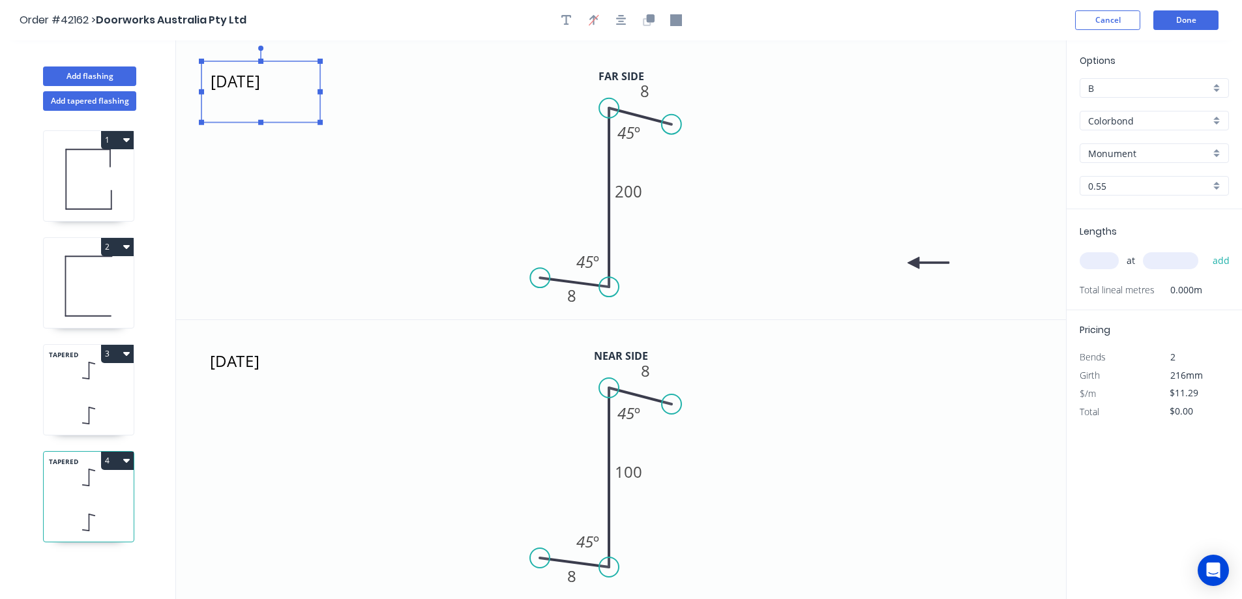
click at [244, 84] on textarea "OCT 2" at bounding box center [261, 92] width 106 height 48
click at [257, 82] on textarea "OCT 2" at bounding box center [261, 92] width 106 height 48
type textarea "OCT 3"
click at [253, 116] on textarea "OCT 2" at bounding box center [261, 92] width 106 height 48
click at [252, 356] on textarea "OCT 2" at bounding box center [260, 372] width 106 height 48
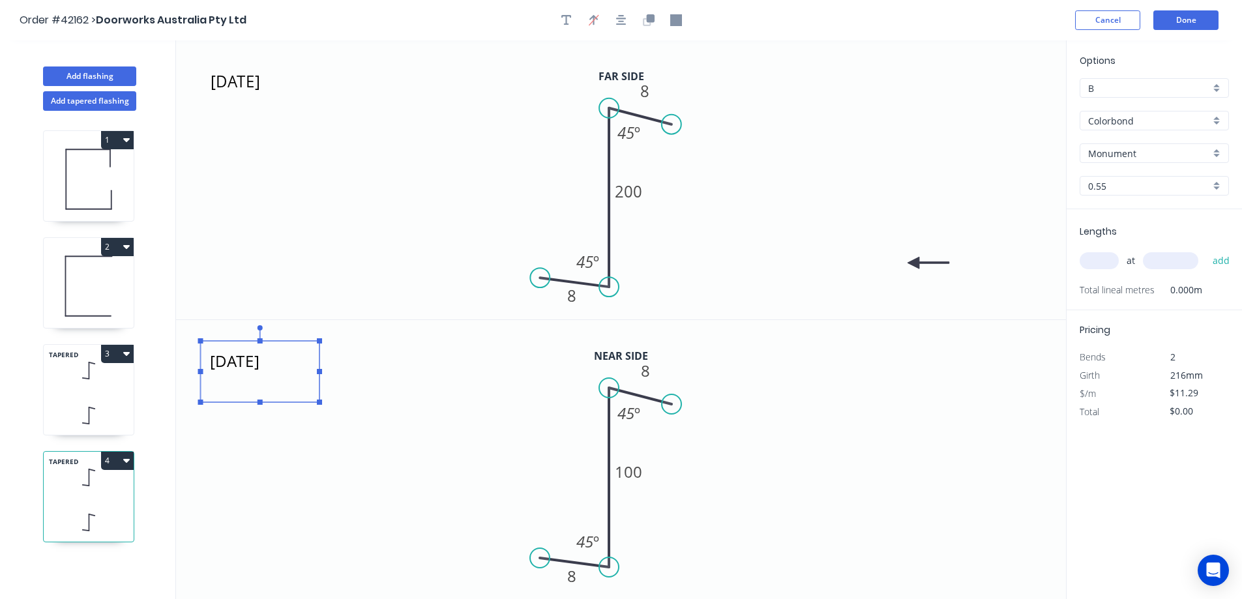
click at [368, 248] on icon "OCT 3 8 200 8 45 º 45 º" at bounding box center [621, 179] width 890 height 279
type textarea "OCT 3"
click at [630, 196] on tspan "200" at bounding box center [628, 192] width 27 height 22
type input "$9.19"
click at [1219, 149] on div "Monument" at bounding box center [1154, 153] width 149 height 20
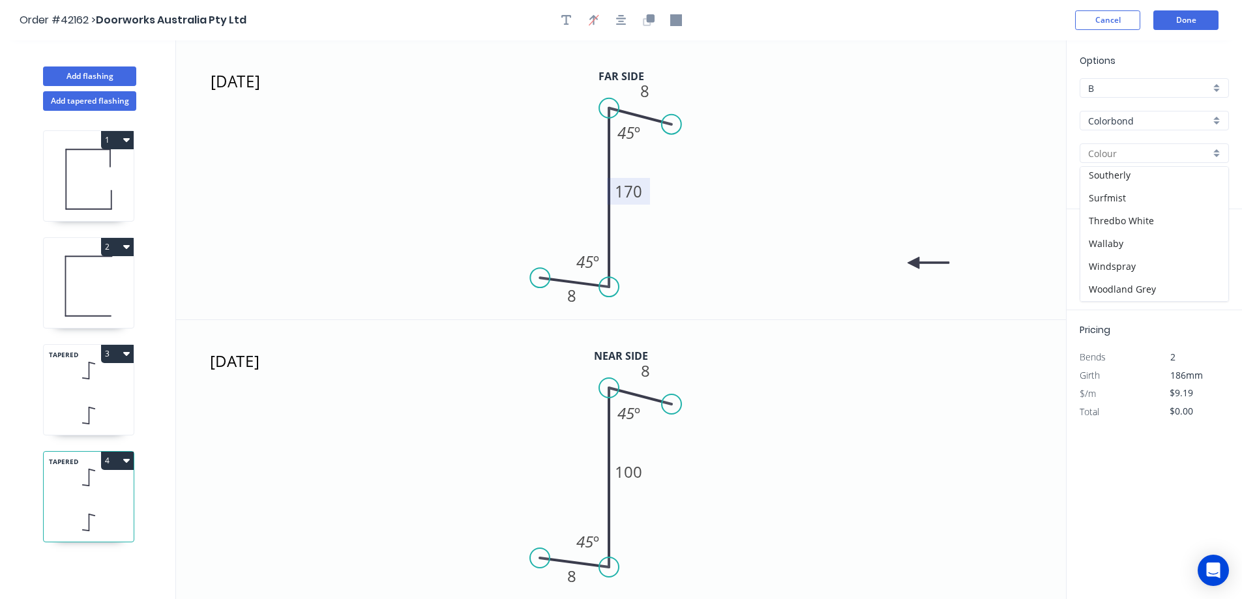
scroll to position [413, 0]
click at [1138, 242] on div "Windspray" at bounding box center [1154, 244] width 148 height 23
type input "Windspray"
click at [1105, 261] on input "text" at bounding box center [1099, 260] width 39 height 17
type input "1"
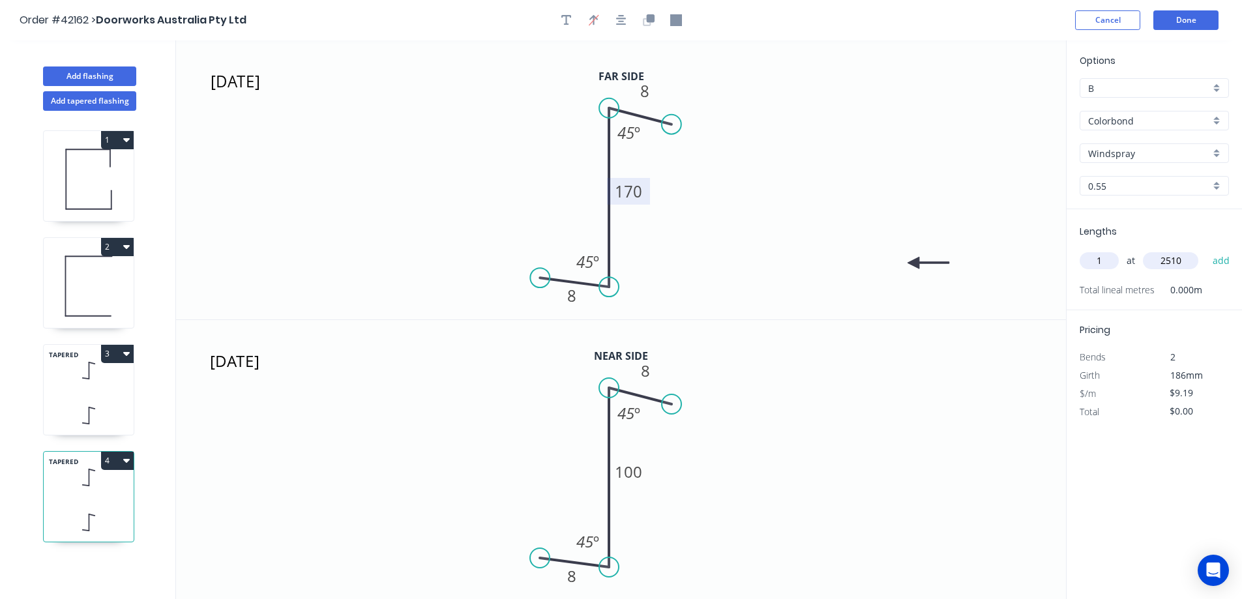
type input "2510"
click at [1206, 250] on button "add" at bounding box center [1221, 261] width 31 height 22
type input "$23.07"
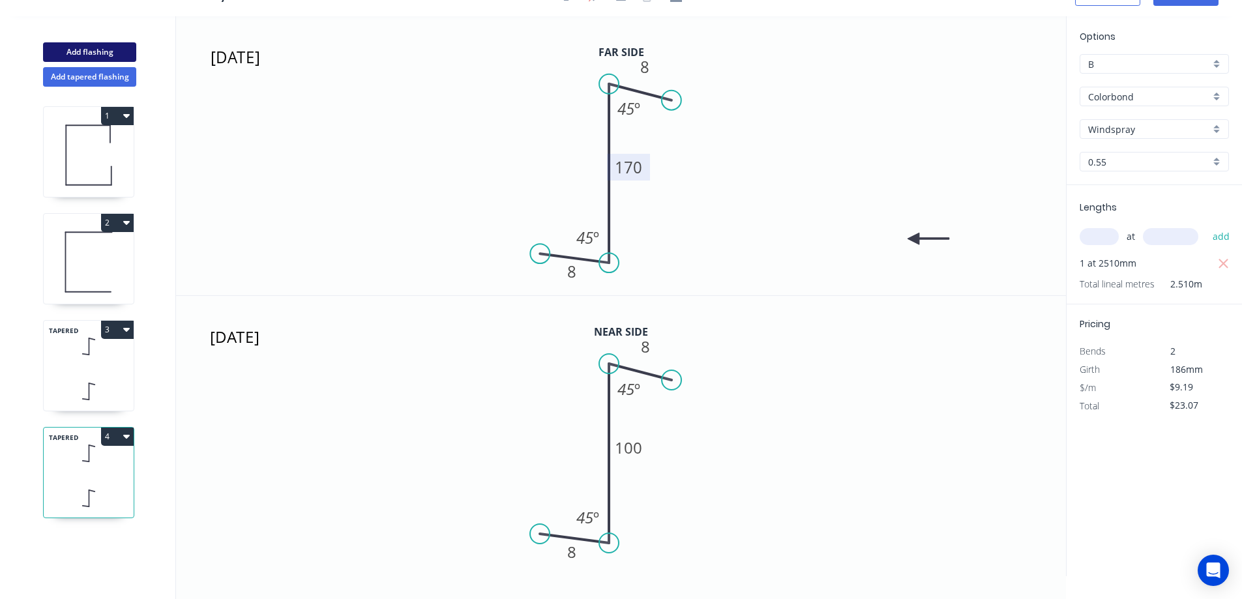
click at [123, 52] on button "Add flashing" at bounding box center [89, 52] width 93 height 20
type input "$0.00"
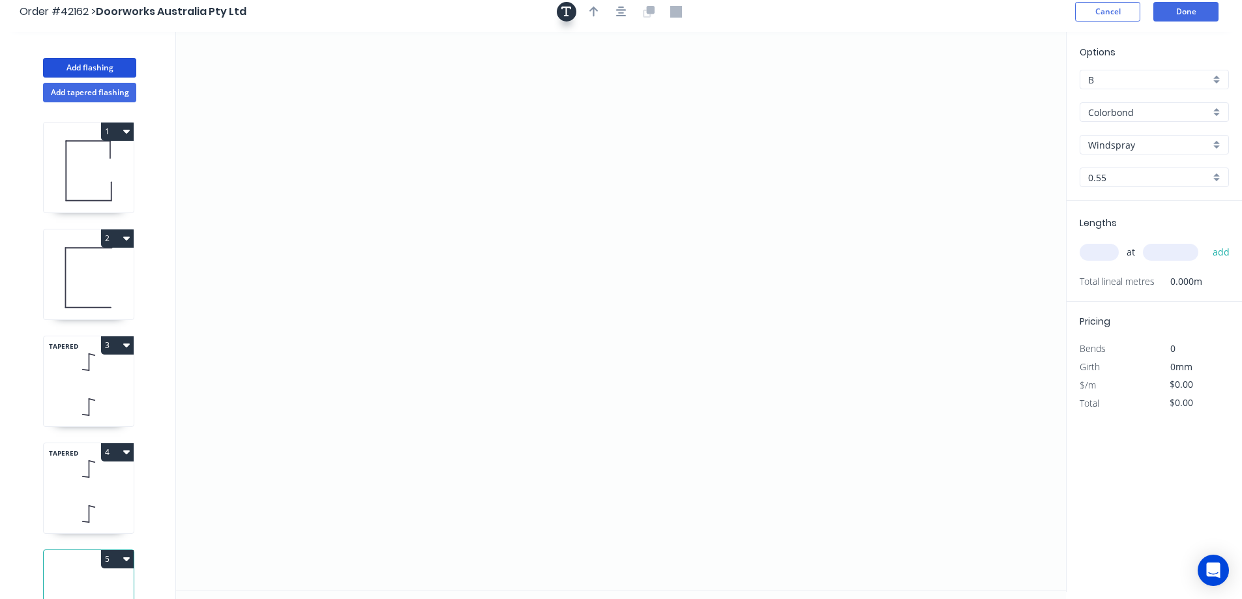
scroll to position [0, 0]
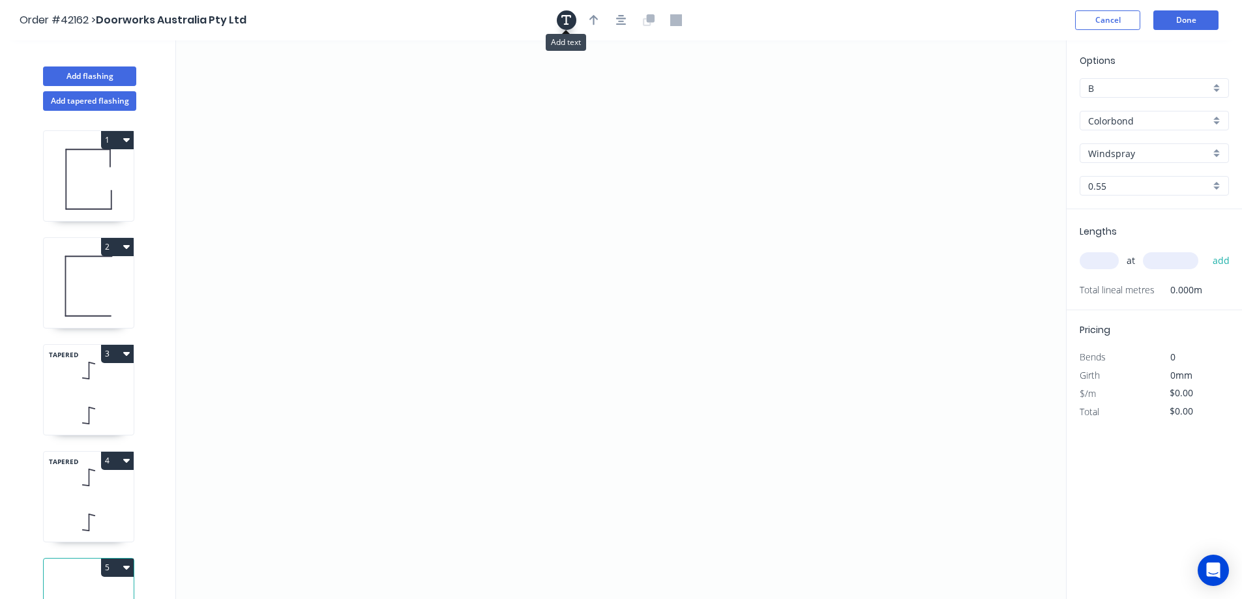
click at [566, 20] on icon "button" at bounding box center [566, 20] width 10 height 10
click at [280, 81] on textarea at bounding box center [260, 92] width 106 height 48
click at [747, 245] on icon "OCT 4" at bounding box center [621, 319] width 890 height 559
type textarea "OCT 4"
drag, startPoint x: 740, startPoint y: 250, endPoint x: 743, endPoint y: 184, distance: 66.6
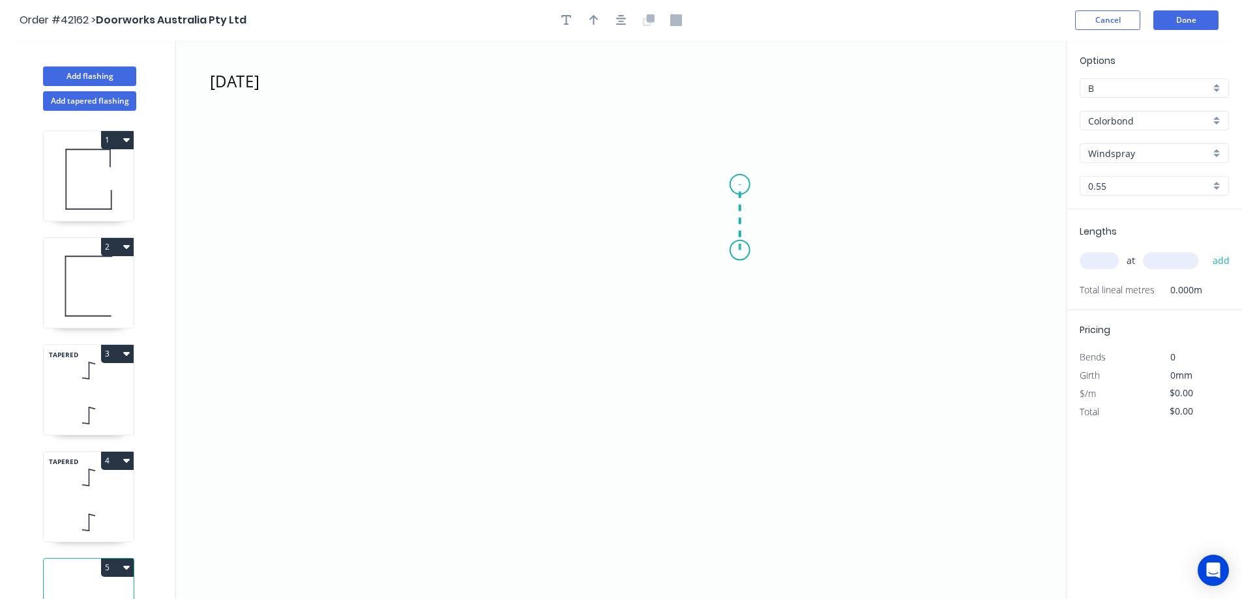
click at [743, 184] on icon "OCT 4" at bounding box center [621, 319] width 890 height 559
drag, startPoint x: 720, startPoint y: 188, endPoint x: 570, endPoint y: 159, distance: 152.8
click at [570, 159] on icon "OCT 4 ?" at bounding box center [621, 319] width 890 height 559
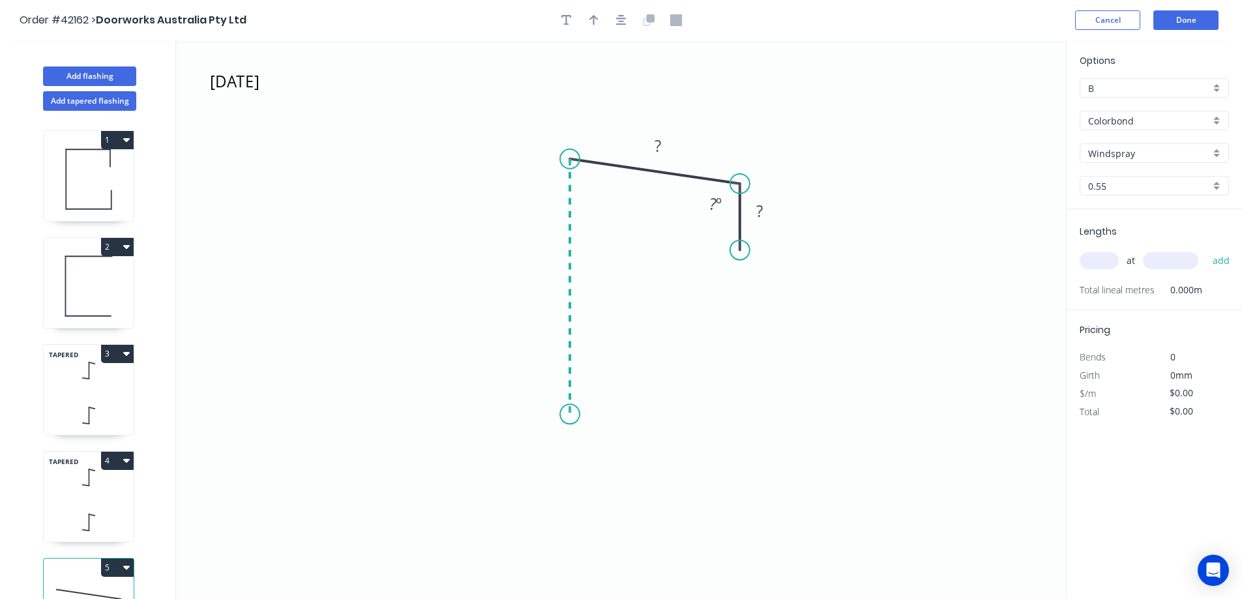
click at [574, 415] on icon "OCT 4 ? ? ? º" at bounding box center [621, 319] width 890 height 559
drag, startPoint x: 643, startPoint y: 424, endPoint x: 745, endPoint y: 428, distance: 102.4
click at [745, 428] on icon "OCT 4 ? ? ? ? º ? º" at bounding box center [621, 319] width 890 height 559
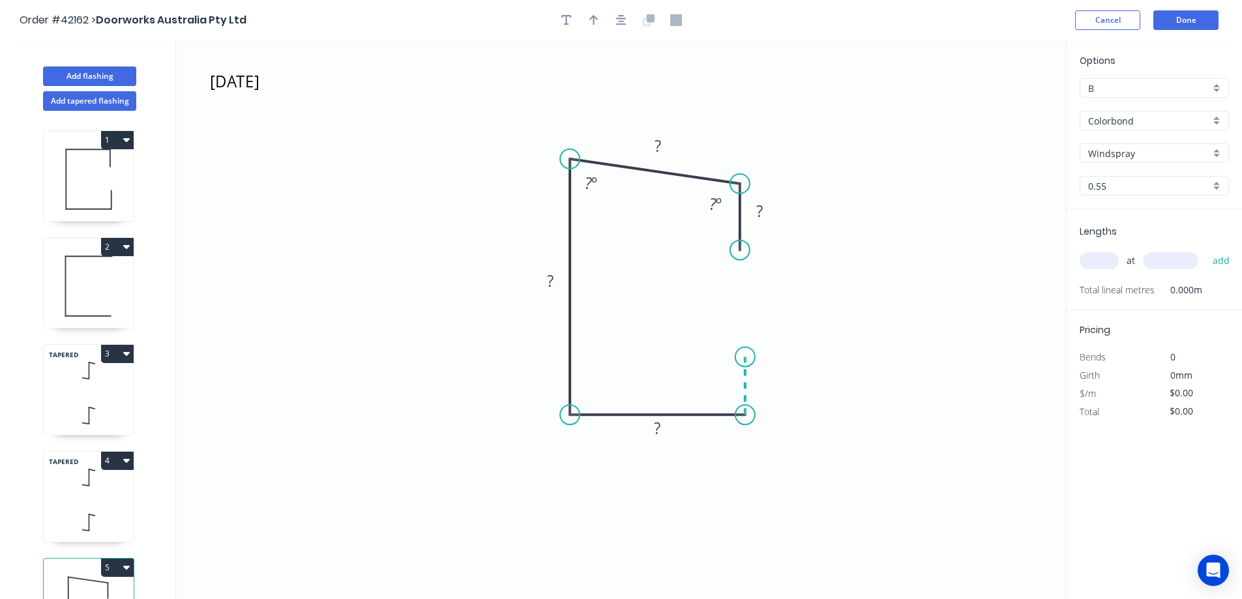
drag, startPoint x: 745, startPoint y: 428, endPoint x: 742, endPoint y: 357, distance: 71.8
click at [742, 357] on icon "OCT 4 ? ? ? ? ? º ? º" at bounding box center [621, 319] width 890 height 559
click at [742, 357] on circle at bounding box center [745, 356] width 20 height 20
drag, startPoint x: 742, startPoint y: 189, endPoint x: 741, endPoint y: 169, distance: 20.3
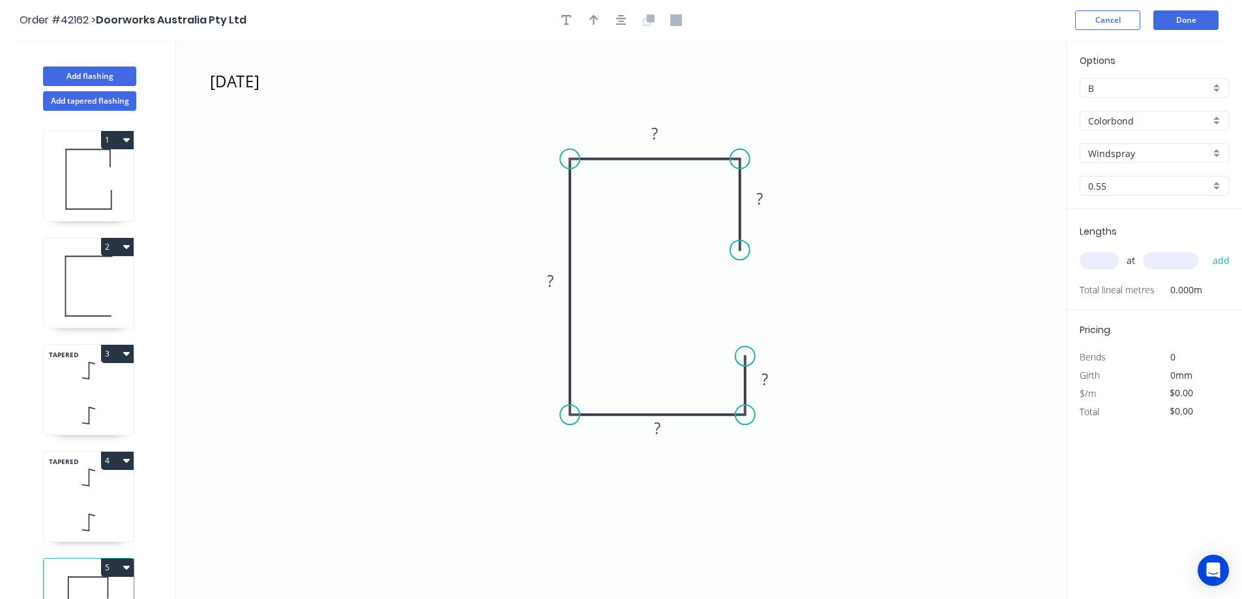
click at [741, 169] on circle at bounding box center [740, 159] width 20 height 20
drag, startPoint x: 750, startPoint y: 353, endPoint x: 758, endPoint y: 261, distance: 92.9
click at [752, 334] on circle at bounding box center [745, 339] width 20 height 20
drag, startPoint x: 751, startPoint y: 333, endPoint x: 760, endPoint y: 269, distance: 65.2
click at [745, 332] on circle at bounding box center [745, 332] width 20 height 20
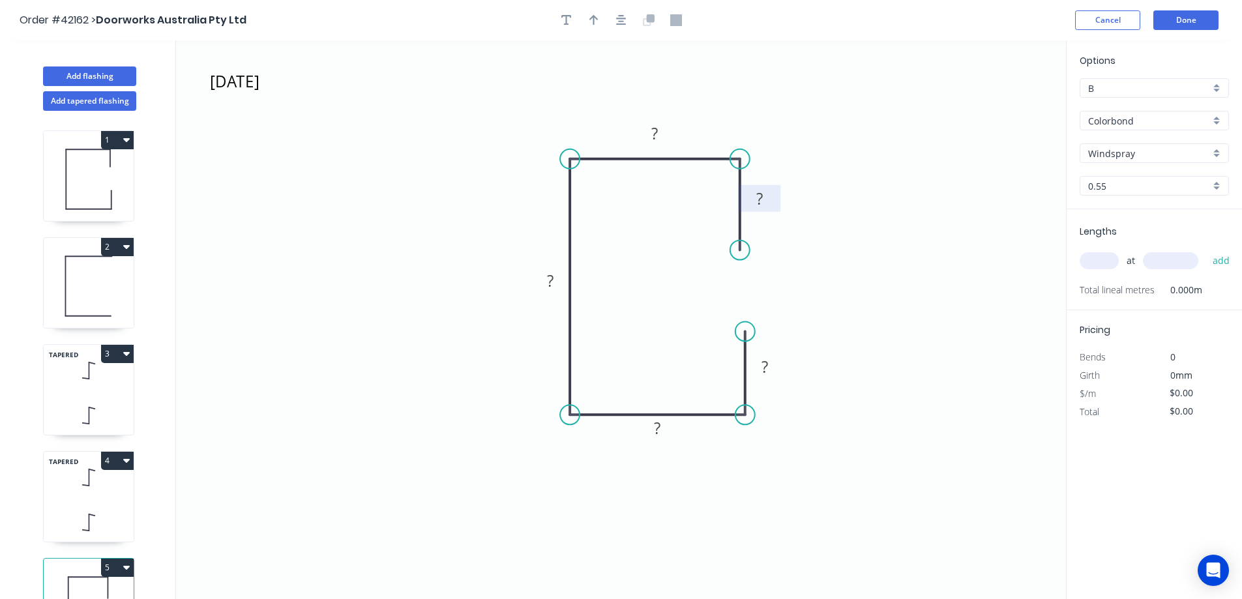
click at [762, 199] on tspan "?" at bounding box center [759, 199] width 7 height 22
type input "$12.91"
click at [593, 20] on icon "button" at bounding box center [593, 20] width 9 height 10
drag, startPoint x: 999, startPoint y: 99, endPoint x: 647, endPoint y: 231, distance: 375.5
click at [579, 257] on icon "OCT 4 20 50 240 50 20" at bounding box center [621, 319] width 890 height 559
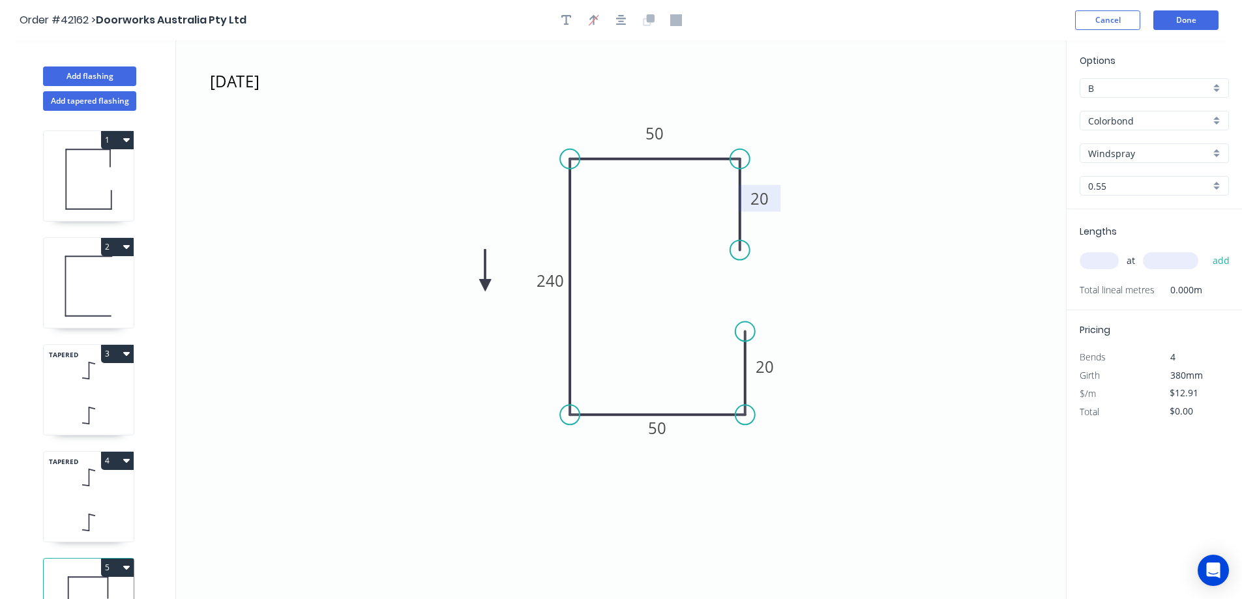
drag, startPoint x: 1000, startPoint y: 104, endPoint x: 485, endPoint y: 286, distance: 545.4
click at [485, 286] on icon at bounding box center [485, 271] width 12 height 42
click at [485, 286] on icon at bounding box center [500, 286] width 42 height 12
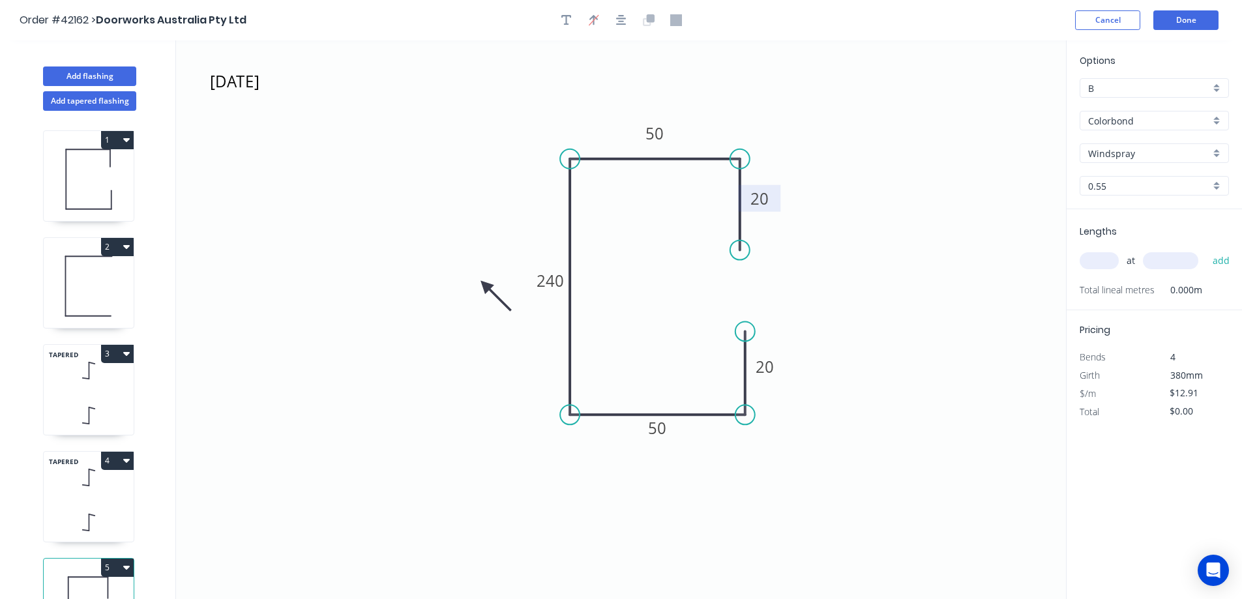
click at [485, 286] on icon at bounding box center [496, 296] width 38 height 38
click at [485, 286] on icon at bounding box center [475, 296] width 38 height 38
drag, startPoint x: 485, startPoint y: 286, endPoint x: 481, endPoint y: 337, distance: 51.7
click at [481, 337] on icon at bounding box center [466, 337] width 42 height 12
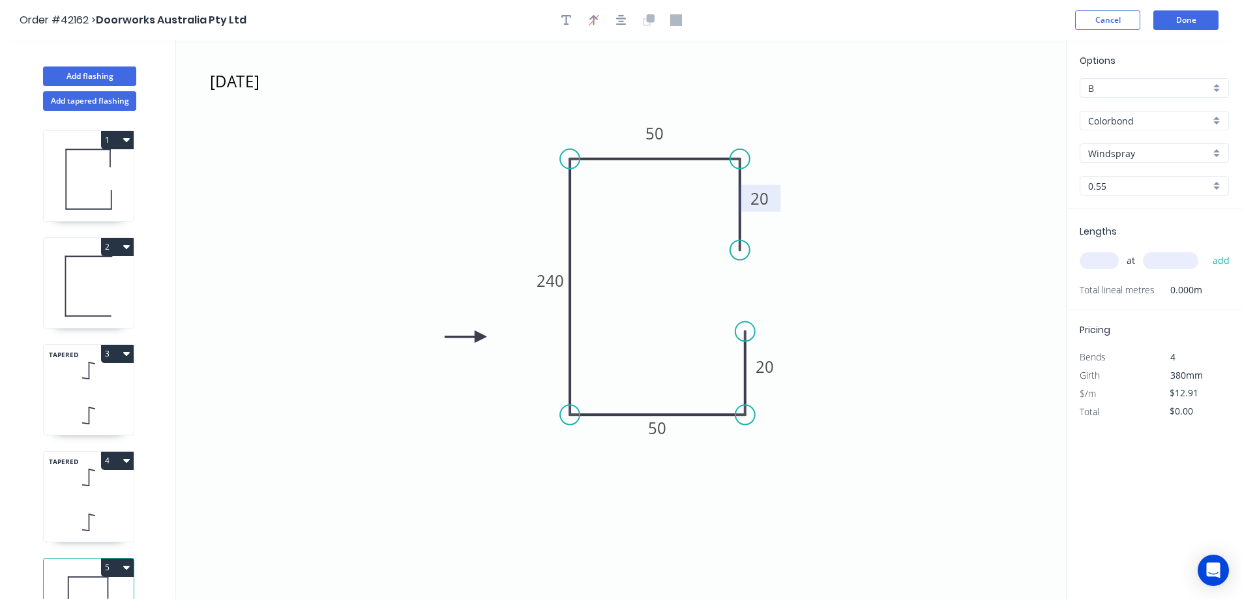
click at [1215, 153] on div "Windspray" at bounding box center [1154, 153] width 149 height 20
click at [1136, 194] on div "Surfmist" at bounding box center [1154, 197] width 148 height 23
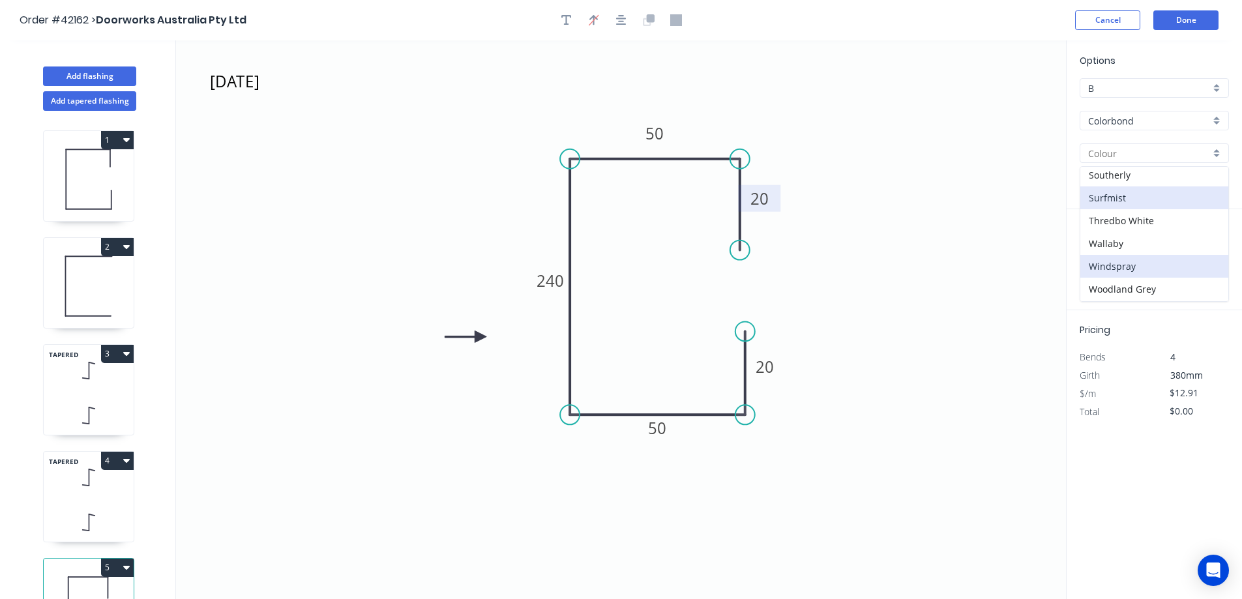
type input "Surfmist"
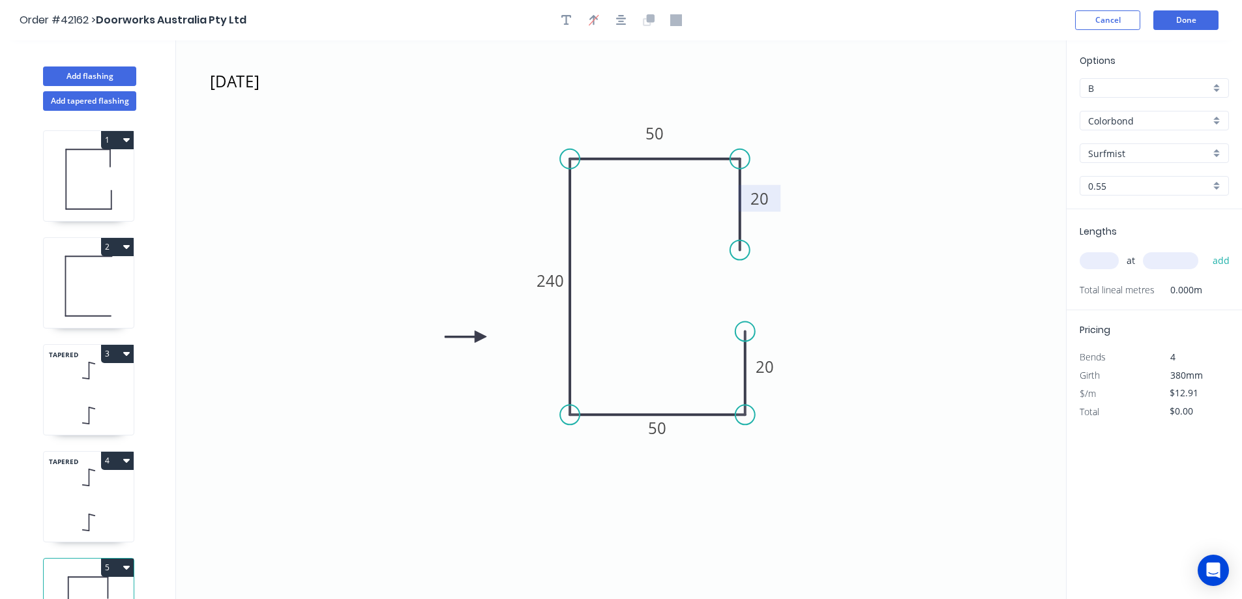
click at [1105, 260] on input "text" at bounding box center [1099, 260] width 39 height 17
type input "1"
type input "5380"
click at [1206, 250] on button "add" at bounding box center [1221, 261] width 31 height 22
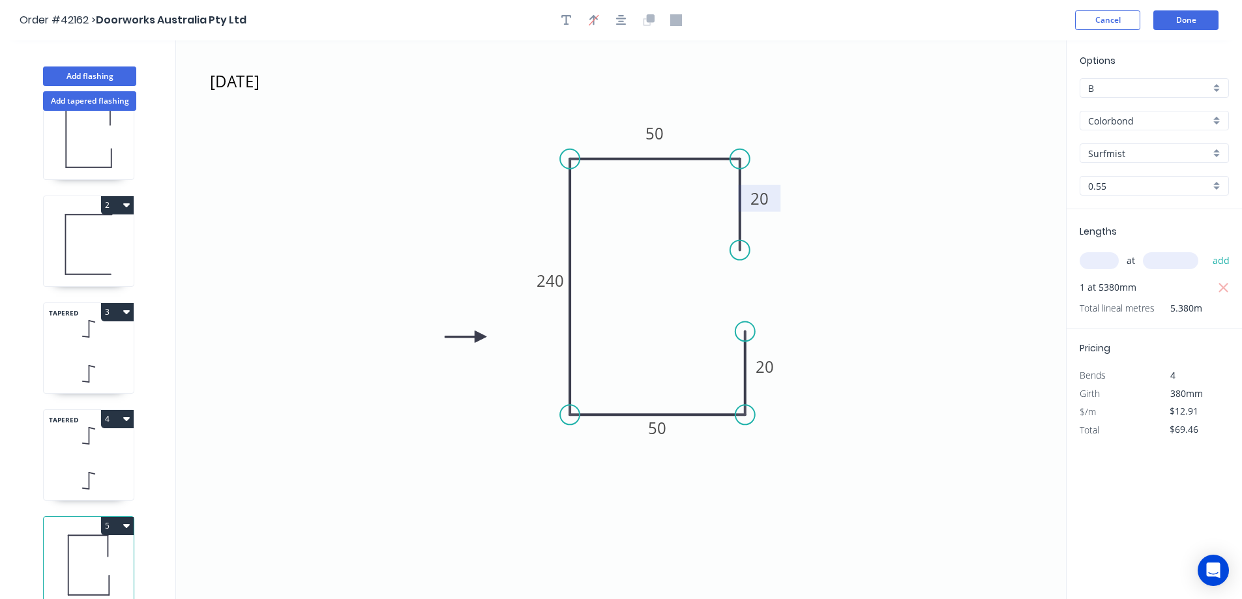
click at [127, 520] on icon "button" at bounding box center [126, 525] width 7 height 10
click at [111, 549] on div "Duplicate" at bounding box center [72, 558] width 100 height 19
type input "$0.00"
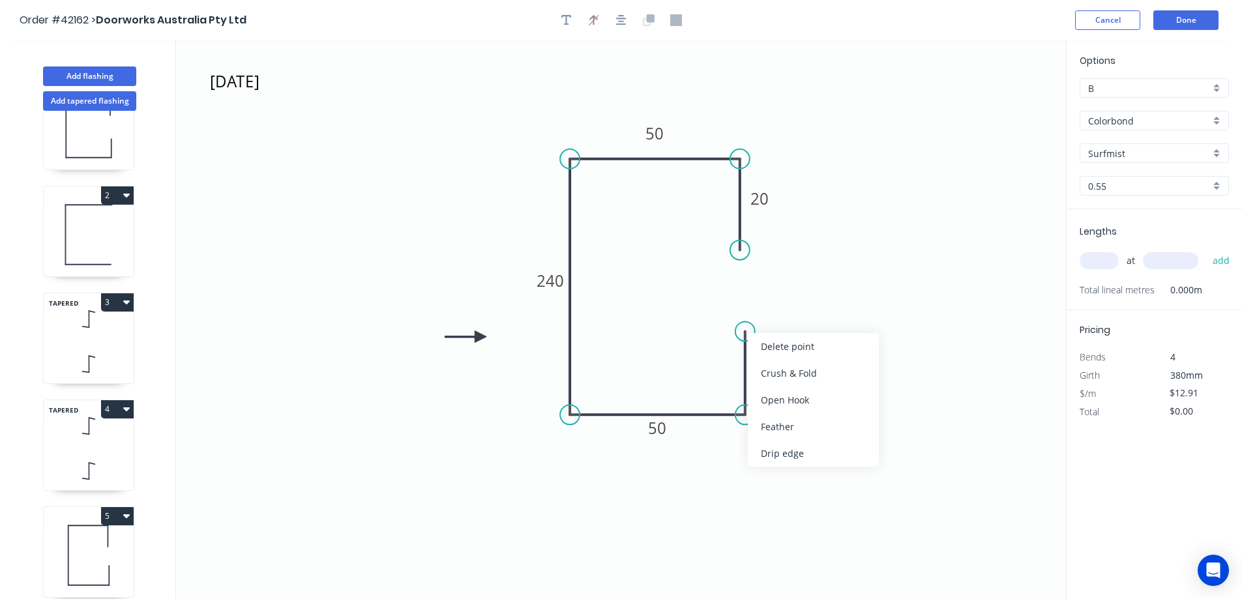
drag, startPoint x: 761, startPoint y: 346, endPoint x: 760, endPoint y: 331, distance: 14.4
click at [762, 346] on div "Delete point" at bounding box center [813, 346] width 131 height 27
click at [758, 265] on div "Delete point" at bounding box center [809, 263] width 131 height 27
click at [660, 131] on tspan "50" at bounding box center [655, 134] width 18 height 22
type input "$7.19"
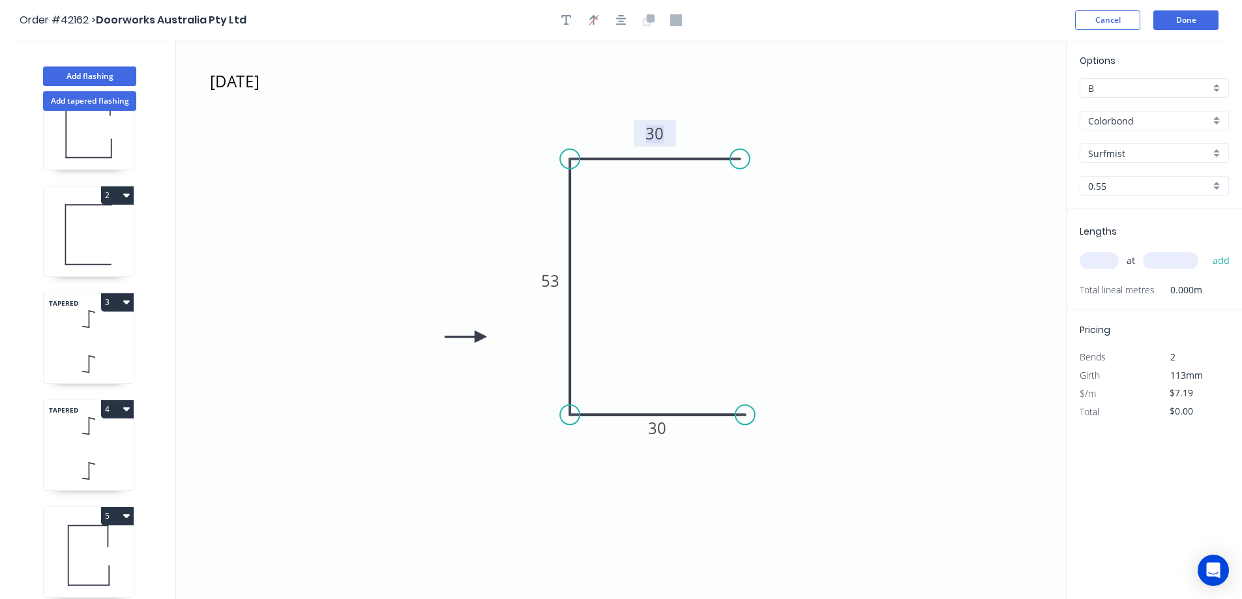
click at [1108, 265] on input "text" at bounding box center [1099, 260] width 39 height 17
type input "2"
type input "240"
click at [1206, 250] on button "add" at bounding box center [1221, 261] width 31 height 22
type input "$14.38"
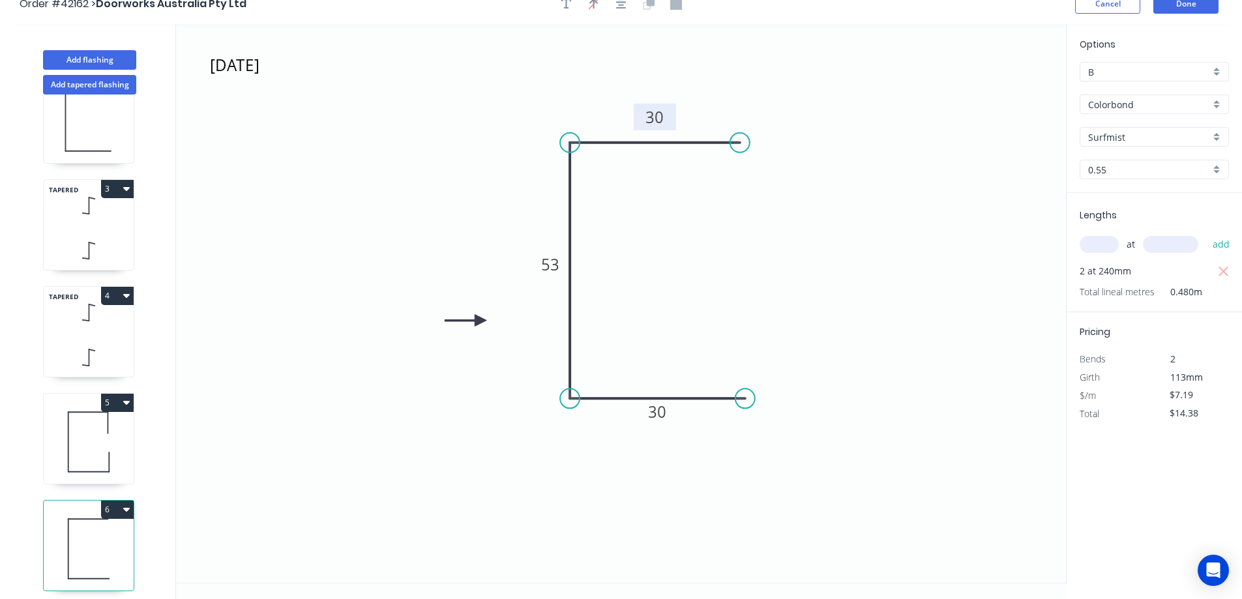
scroll to position [24, 0]
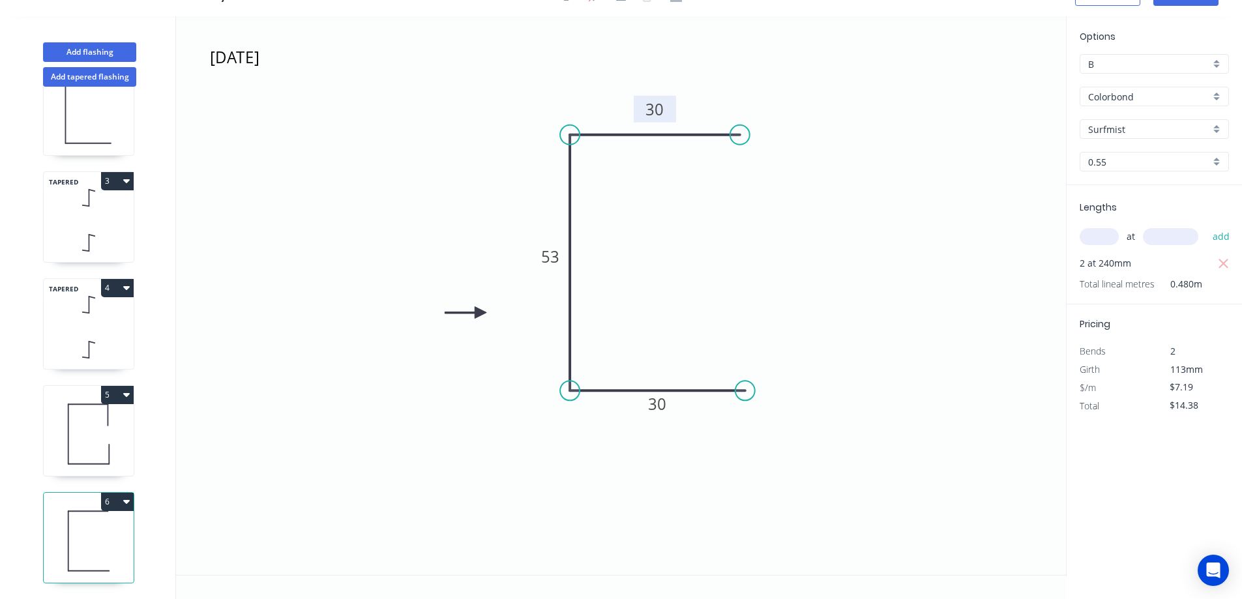
click at [119, 408] on icon at bounding box center [89, 434] width 90 height 83
type input "$12.91"
click at [119, 386] on button "5" at bounding box center [117, 395] width 33 height 18
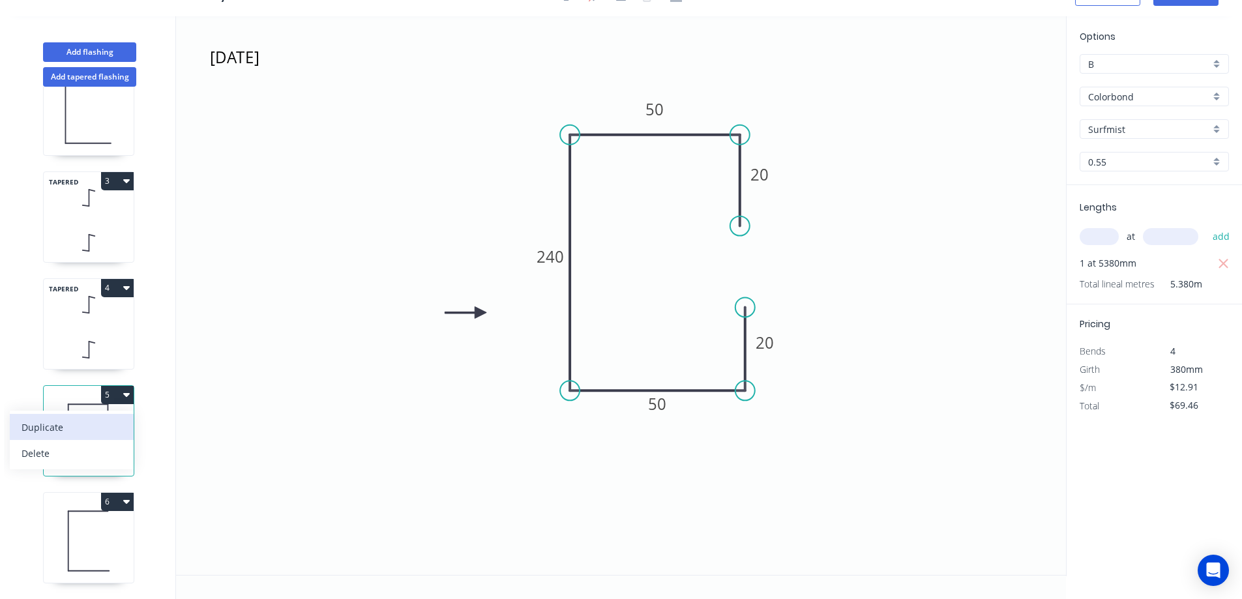
click at [109, 418] on div "Duplicate" at bounding box center [72, 427] width 100 height 19
type input "$0.00"
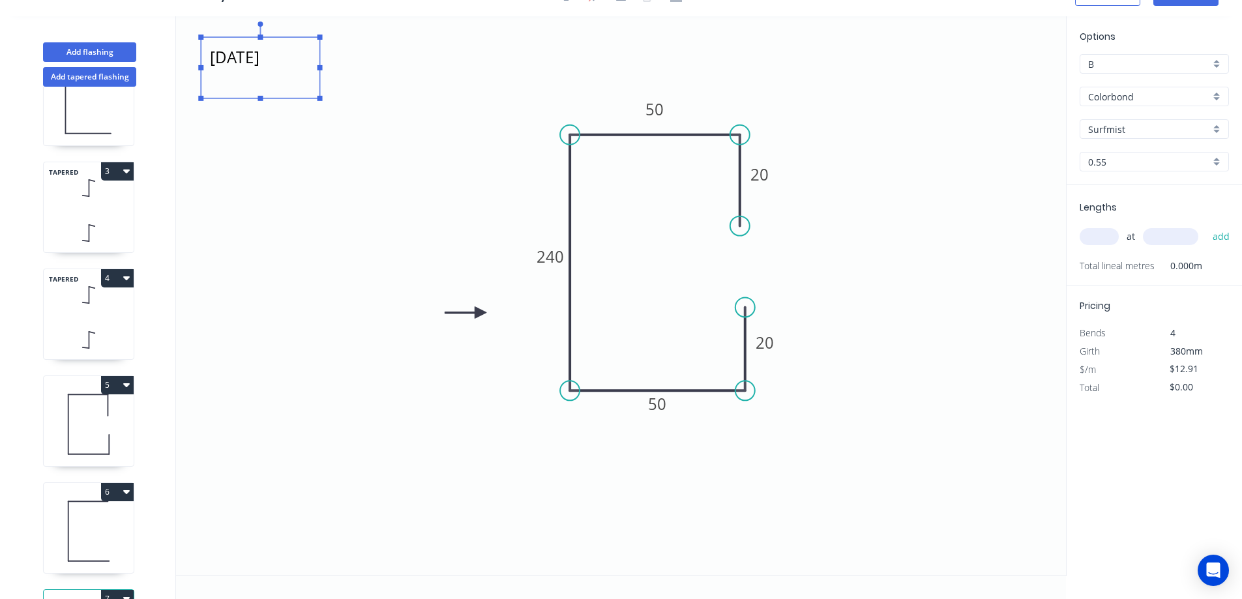
click at [244, 67] on textarea "OCT 4" at bounding box center [260, 68] width 106 height 48
click at [254, 61] on textarea "OCT 4" at bounding box center [260, 68] width 106 height 48
type textarea "OCT 6"
click at [550, 255] on tspan "240" at bounding box center [550, 257] width 27 height 22
click at [742, 281] on icon "OCT 6 20 50 100 50 20" at bounding box center [621, 295] width 890 height 559
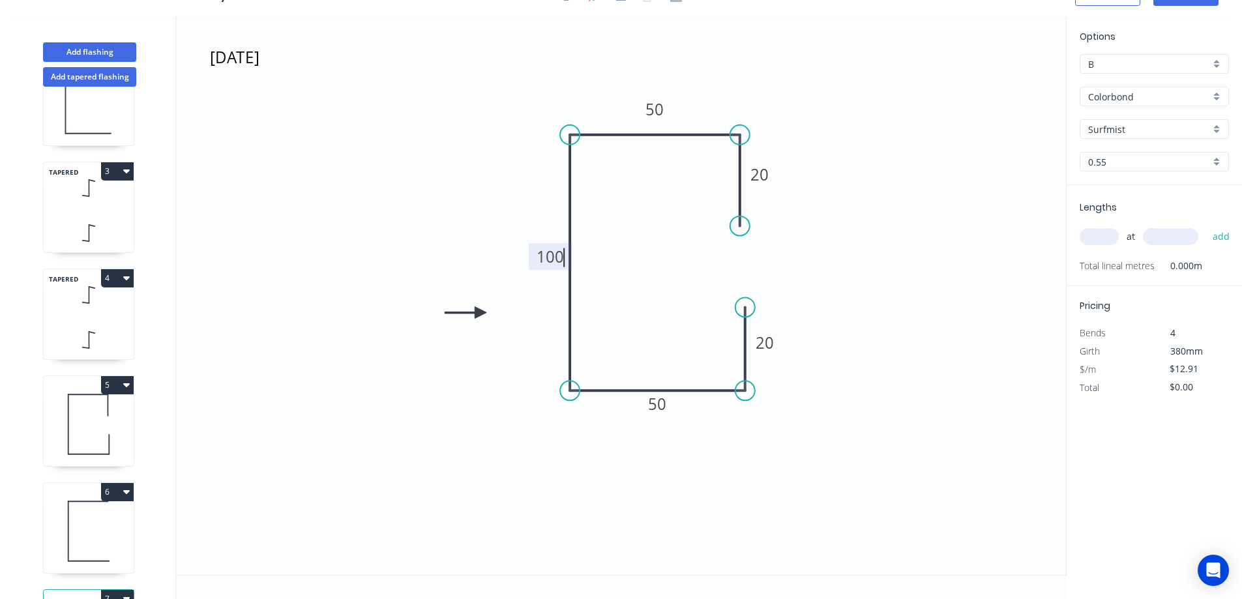
type input "$9.88"
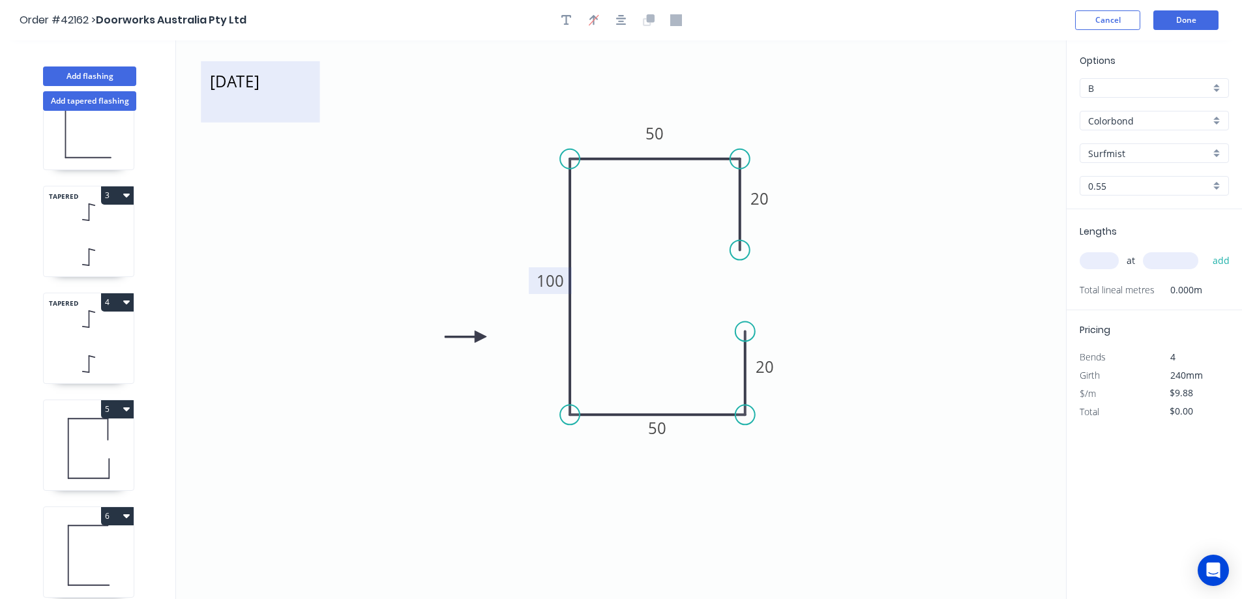
click at [294, 87] on textarea "OCT 6" at bounding box center [260, 92] width 106 height 48
click at [263, 86] on textarea "OCT 6" at bounding box center [260, 92] width 106 height 48
click at [261, 87] on textarea "OCT 6" at bounding box center [260, 92] width 106 height 48
click at [254, 88] on textarea "OCT 6" at bounding box center [260, 92] width 106 height 48
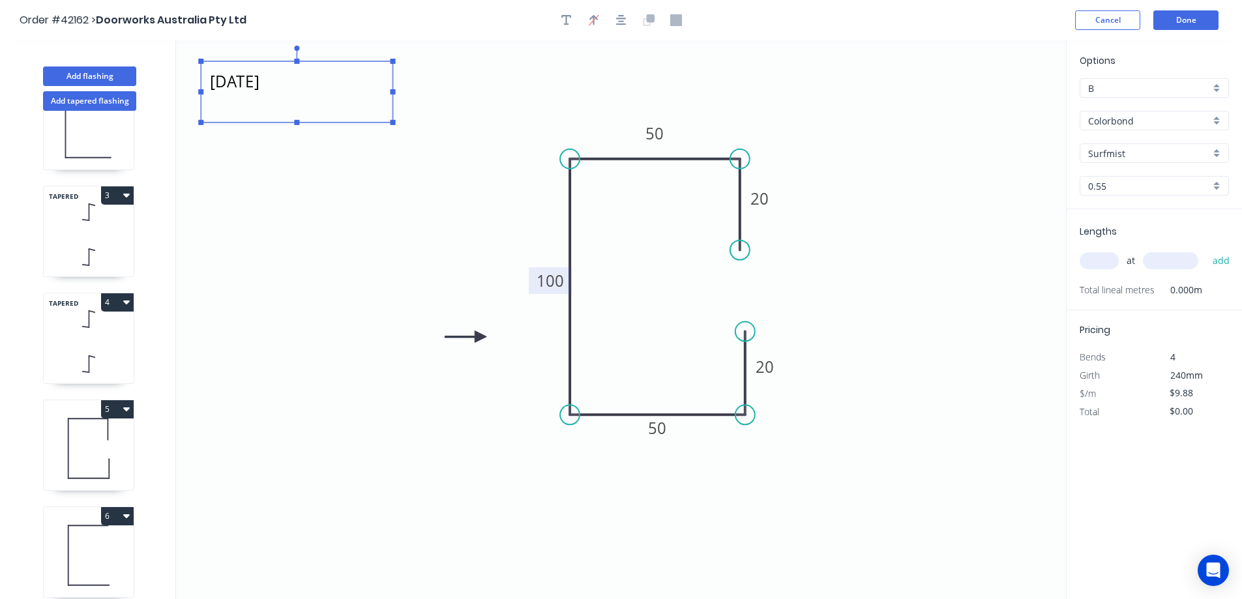
drag, startPoint x: 321, startPoint y: 89, endPoint x: 394, endPoint y: 111, distance: 76.1
click at [394, 111] on icon "OCT 6, CLASSIC CEDAR COLOUR 20 50 100 50 20" at bounding box center [621, 319] width 890 height 559
type textarea "OCT 6, CLASSIC CEDAR COLOUR"
click at [1212, 120] on div "Colorbond" at bounding box center [1154, 121] width 149 height 20
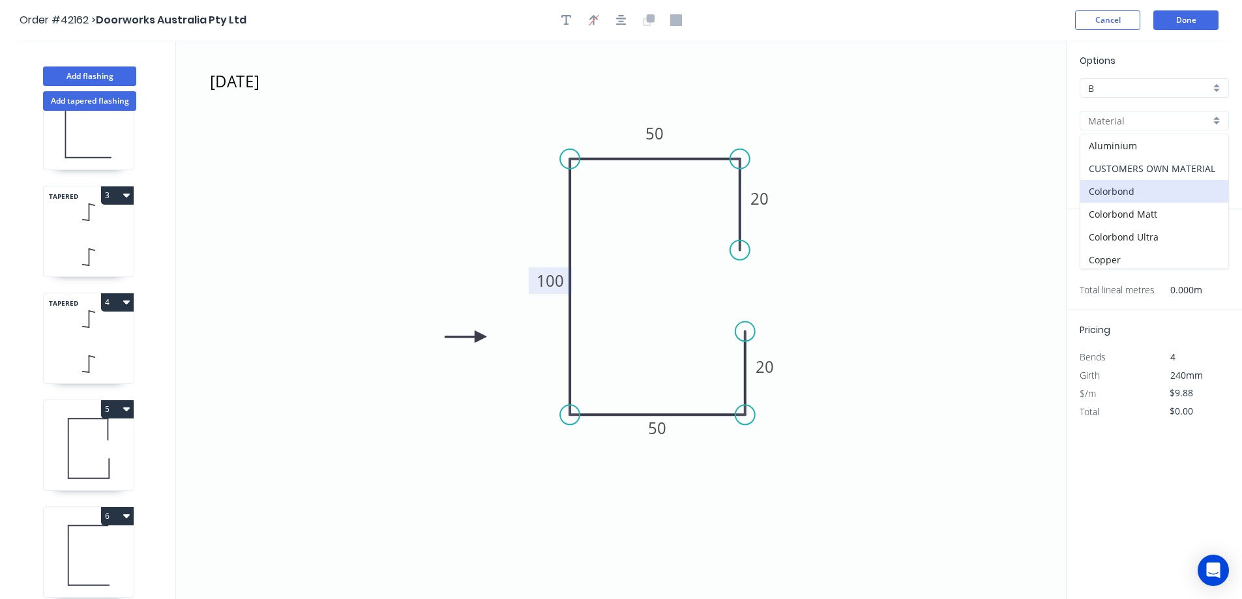
click at [1210, 164] on div "CUSTOMERS OWN MATERIAL" at bounding box center [1154, 168] width 148 height 23
type input "CUSTOMERS OWN MATERIAL"
type input "CUSTOMER OWN"
type input "$6.79"
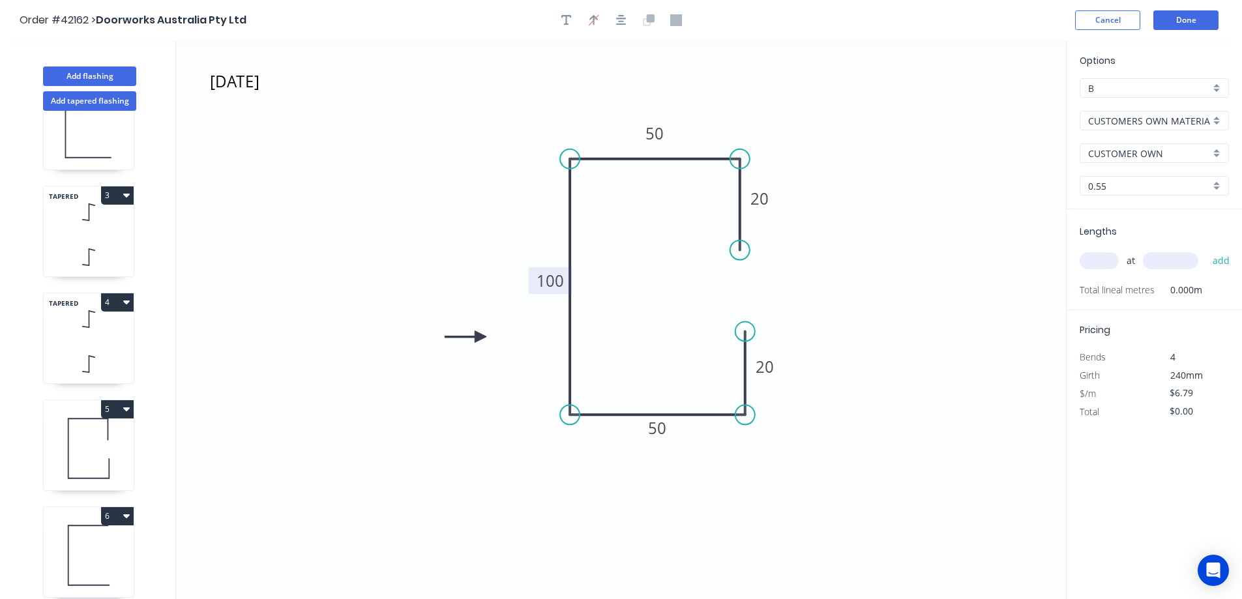
click at [1108, 258] on input "text" at bounding box center [1099, 260] width 39 height 17
type input "2"
type input "2580"
click at [1206, 250] on button "add" at bounding box center [1221, 261] width 31 height 22
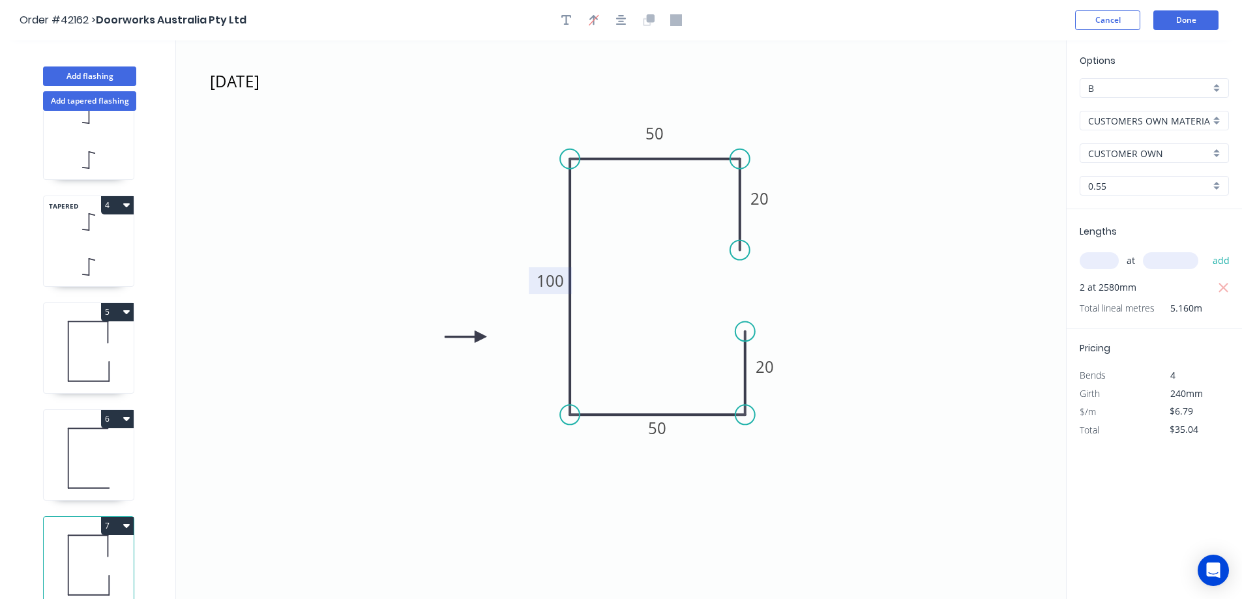
click at [119, 517] on button "7" at bounding box center [117, 526] width 33 height 18
click at [113, 549] on div "Duplicate" at bounding box center [72, 558] width 100 height 19
type input "$0.00"
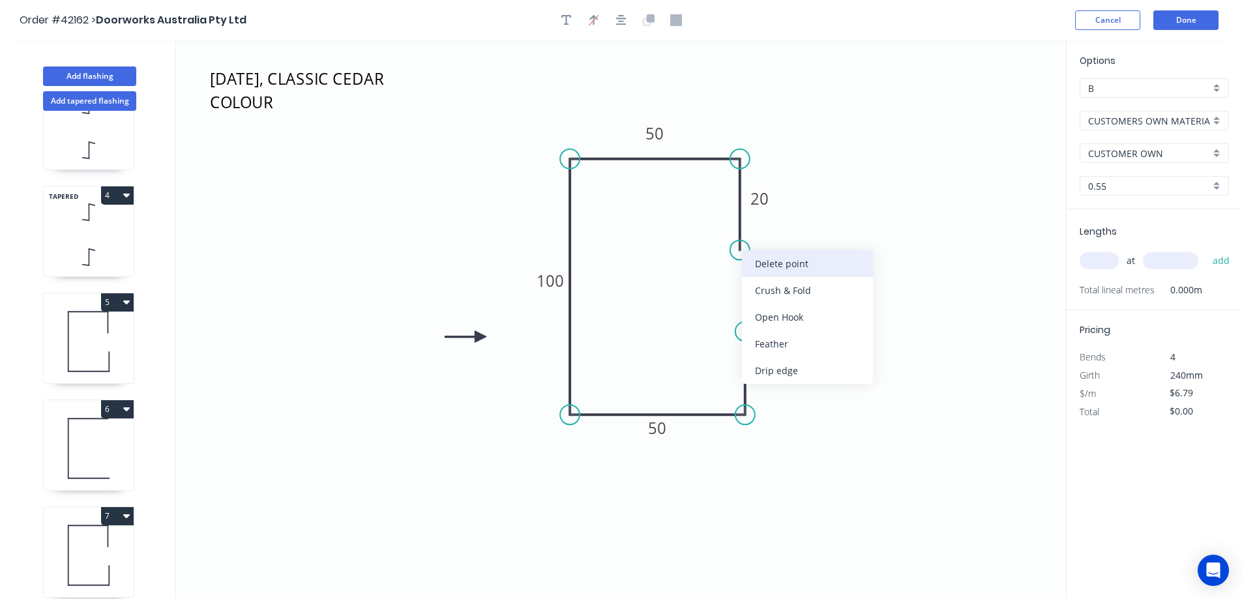
click at [758, 260] on div "Delete point" at bounding box center [807, 263] width 131 height 27
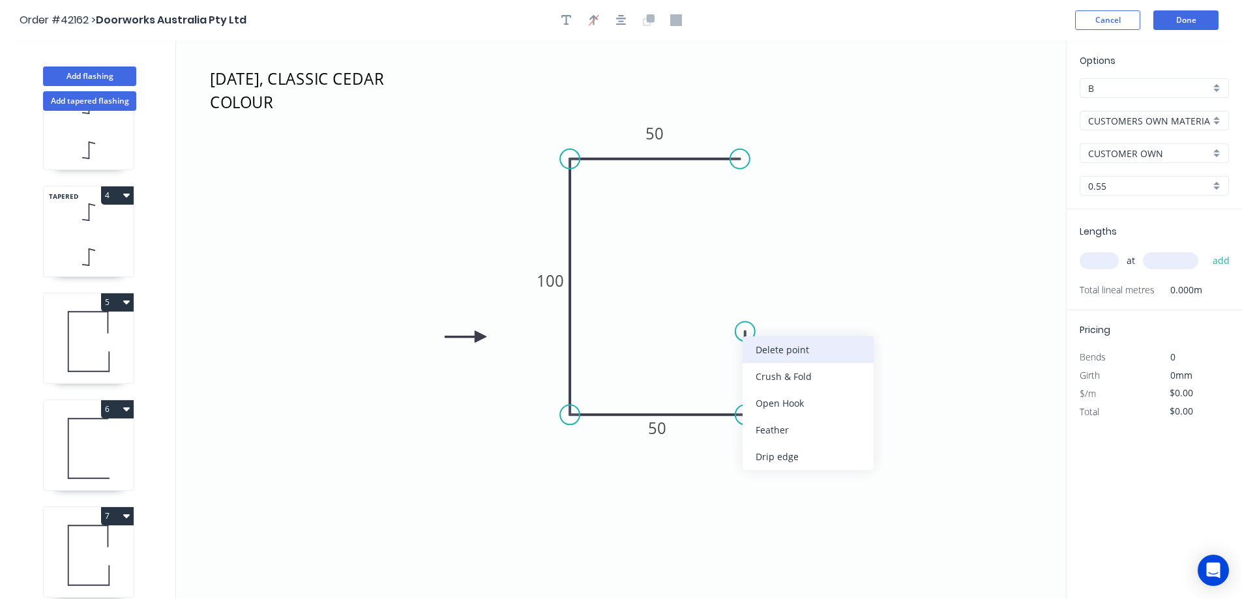
click at [759, 345] on div "Delete point" at bounding box center [808, 349] width 131 height 27
click at [651, 137] on tspan "50" at bounding box center [655, 134] width 18 height 22
type input "$5.20"
click at [1106, 265] on input "text" at bounding box center [1099, 260] width 39 height 17
type input "4"
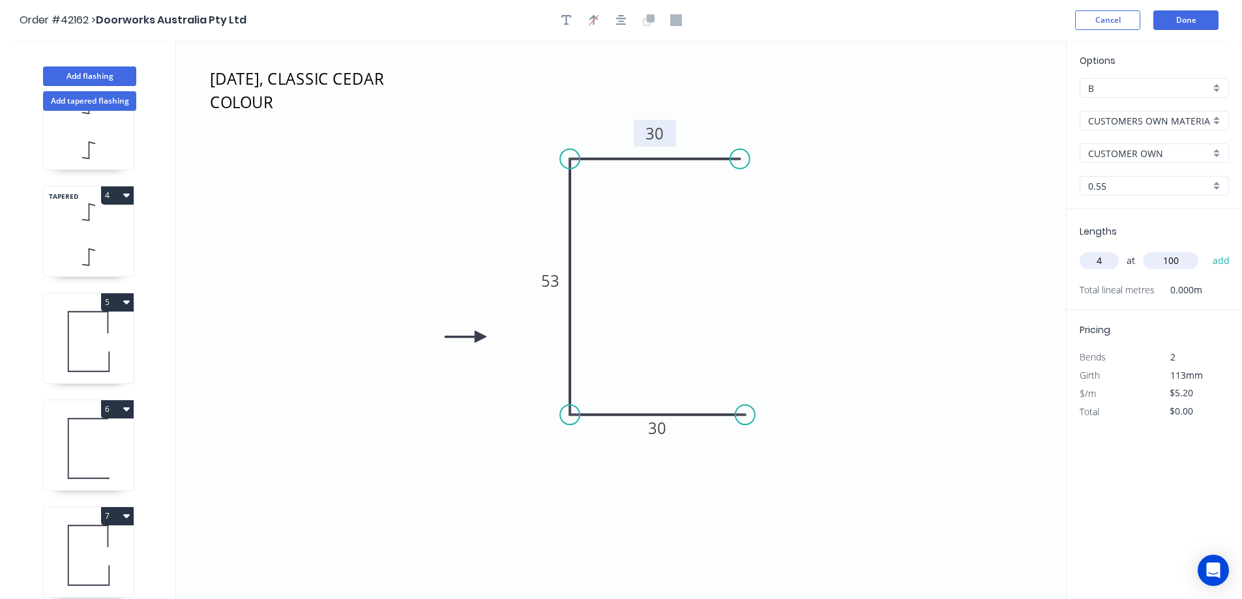
type input "100"
click at [1206, 250] on button "add" at bounding box center [1221, 261] width 31 height 22
type input "$20.80"
click at [1165, 17] on button "Done" at bounding box center [1185, 20] width 65 height 20
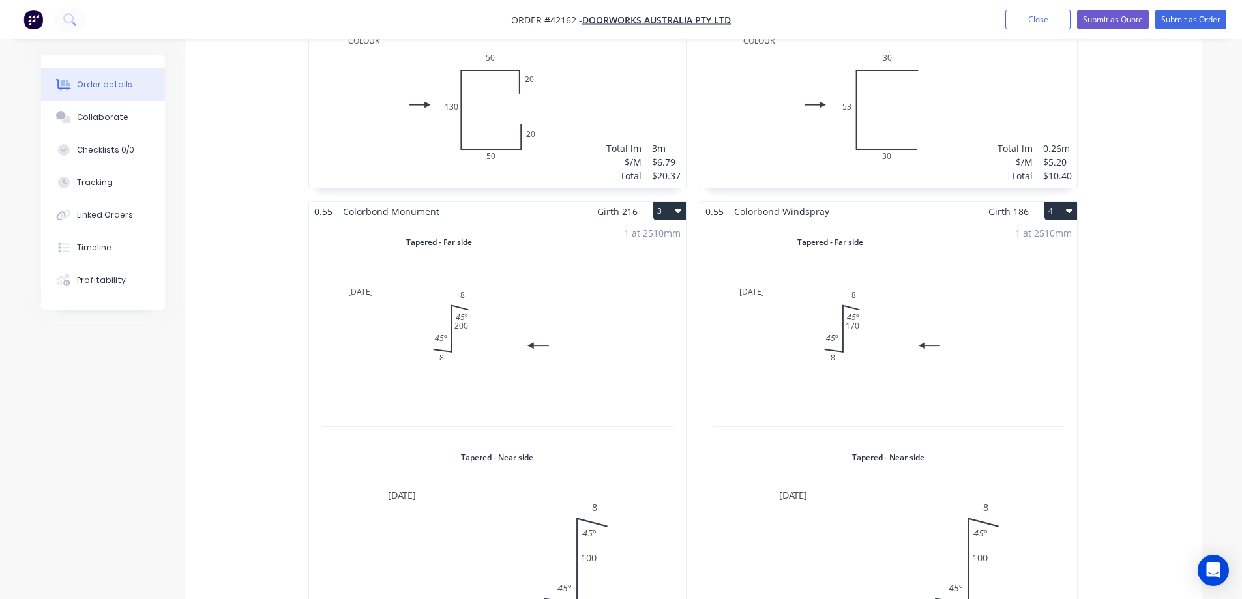
scroll to position [305, 0]
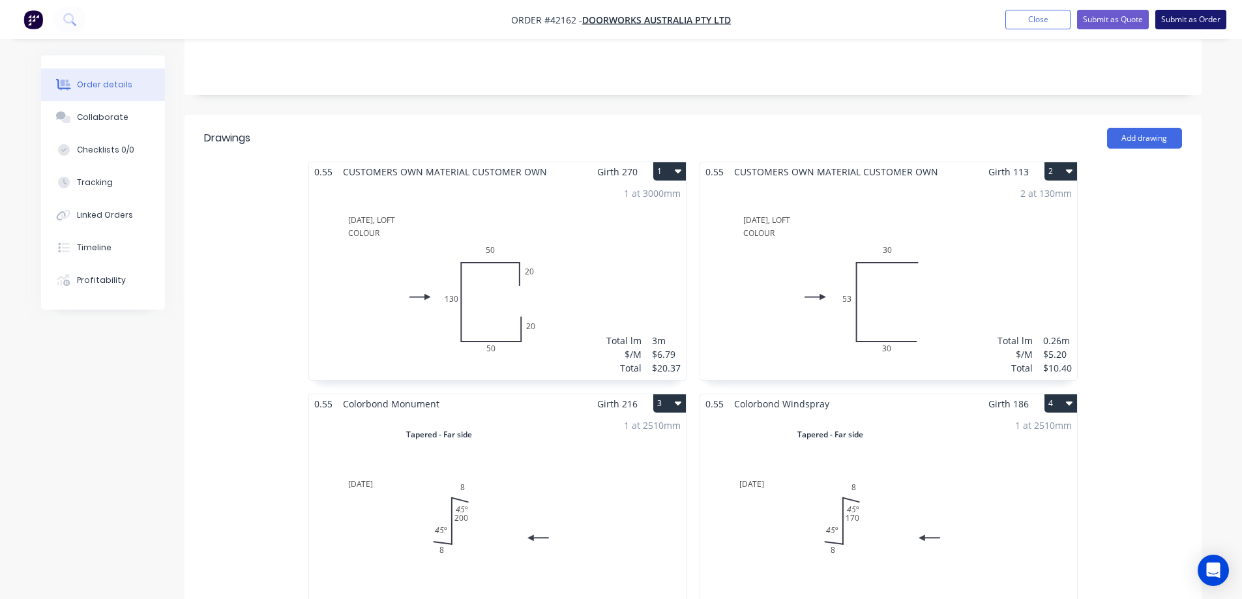
click at [1171, 18] on button "Submit as Order" at bounding box center [1190, 20] width 71 height 20
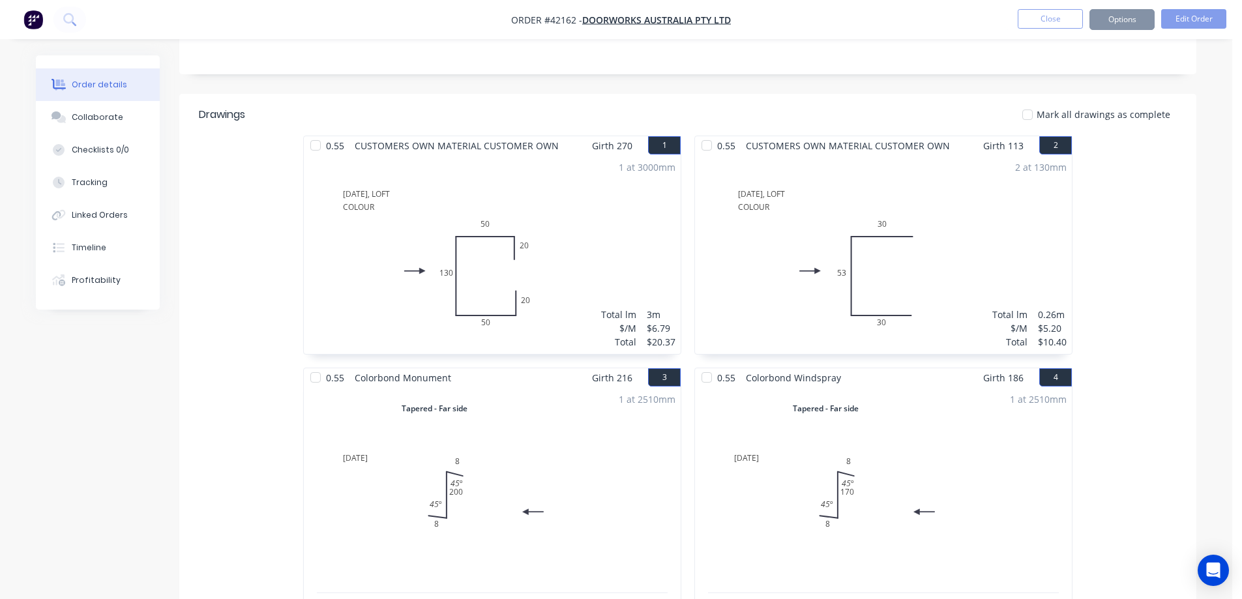
scroll to position [0, 0]
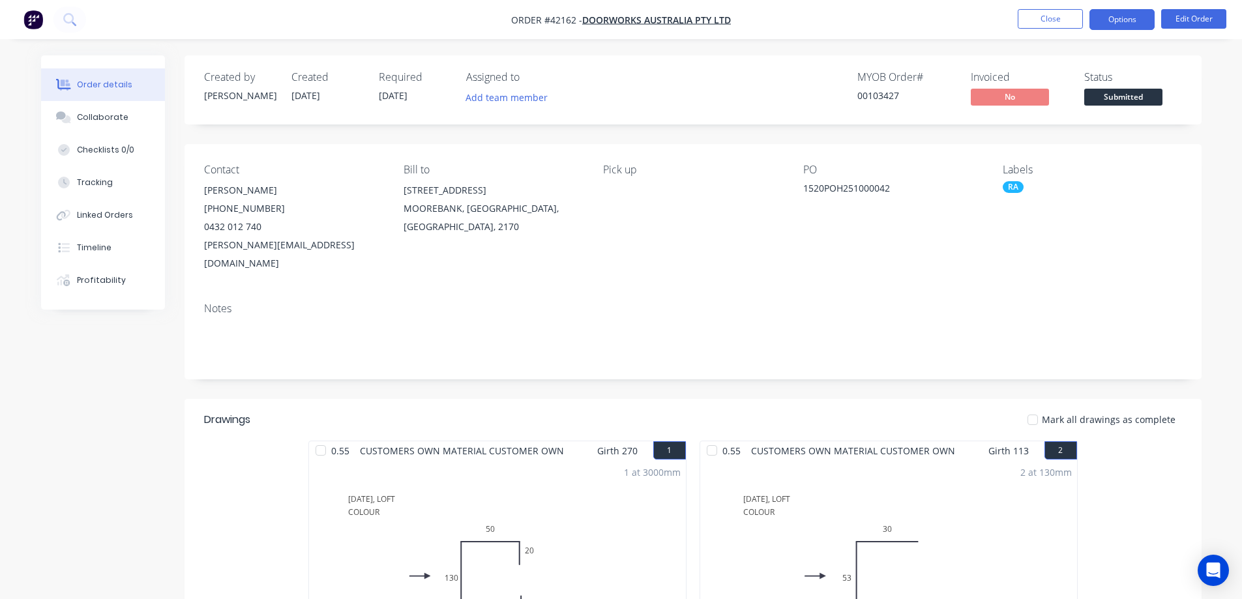
click at [1124, 17] on button "Options" at bounding box center [1122, 19] width 65 height 21
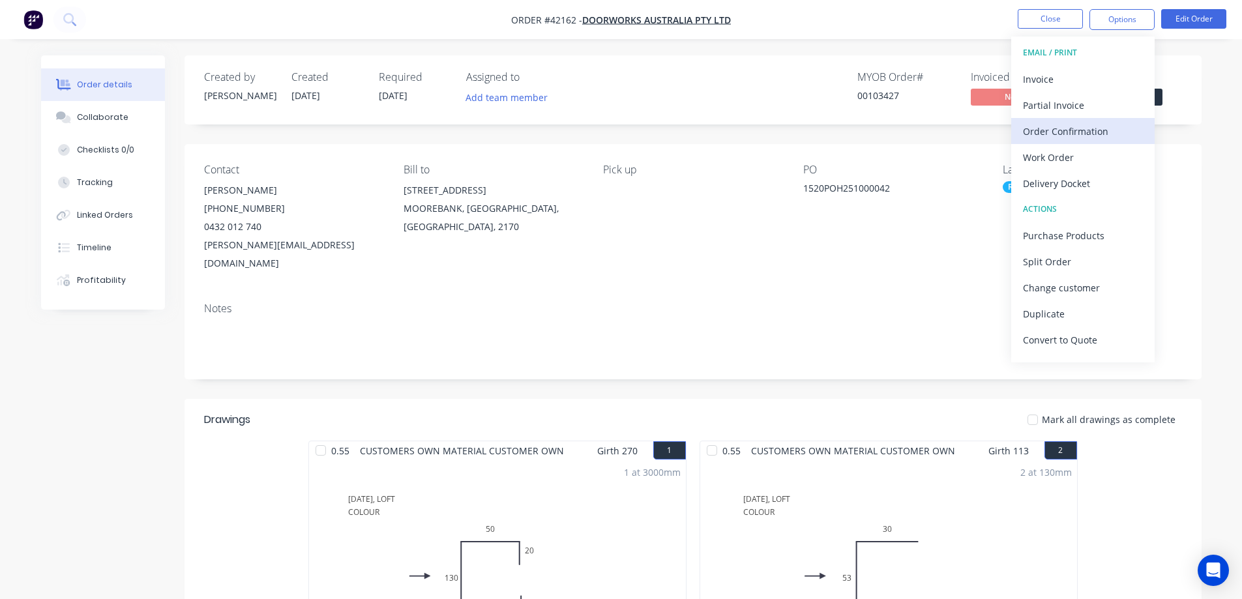
click at [1097, 131] on div "Order Confirmation" at bounding box center [1083, 131] width 120 height 19
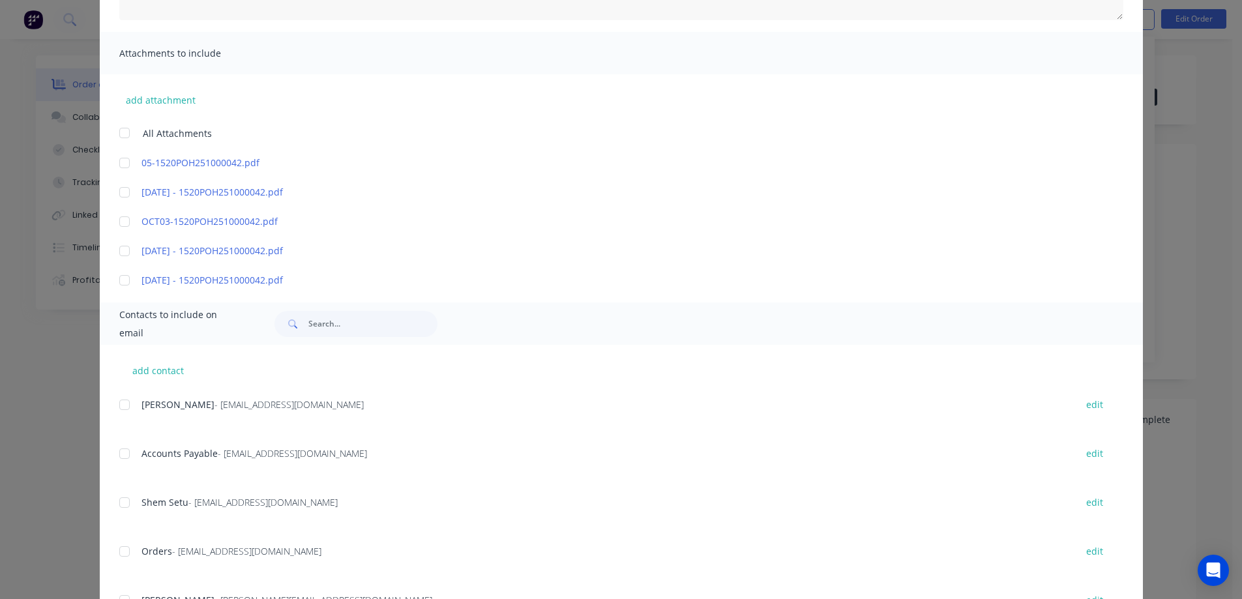
scroll to position [318, 0]
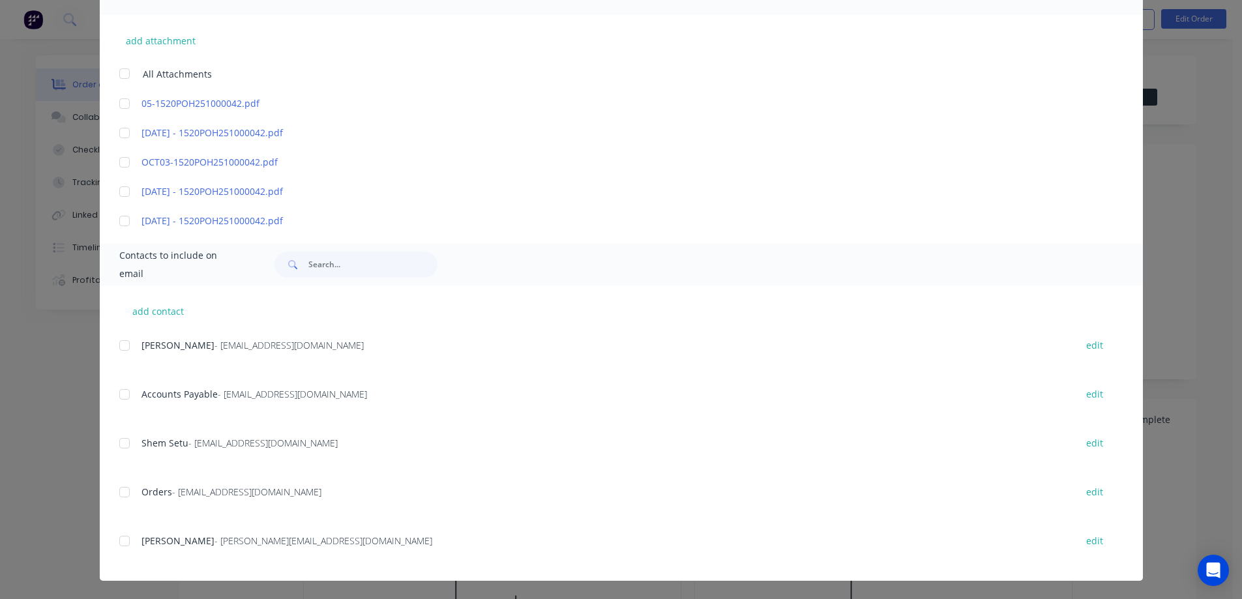
click at [119, 541] on div at bounding box center [124, 541] width 26 height 26
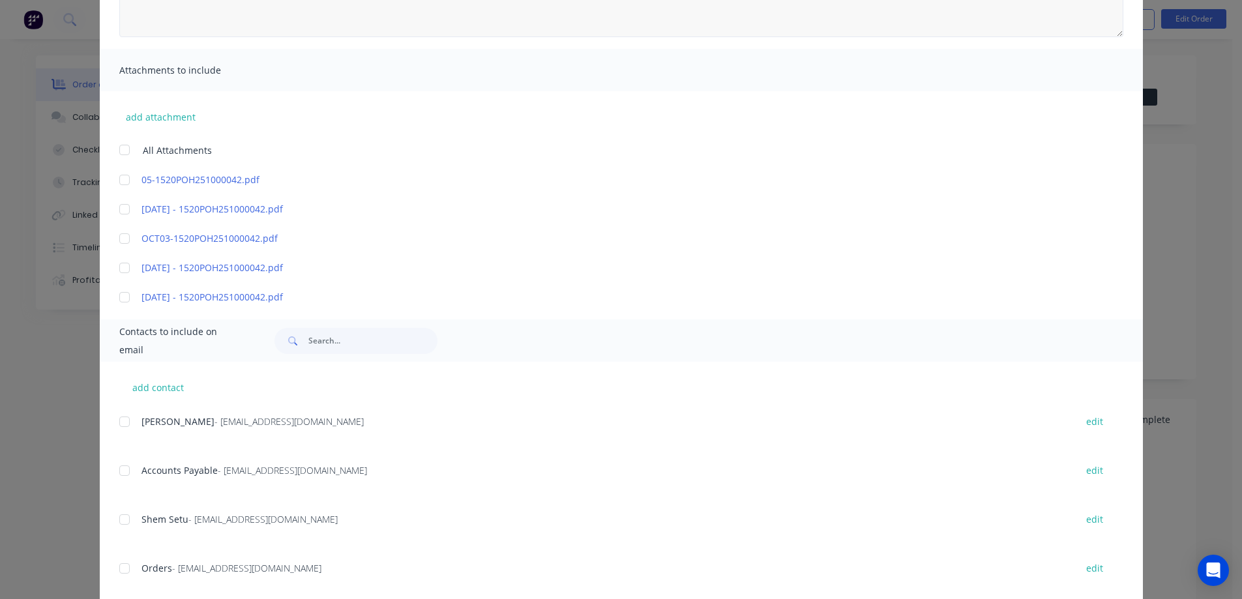
scroll to position [57, 0]
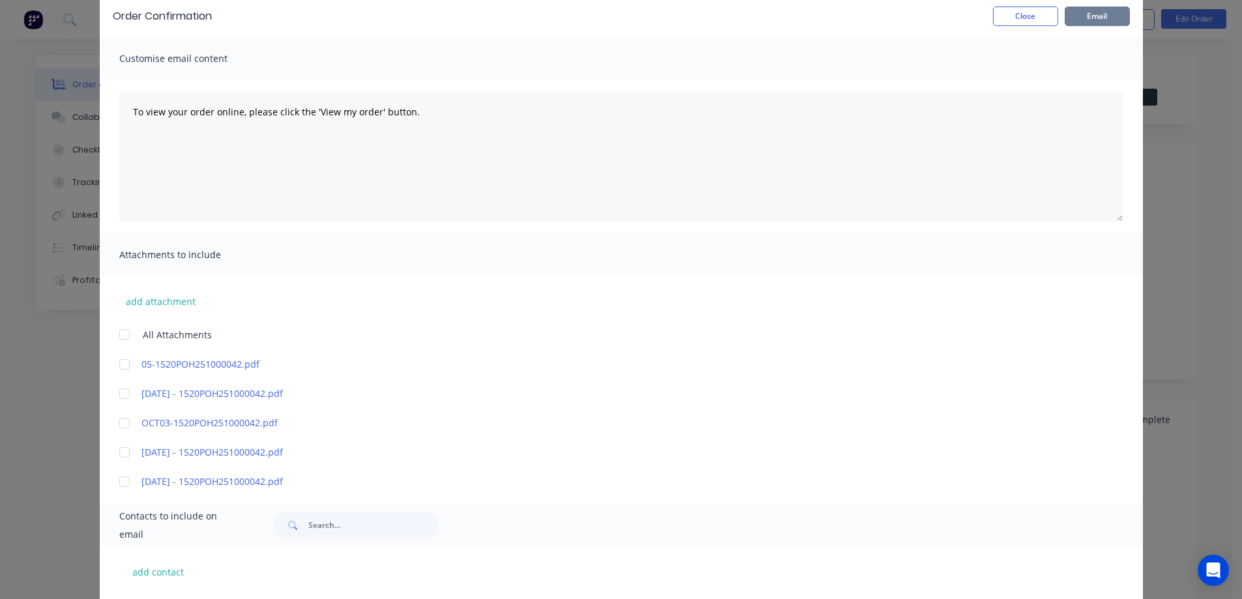
click at [1075, 16] on button "Email" at bounding box center [1097, 17] width 65 height 20
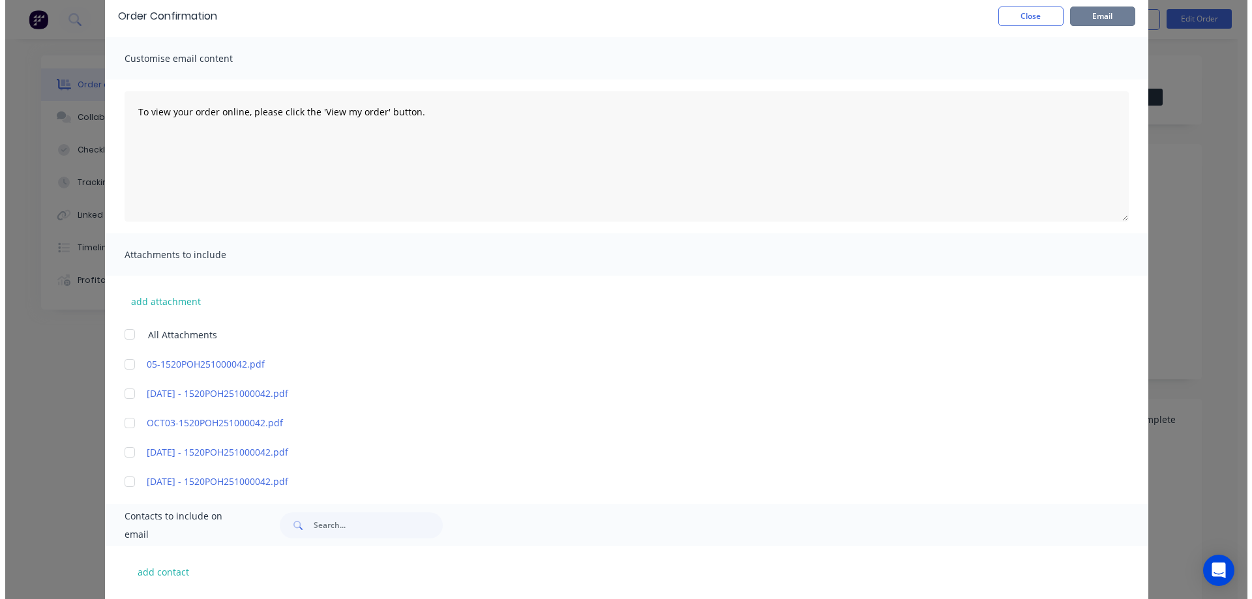
scroll to position [0, 0]
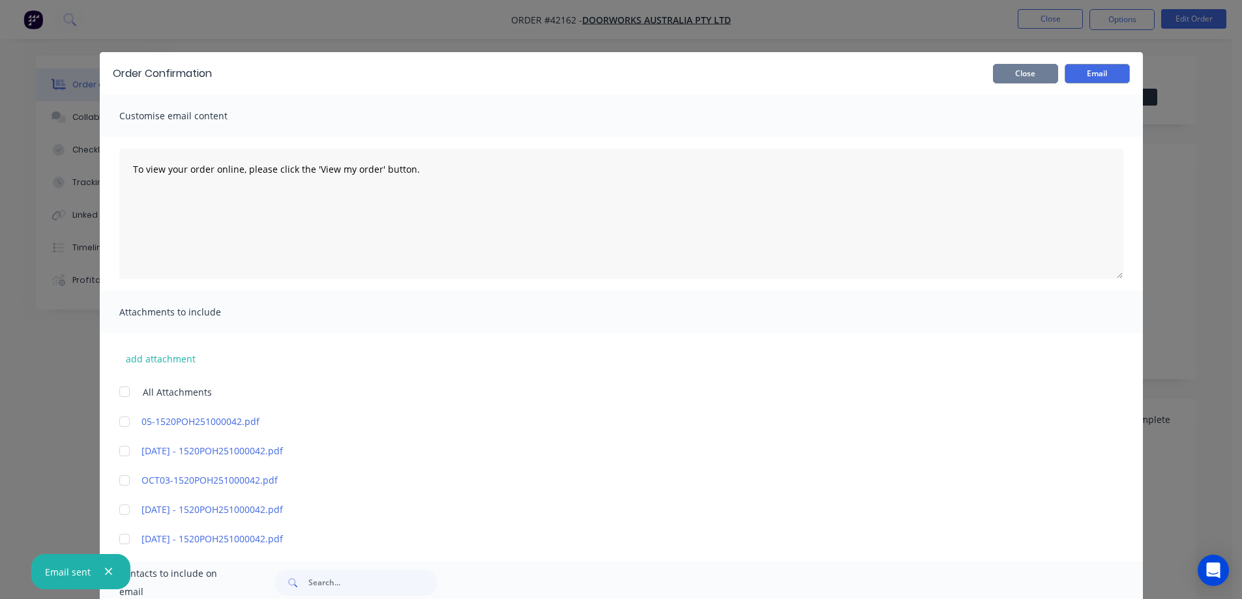
click at [1045, 72] on button "Close" at bounding box center [1025, 74] width 65 height 20
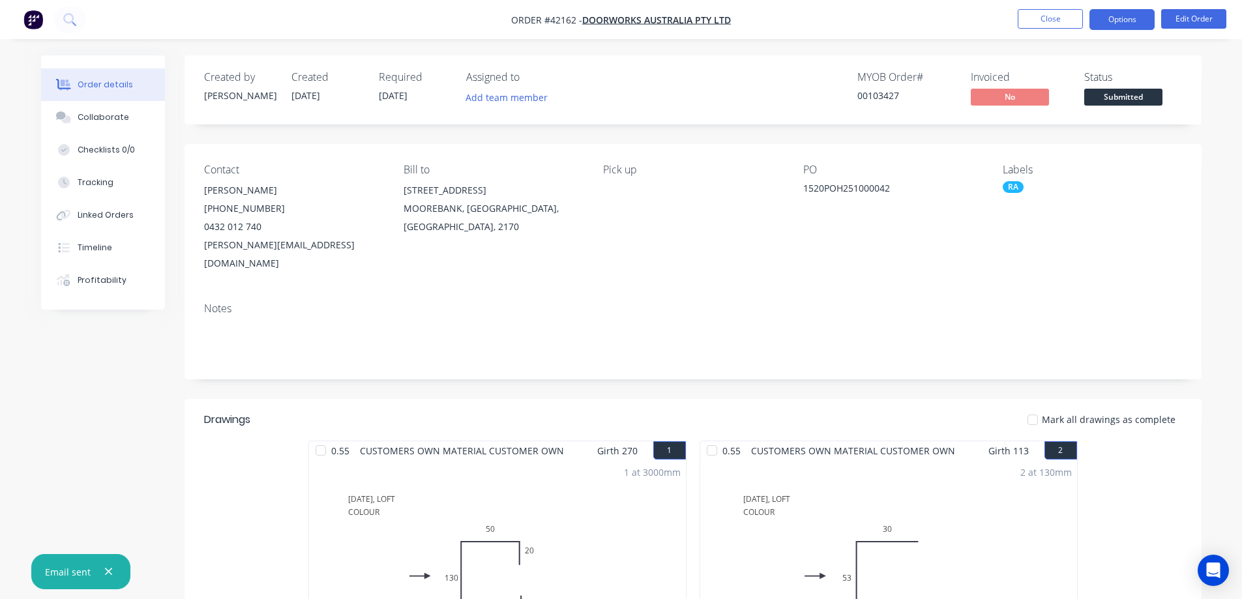
click at [1112, 20] on button "Options" at bounding box center [1122, 19] width 65 height 21
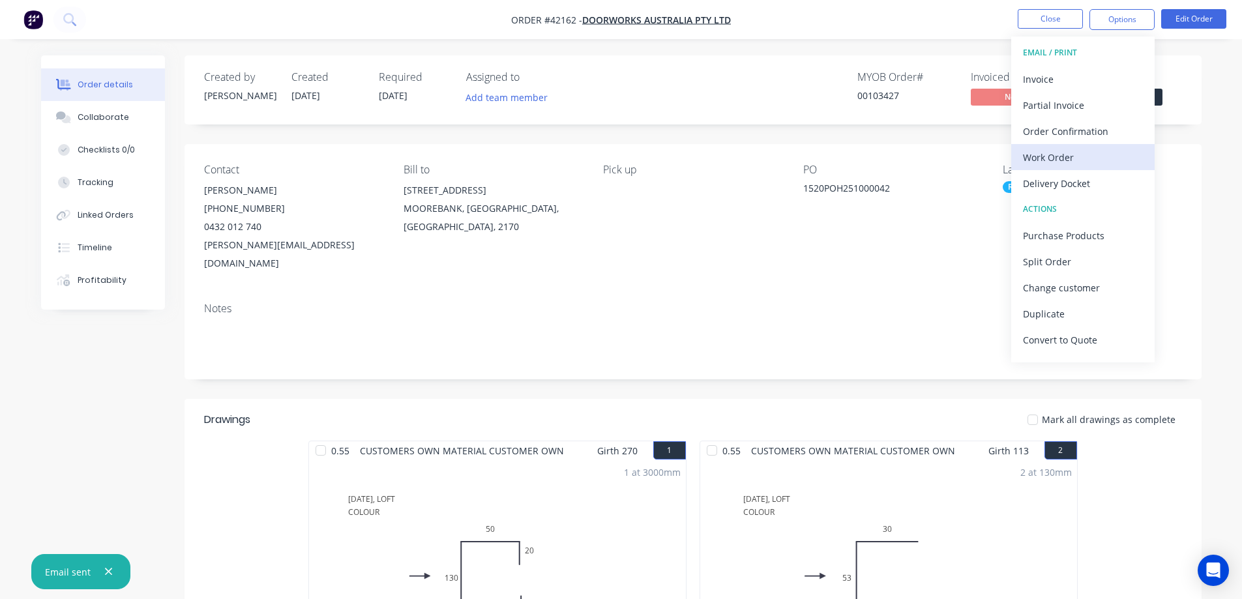
click at [1080, 160] on div "Work Order" at bounding box center [1083, 157] width 120 height 19
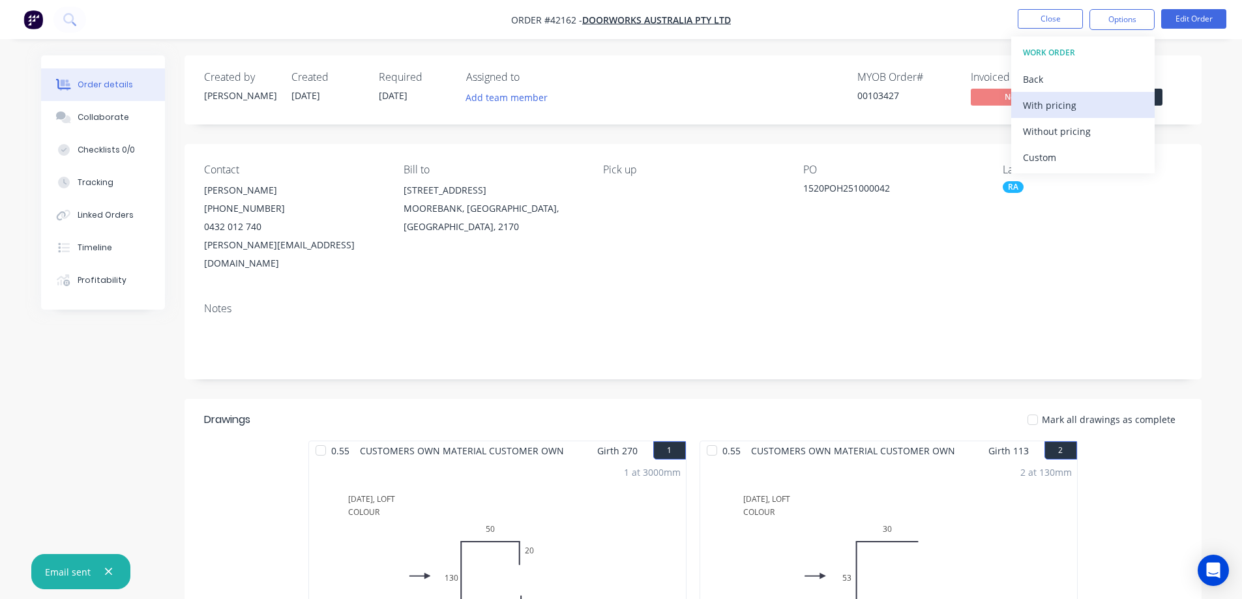
click at [1084, 109] on div "With pricing" at bounding box center [1083, 105] width 120 height 19
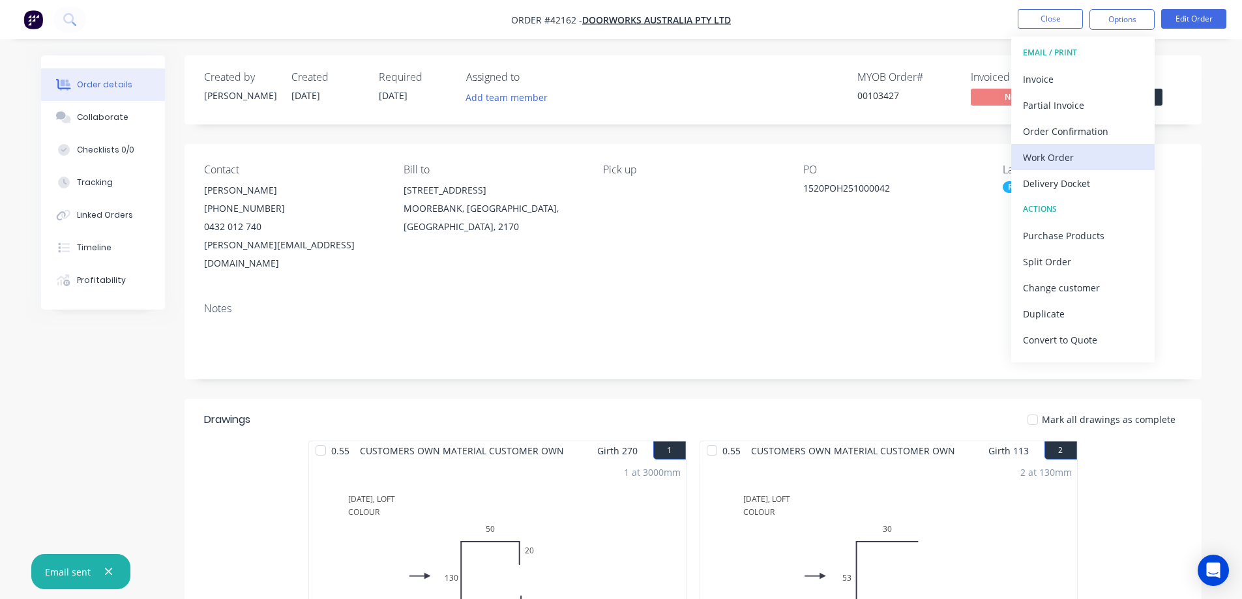
click at [1030, 158] on div "Work Order" at bounding box center [1083, 157] width 120 height 19
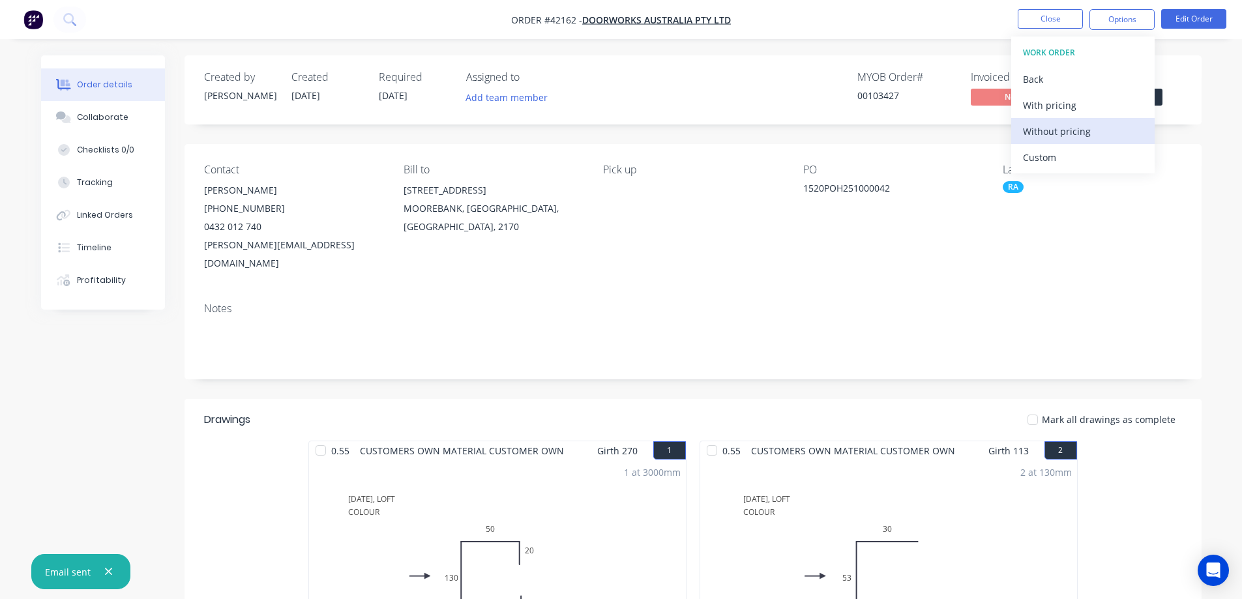
click at [1050, 132] on div "Without pricing" at bounding box center [1083, 131] width 120 height 19
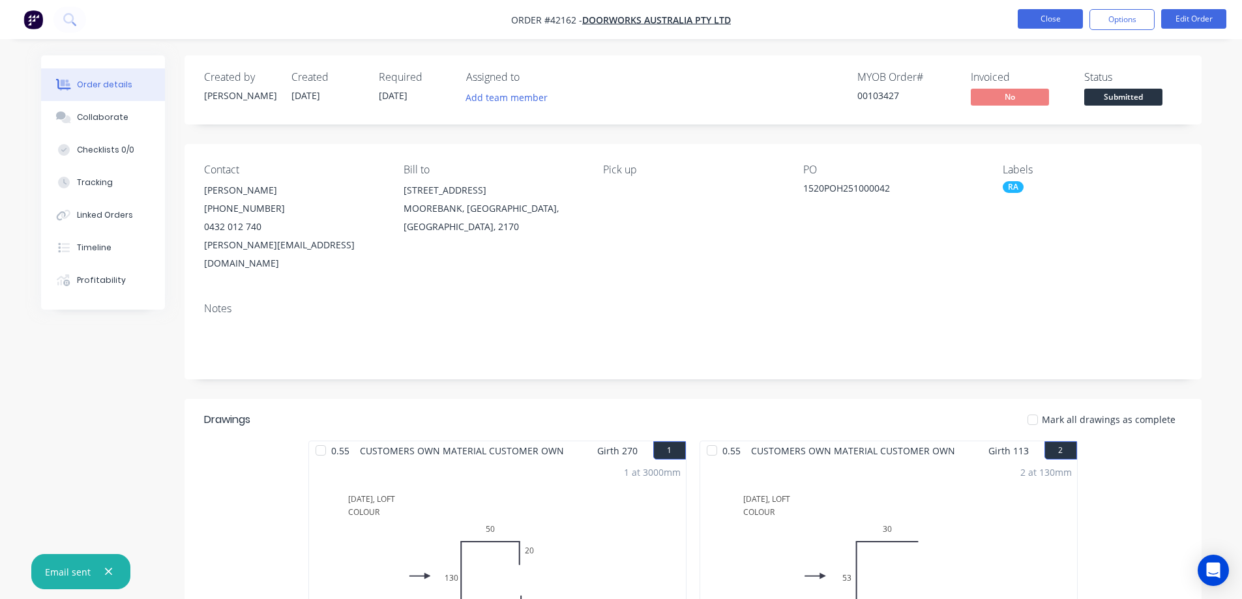
click at [1026, 17] on button "Close" at bounding box center [1050, 19] width 65 height 20
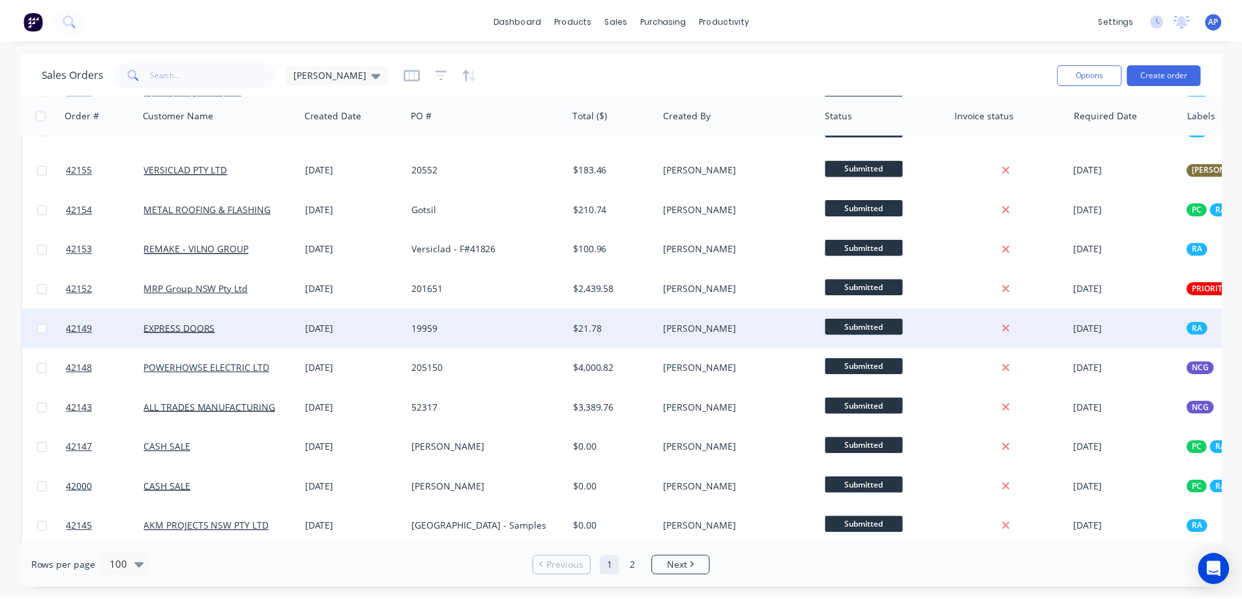
scroll to position [326, 0]
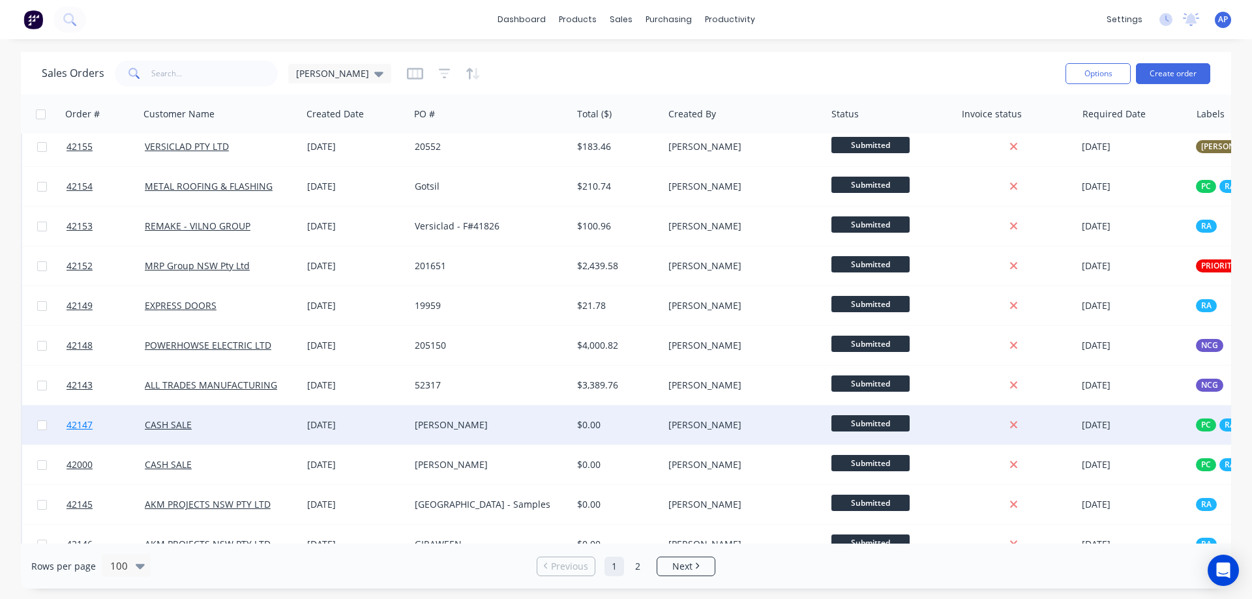
click at [88, 424] on span "42147" at bounding box center [80, 425] width 26 height 13
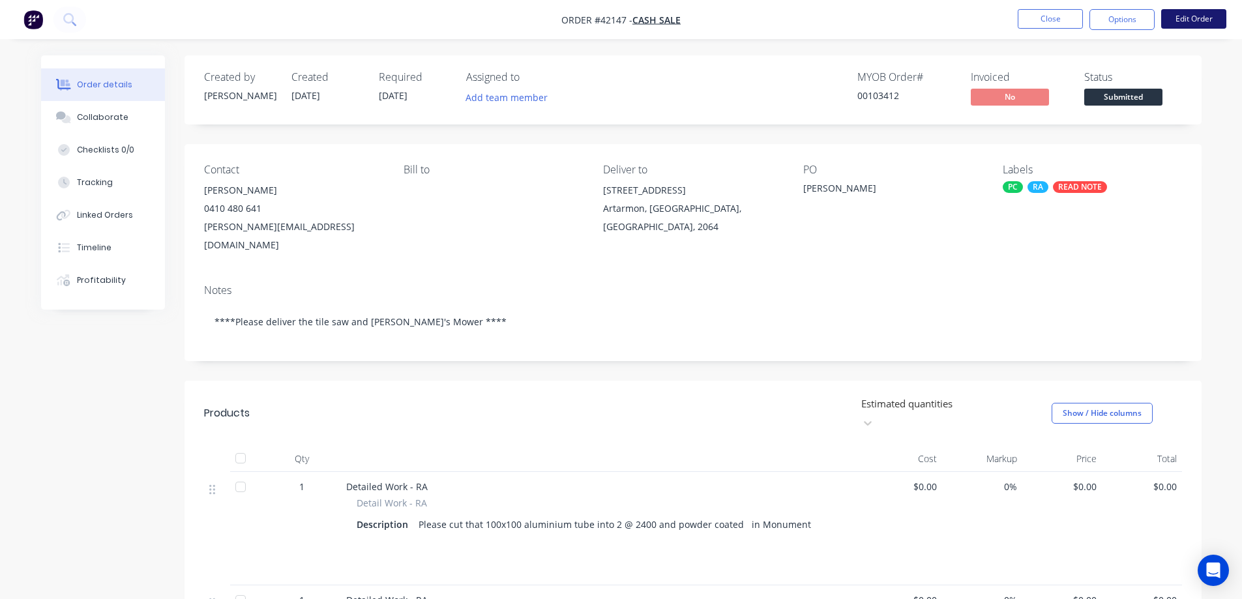
click at [1176, 12] on button "Edit Order" at bounding box center [1193, 19] width 65 height 20
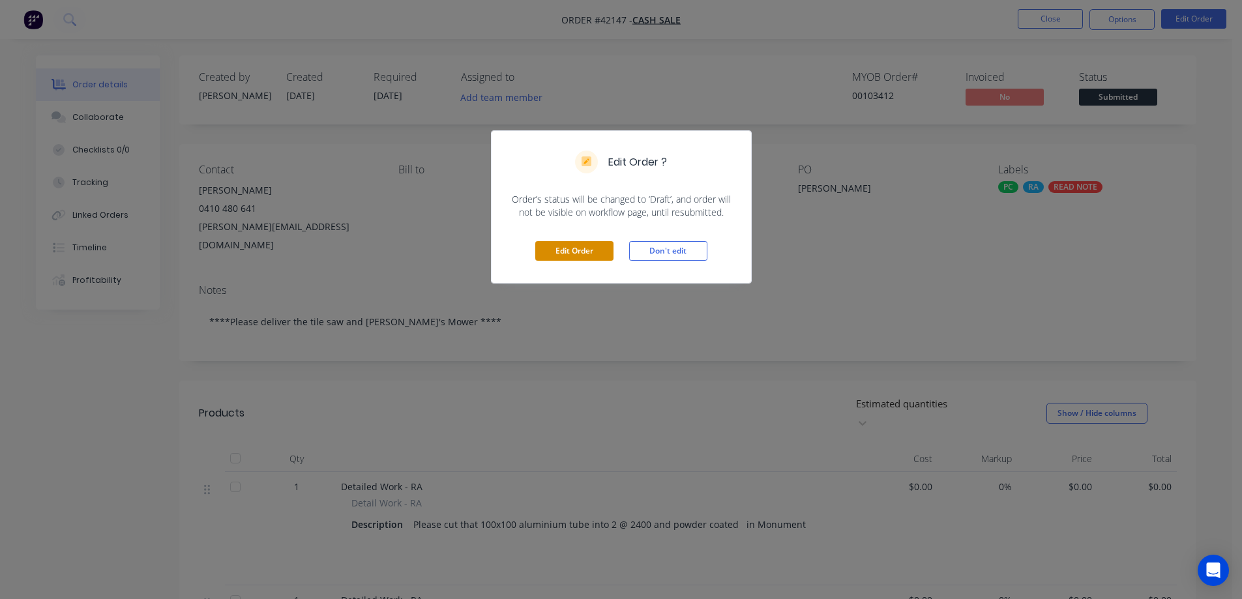
click at [597, 252] on button "Edit Order" at bounding box center [574, 251] width 78 height 20
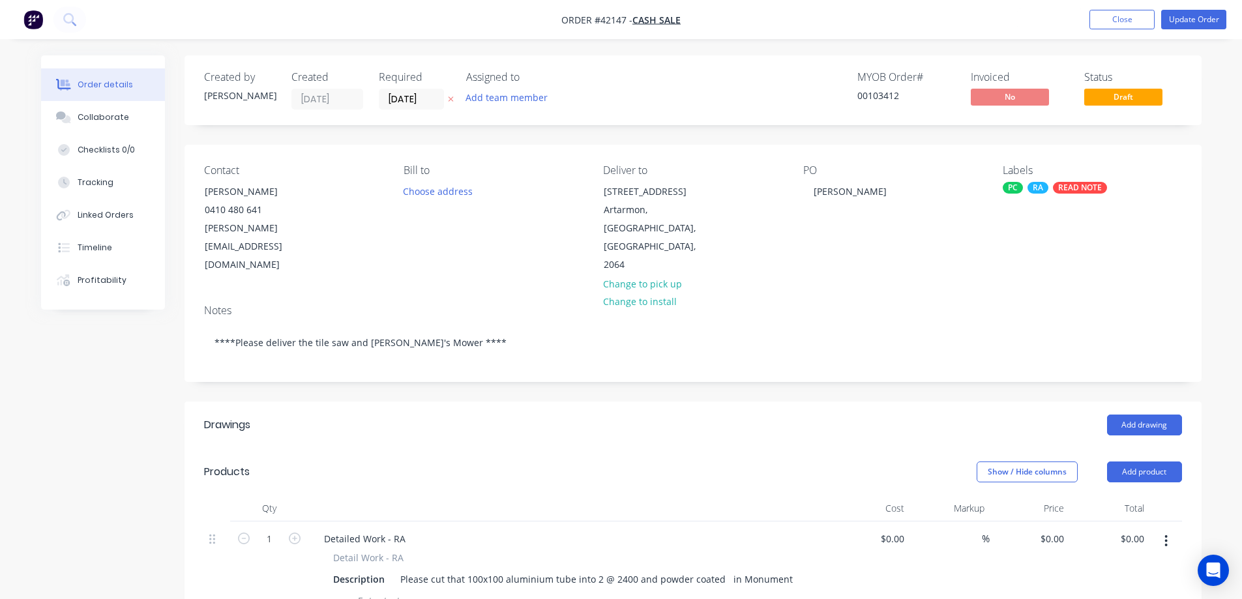
scroll to position [130, 0]
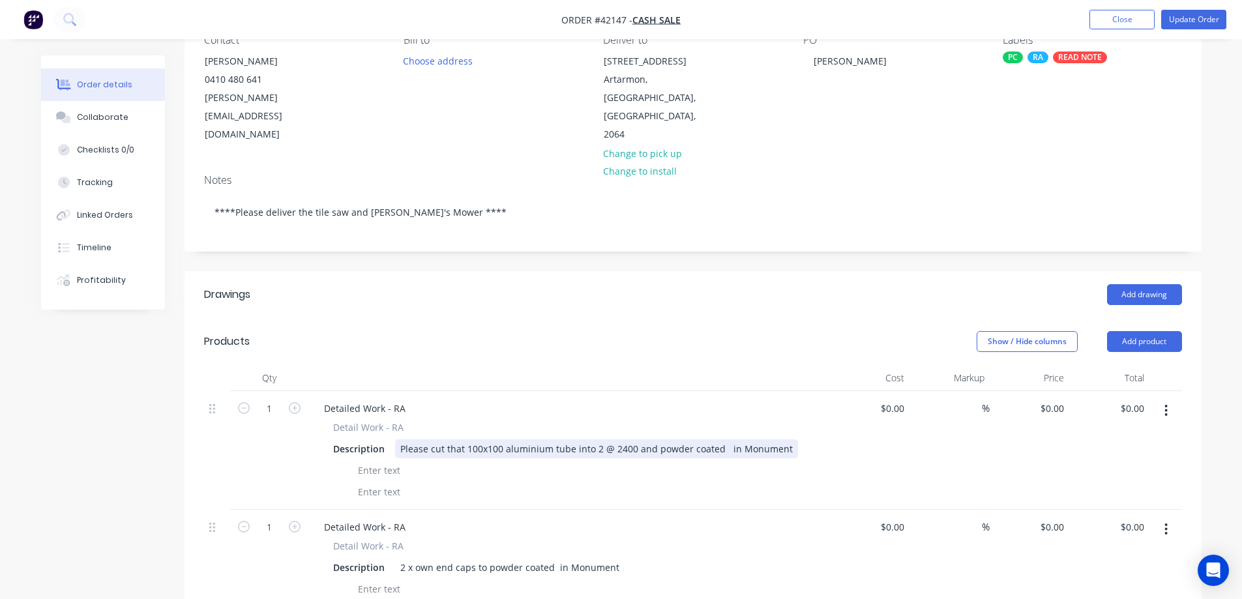
click at [739, 439] on div "Please cut that 100x100 aluminium tube into 2 @ 2400 and powder coated in Monum…" at bounding box center [596, 448] width 403 height 19
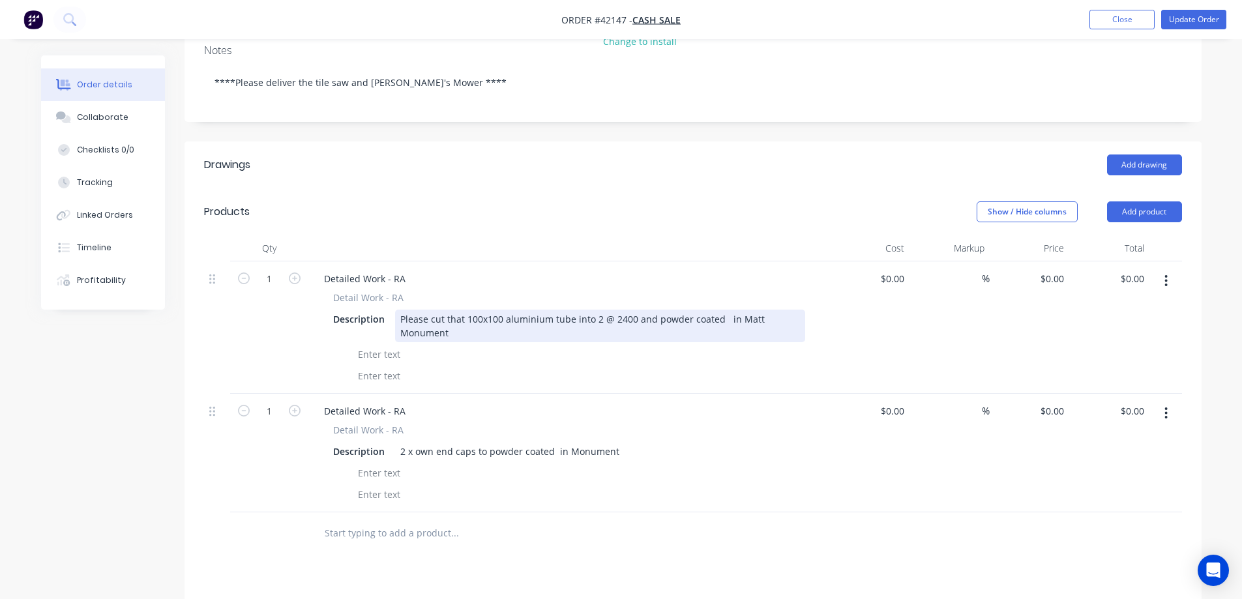
scroll to position [261, 0]
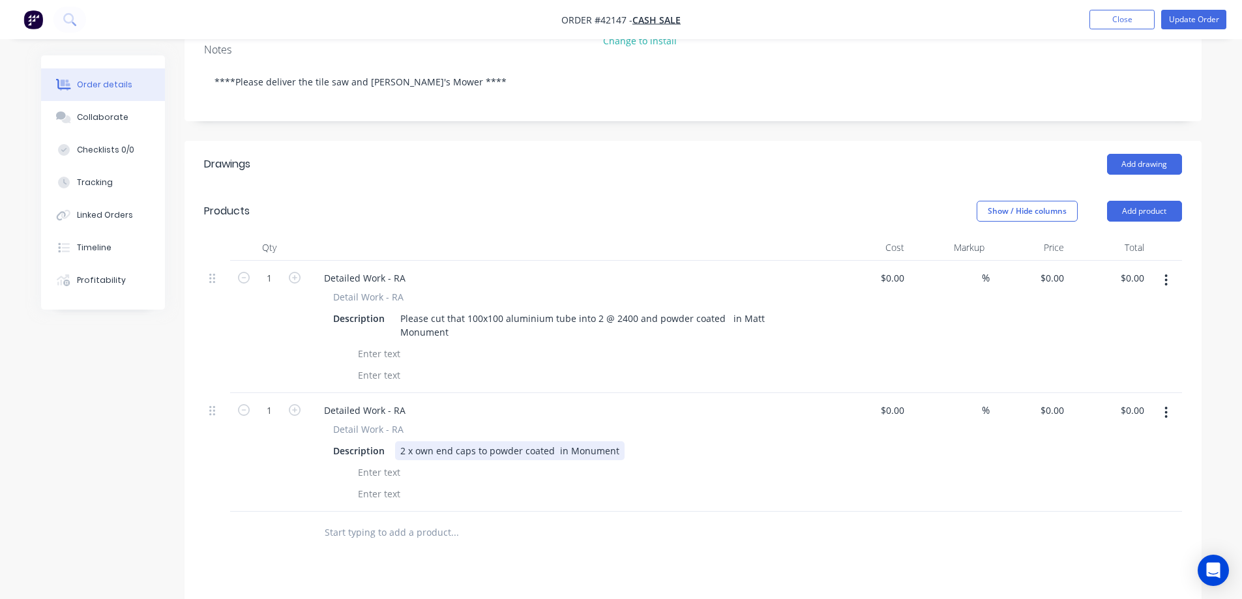
click at [572, 441] on div "2 x own end caps to powder coated in Monument" at bounding box center [510, 450] width 230 height 19
click at [634, 484] on div at bounding box center [566, 493] width 477 height 19
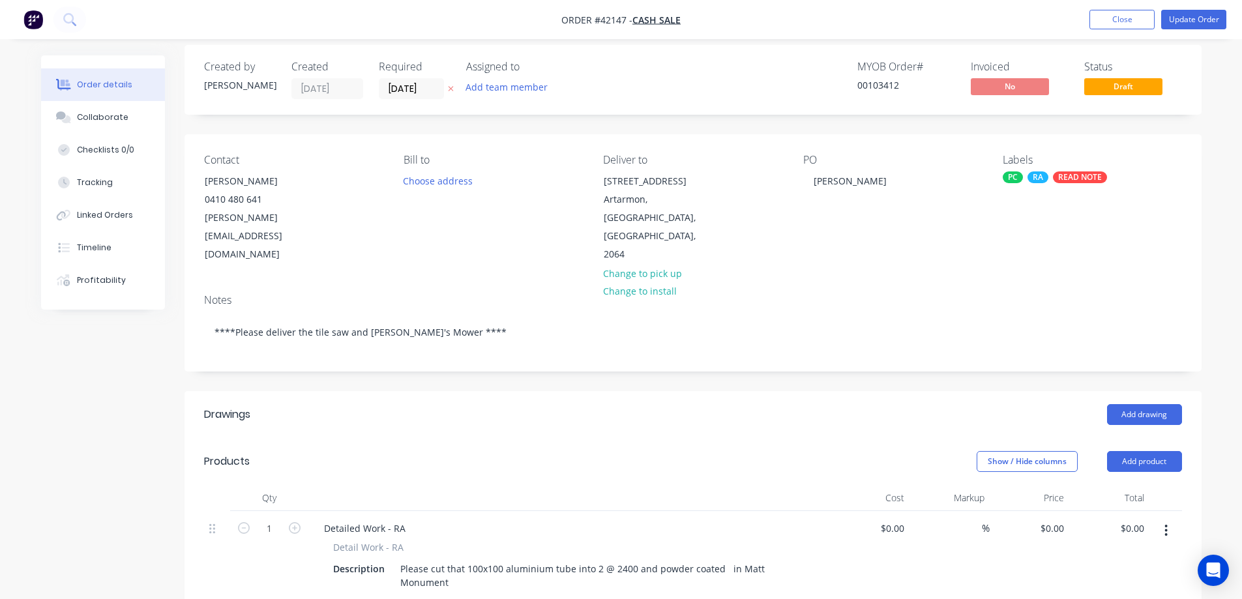
scroll to position [0, 0]
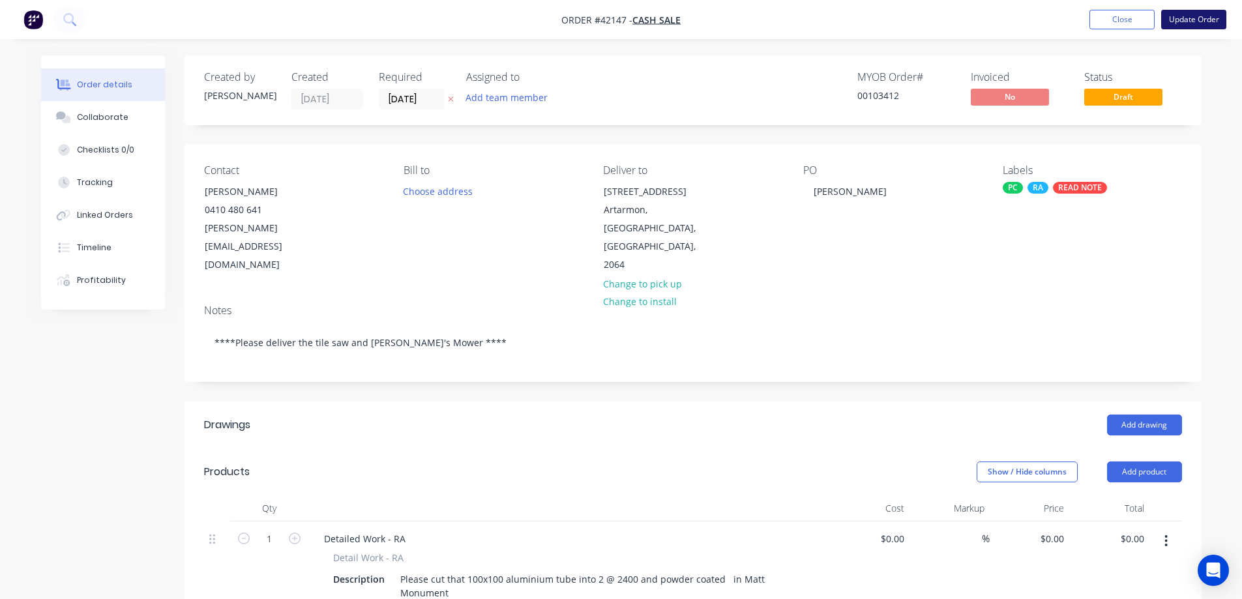
click at [1213, 22] on button "Update Order" at bounding box center [1193, 20] width 65 height 20
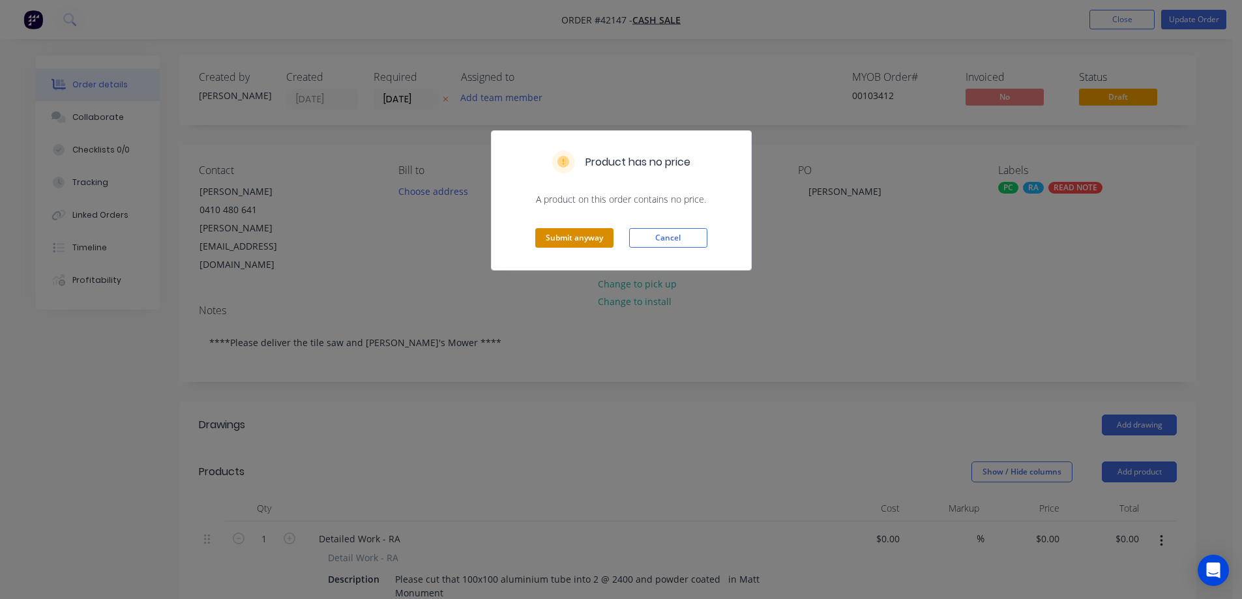
click at [597, 241] on button "Submit anyway" at bounding box center [574, 238] width 78 height 20
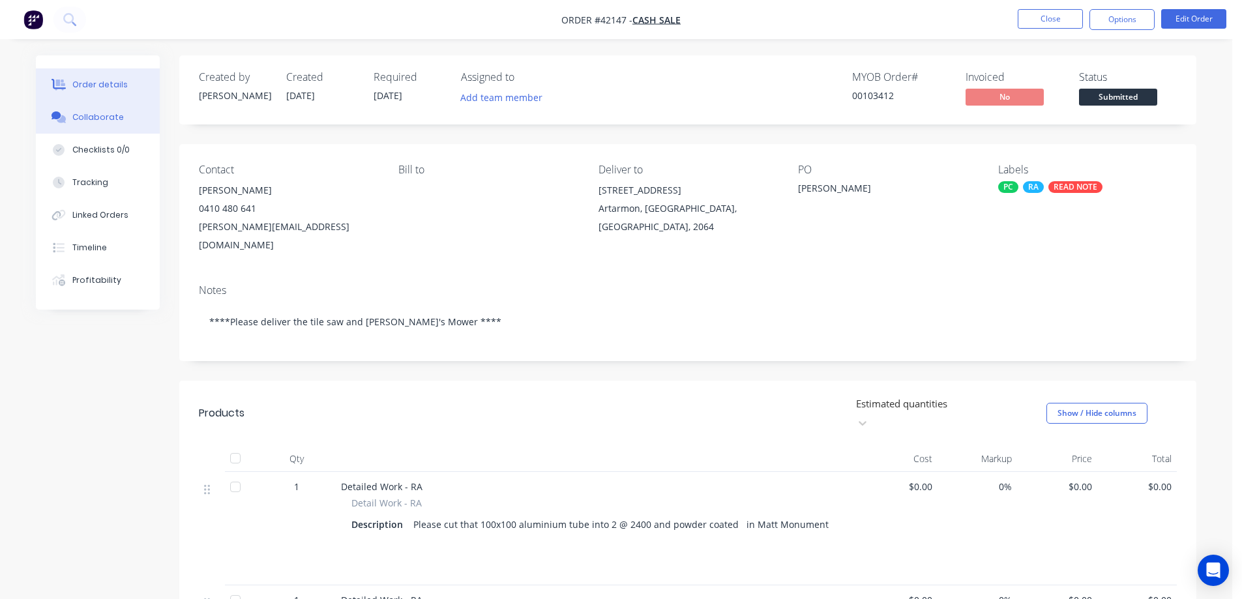
click at [90, 118] on div "Collaborate" at bounding box center [98, 117] width 52 height 12
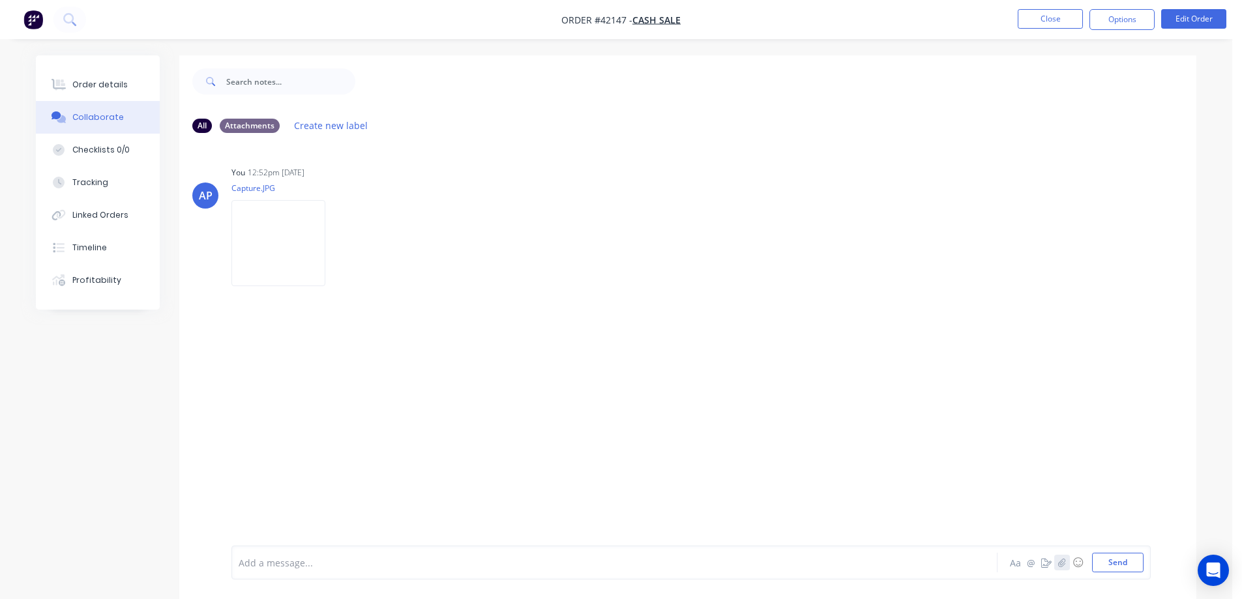
click at [1059, 561] on icon "button" at bounding box center [1062, 562] width 8 height 9
click at [1060, 561] on icon "button" at bounding box center [1062, 562] width 8 height 9
click at [1109, 573] on div "Add a message... Aa @ ☺ Send" at bounding box center [690, 529] width 919 height 100
click at [1111, 560] on button "Send" at bounding box center [1118, 563] width 52 height 20
click at [140, 75] on button "Order details" at bounding box center [98, 84] width 124 height 33
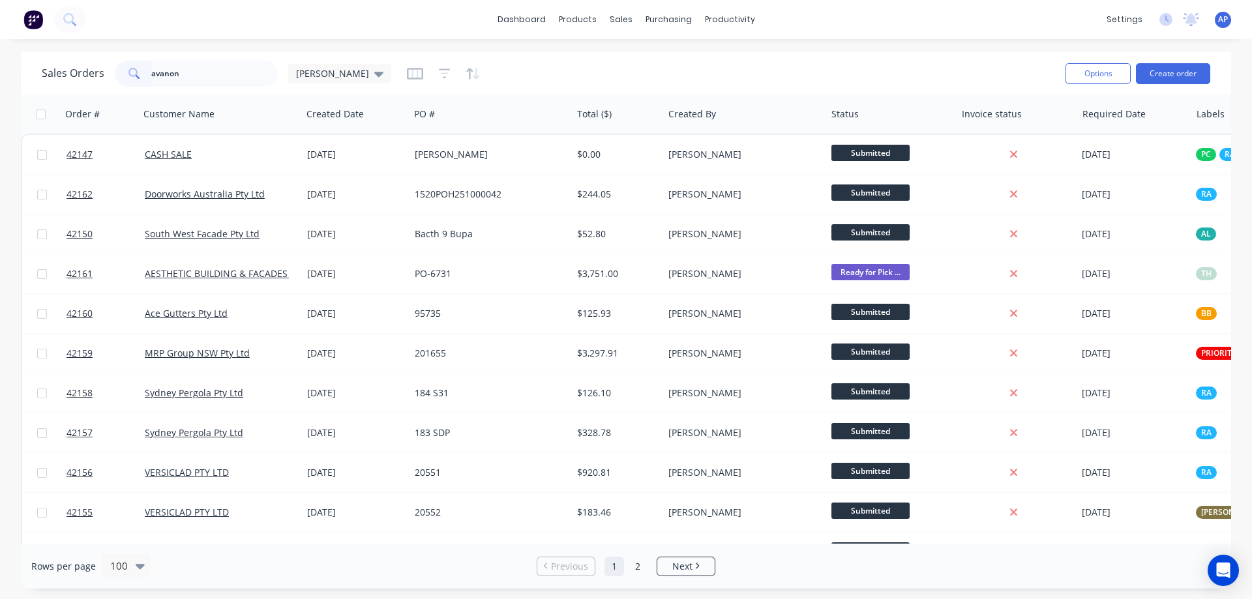
type input "avanon"
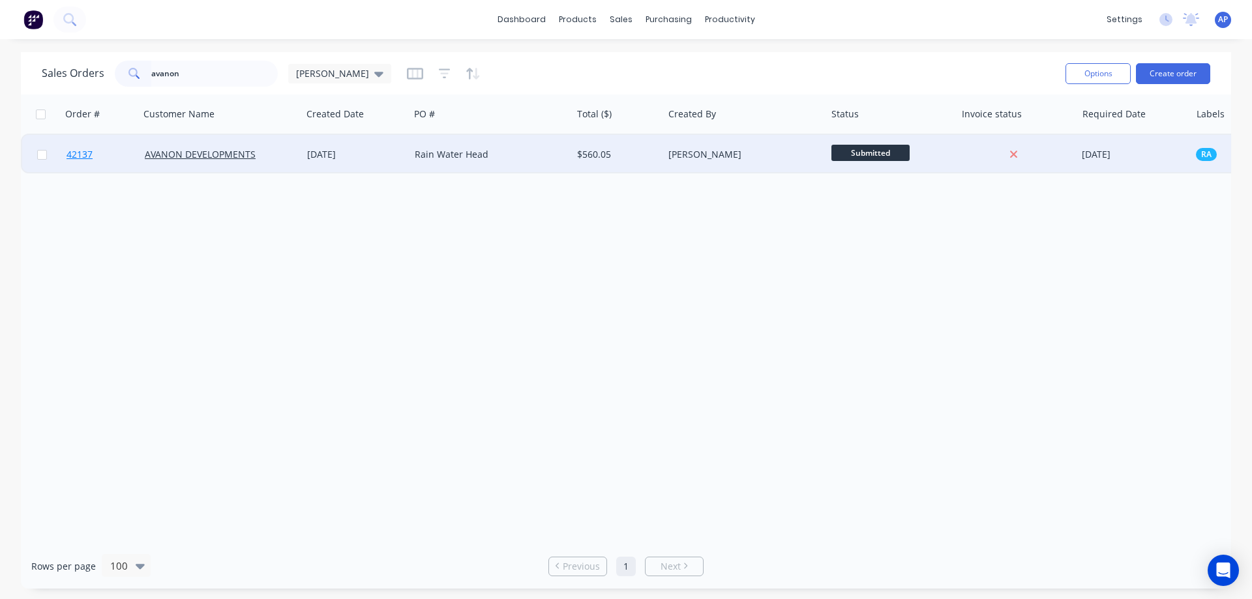
click at [79, 156] on span "42137" at bounding box center [80, 154] width 26 height 13
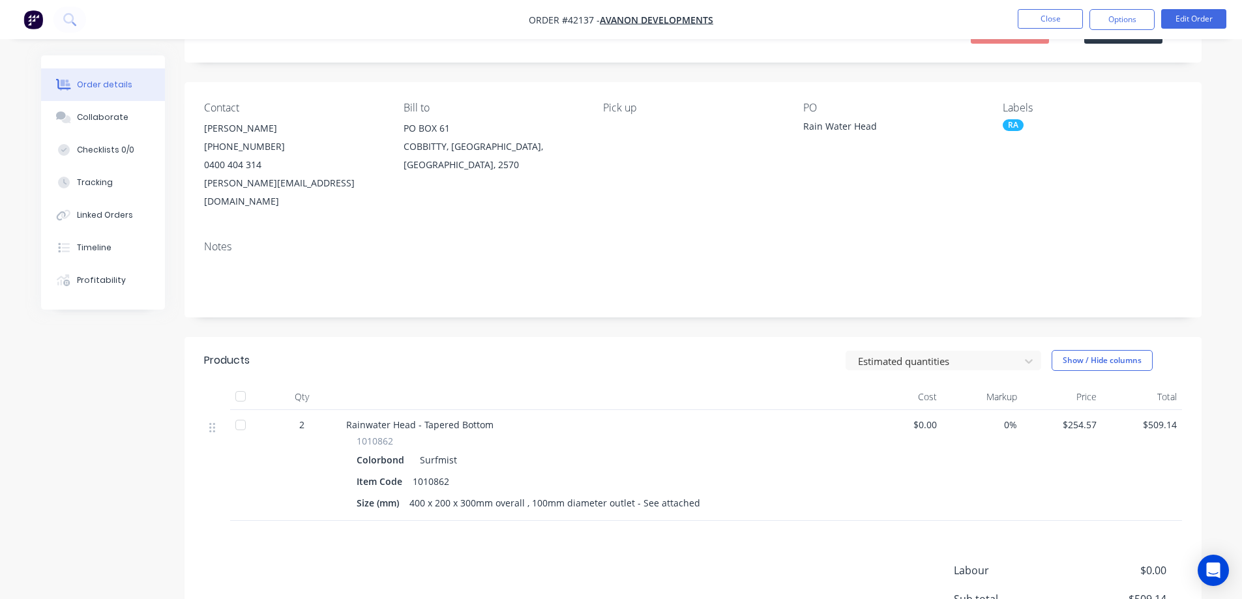
scroll to position [65, 0]
